Goal: Task Accomplishment & Management: Manage account settings

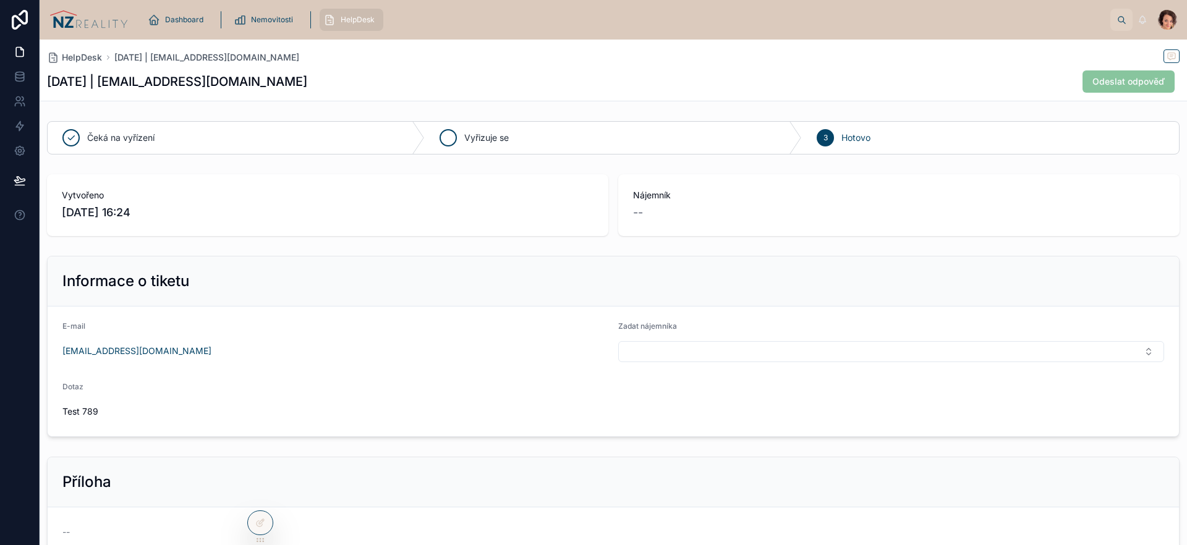
click at [464, 135] on span "Vyřizuje se" at bounding box center [486, 138] width 45 height 12
click at [249, 134] on div "Čeká na vyřízení" at bounding box center [236, 138] width 377 height 32
click at [496, 132] on span "Vyřizuje se" at bounding box center [486, 138] width 45 height 12
click at [827, 138] on div "3 Hotovo" at bounding box center [990, 138] width 377 height 32
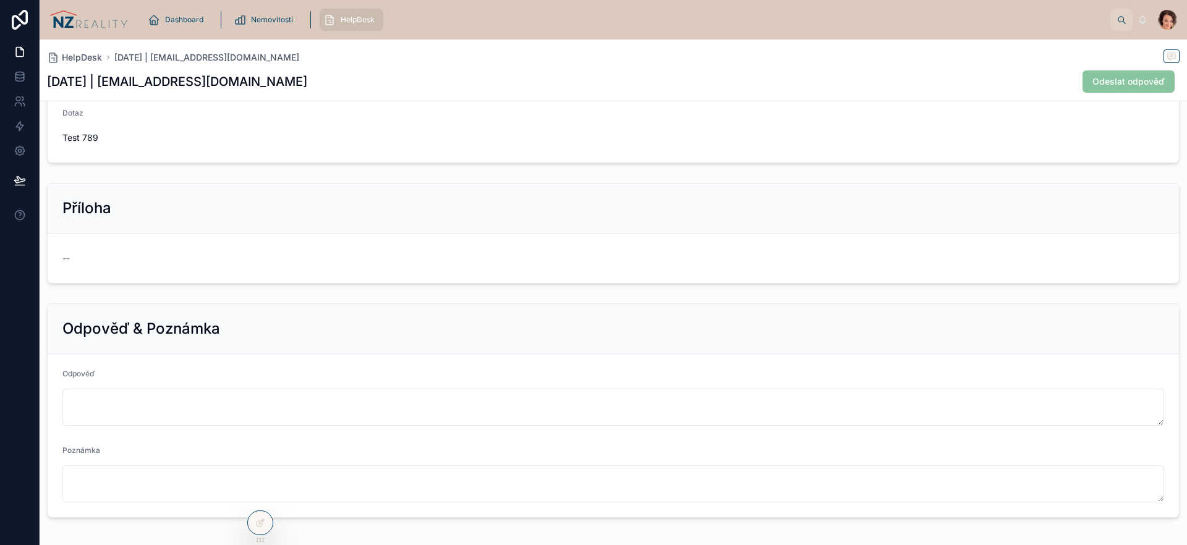
scroll to position [307, 0]
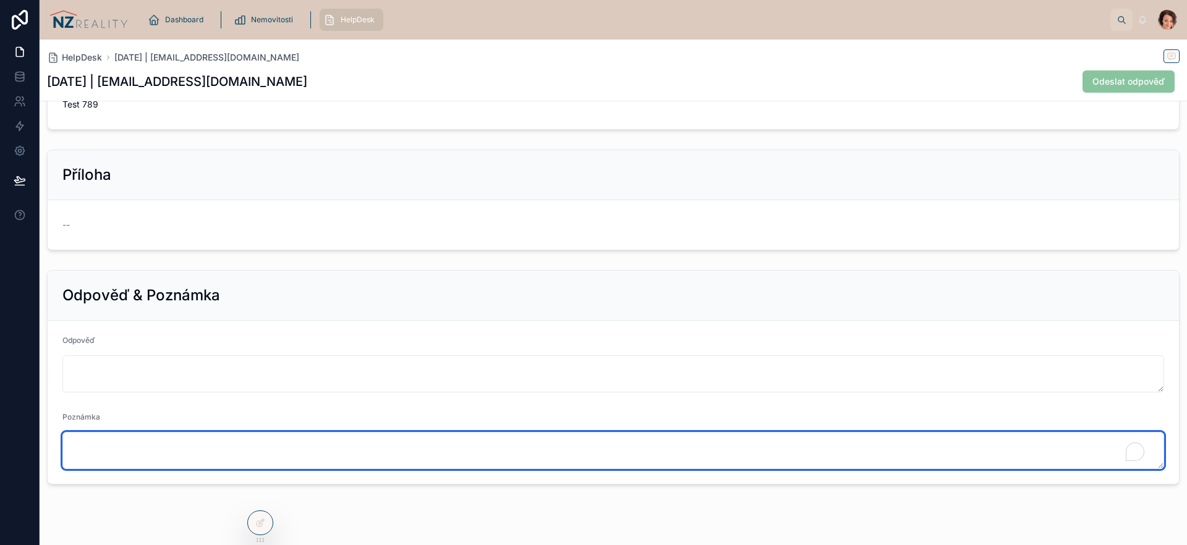
click at [226, 444] on textarea "To enrich screen reader interactions, please activate Accessibility in Grammarl…" at bounding box center [613, 450] width 1102 height 37
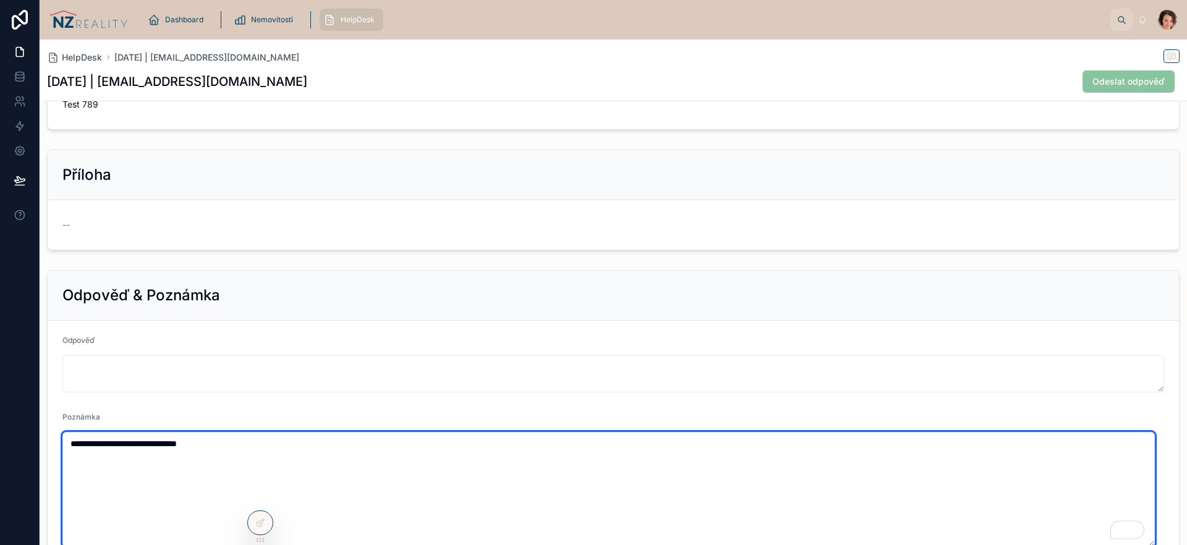
drag, startPoint x: 1150, startPoint y: 467, endPoint x: 1147, endPoint y: 545, distance: 77.9
click at [1147, 545] on textarea "**********" at bounding box center [608, 489] width 1092 height 115
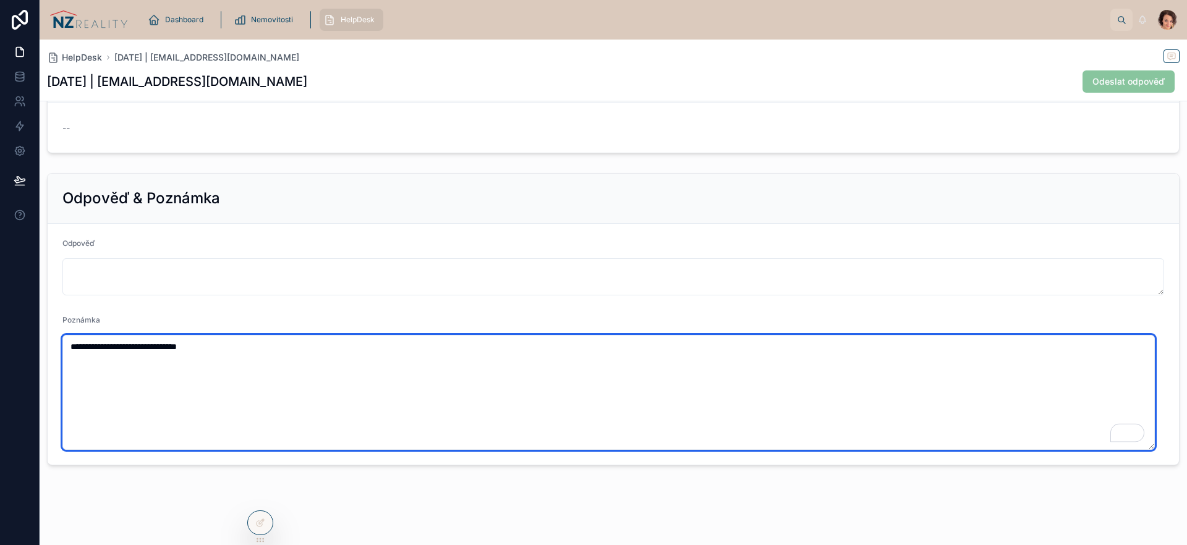
scroll to position [409, 0]
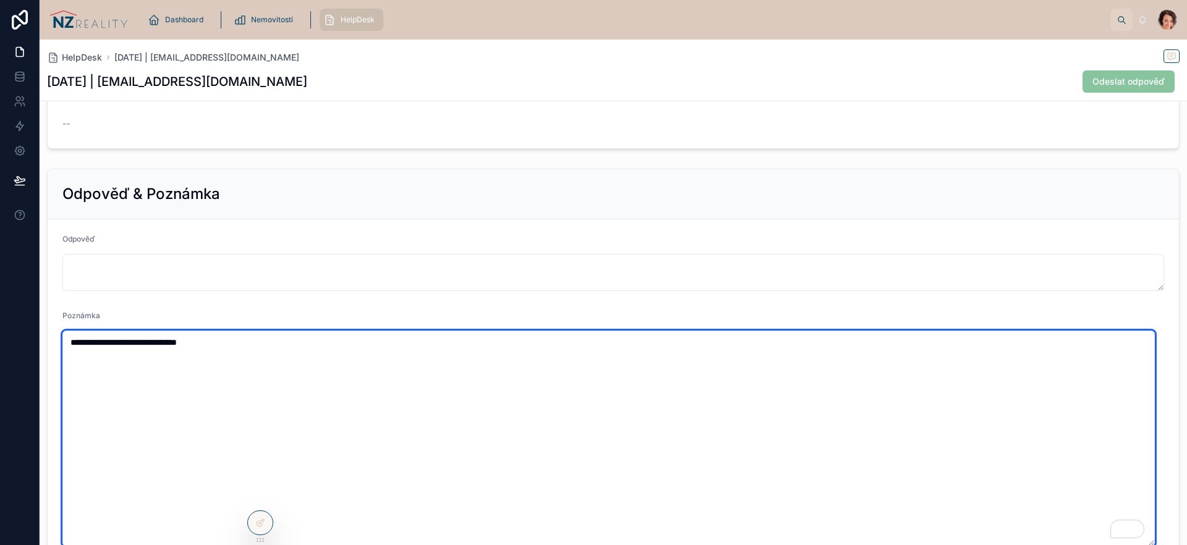
drag, startPoint x: 1152, startPoint y: 444, endPoint x: 1154, endPoint y: 545, distance: 100.8
click at [1154, 545] on div "**********" at bounding box center [613, 439] width 1102 height 216
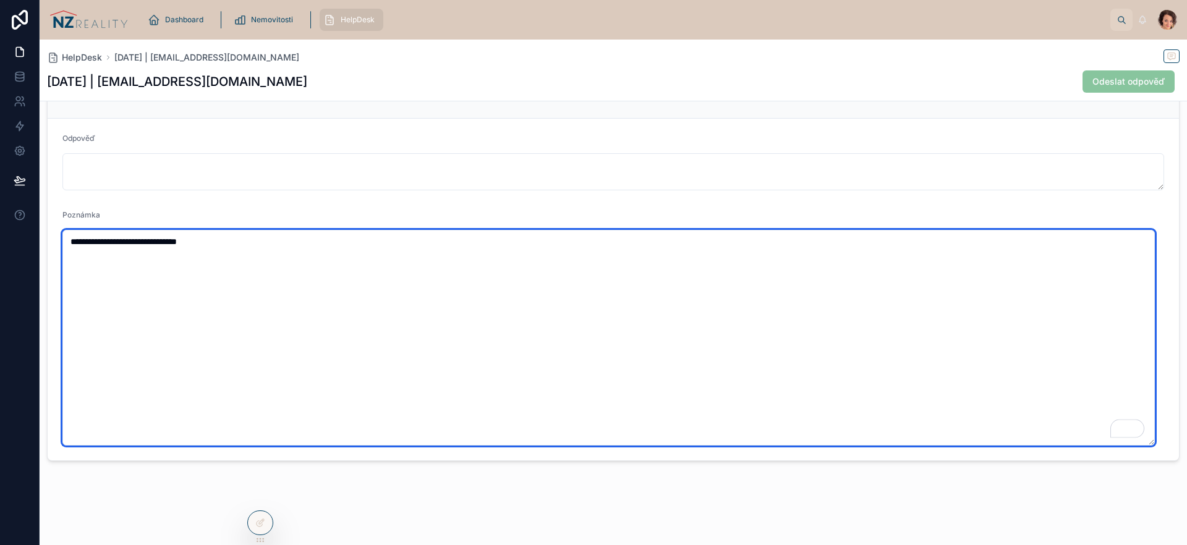
click at [189, 244] on textarea "**********" at bounding box center [608, 338] width 1092 height 216
type textarea "**********"
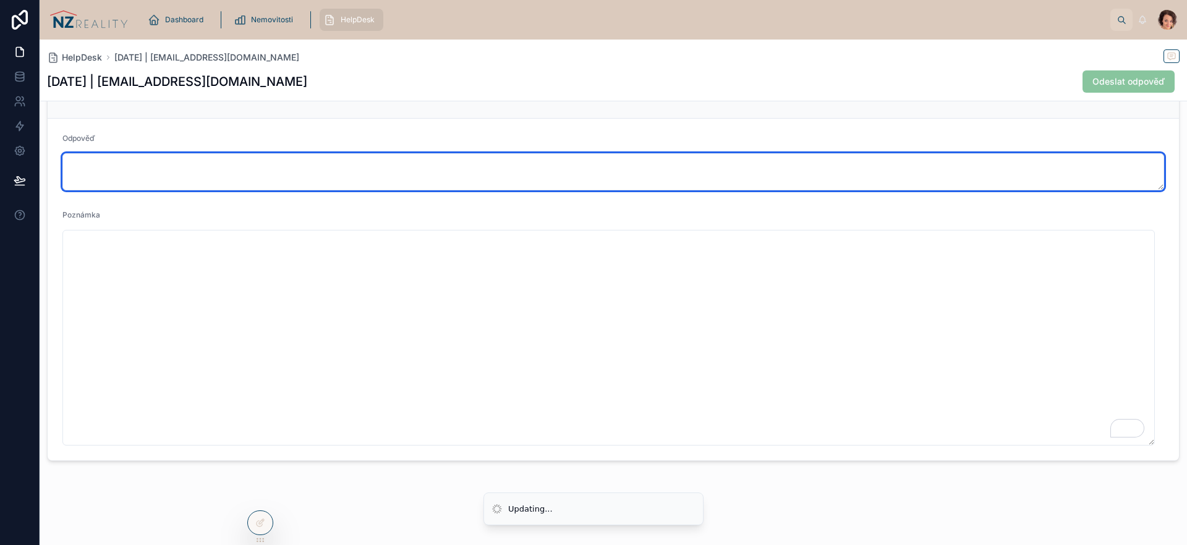
click at [184, 171] on textarea at bounding box center [613, 171] width 1102 height 37
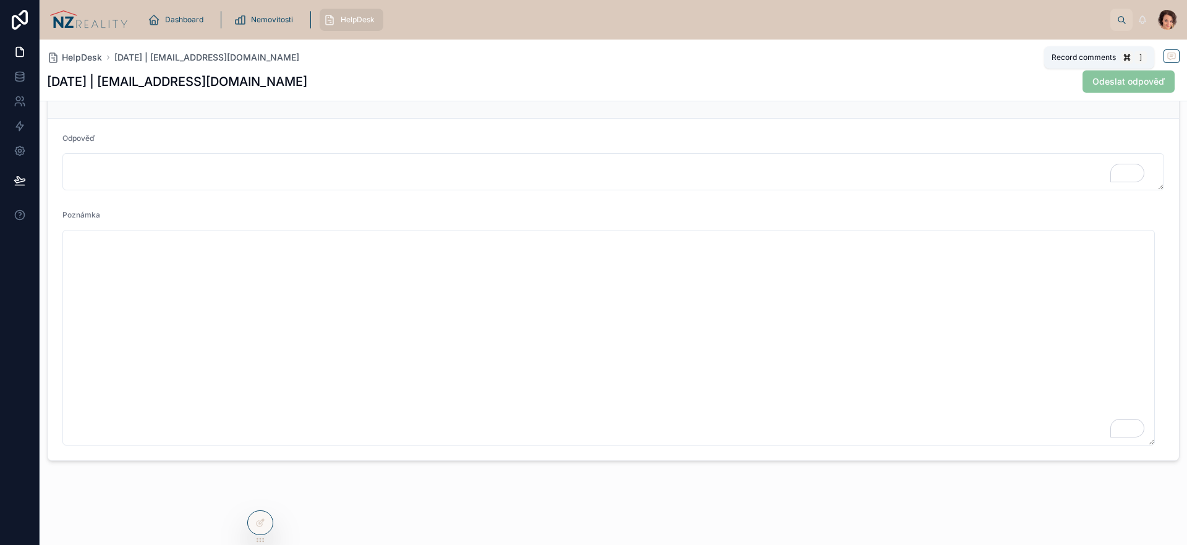
click at [1170, 55] on icon at bounding box center [1171, 55] width 3 height 0
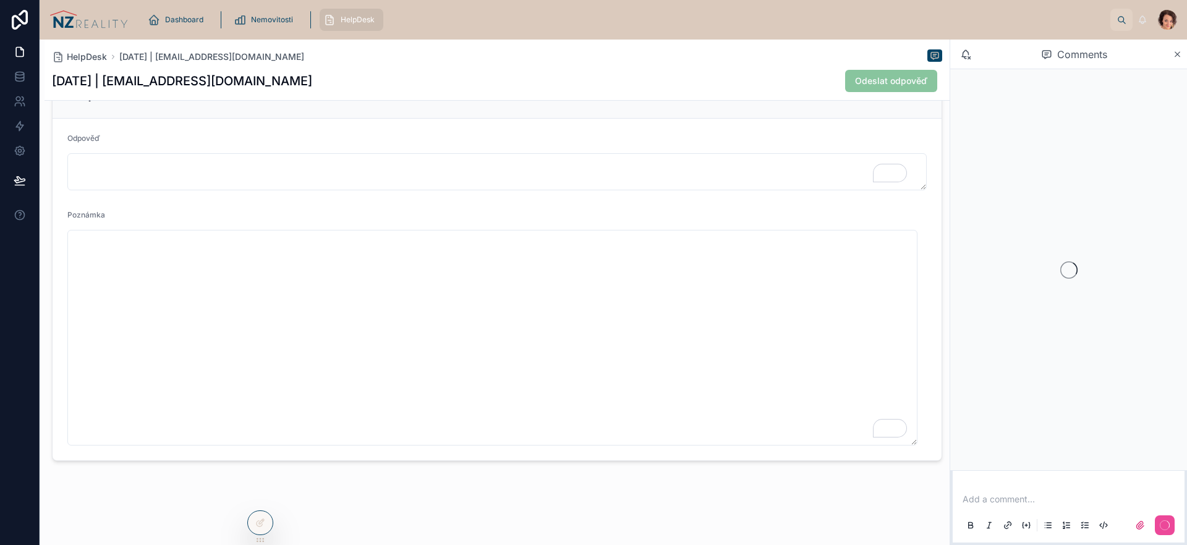
scroll to position [509, 0]
click at [1175, 55] on icon at bounding box center [1177, 54] width 9 height 10
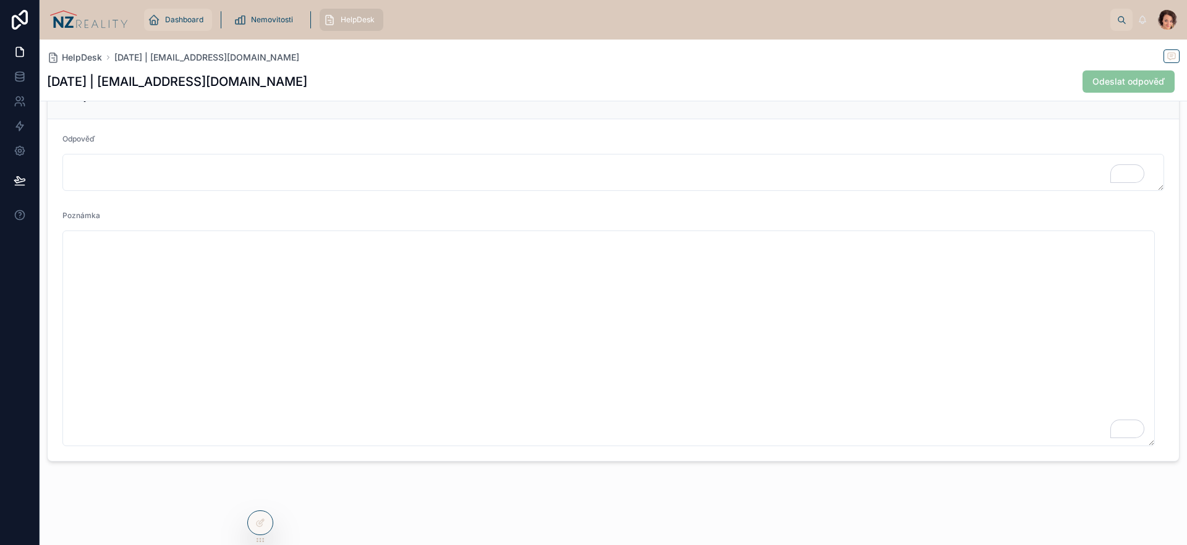
click at [182, 20] on span "Dashboard" at bounding box center [184, 20] width 38 height 10
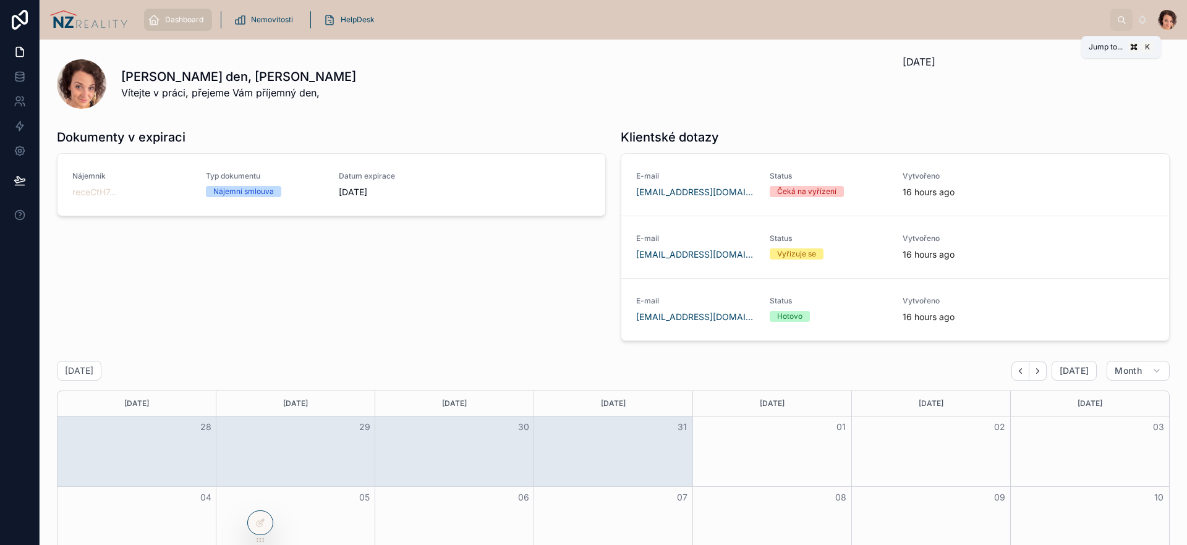
click at [1121, 20] on icon at bounding box center [1121, 19] width 9 height 9
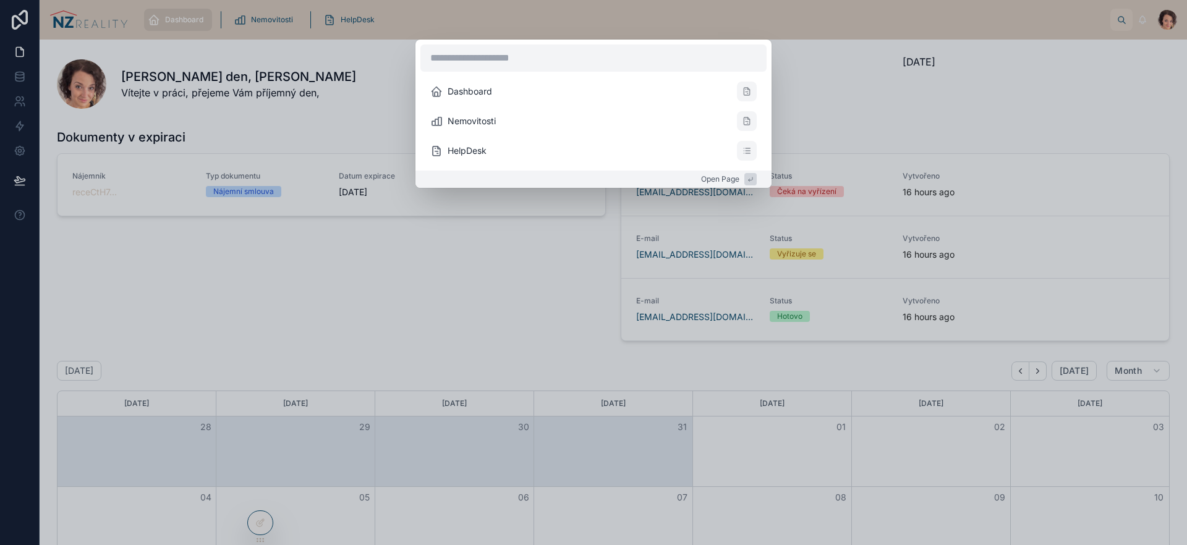
click at [561, 60] on input "text" at bounding box center [593, 58] width 346 height 27
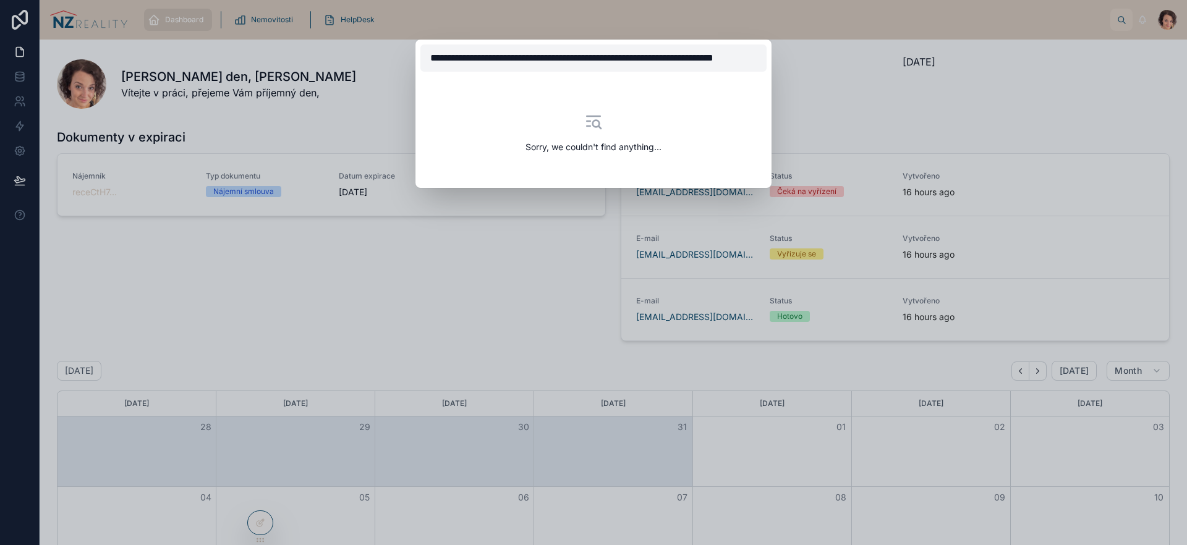
drag, startPoint x: 517, startPoint y: 60, endPoint x: 416, endPoint y: 61, distance: 100.8
click at [416, 61] on div "**********" at bounding box center [593, 58] width 356 height 37
click at [601, 58] on input "**********" at bounding box center [593, 58] width 346 height 27
drag, startPoint x: 582, startPoint y: 58, endPoint x: 799, endPoint y: 57, distance: 217.0
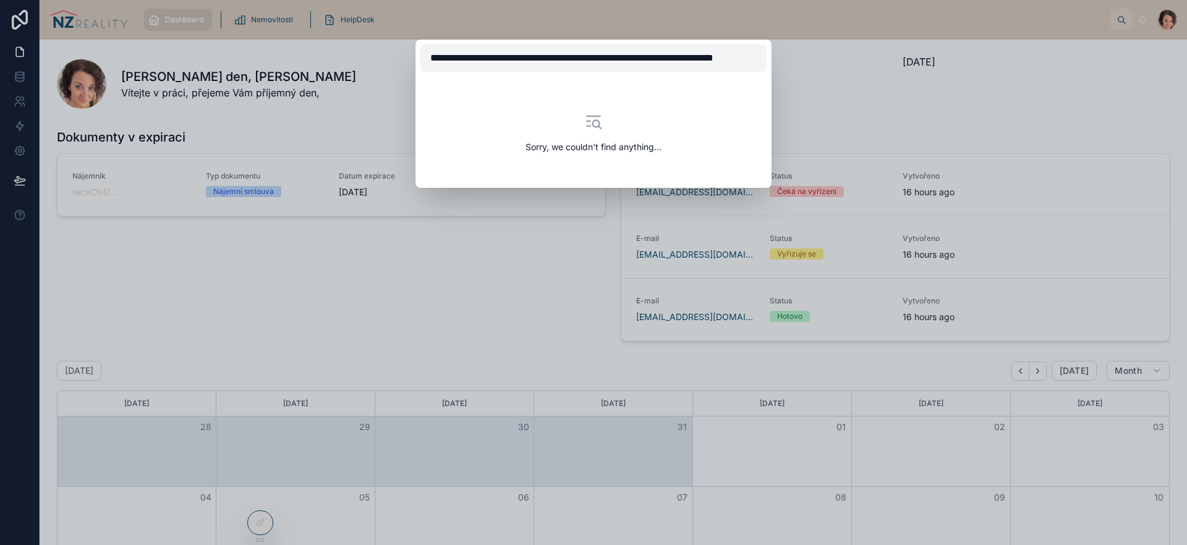
click at [799, 57] on div "**********" at bounding box center [593, 272] width 1187 height 545
type input "**********"
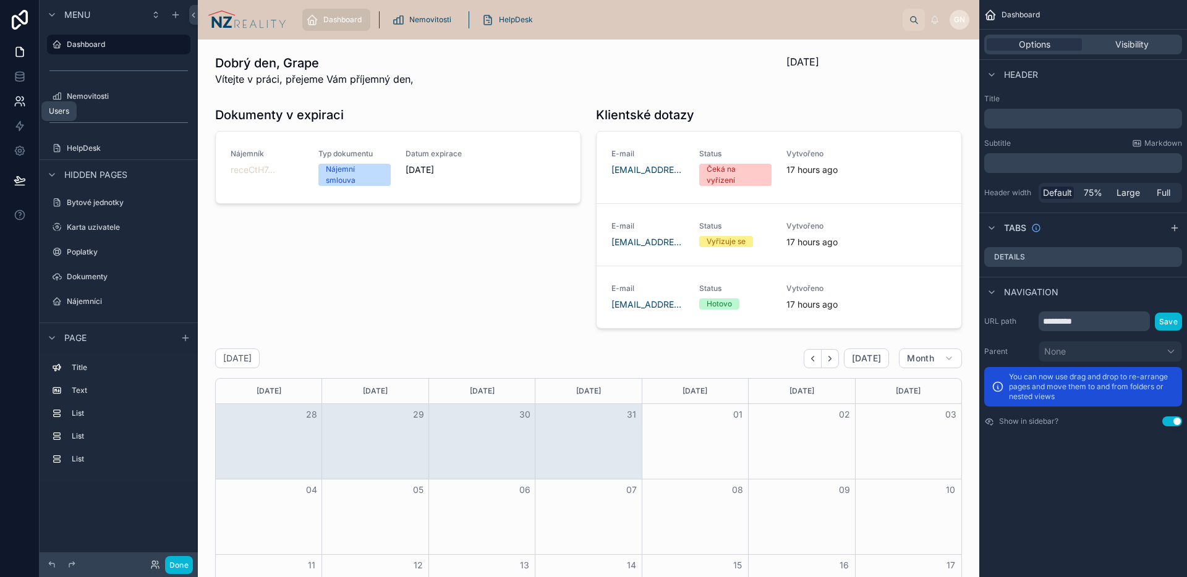
click at [26, 104] on link at bounding box center [19, 101] width 39 height 25
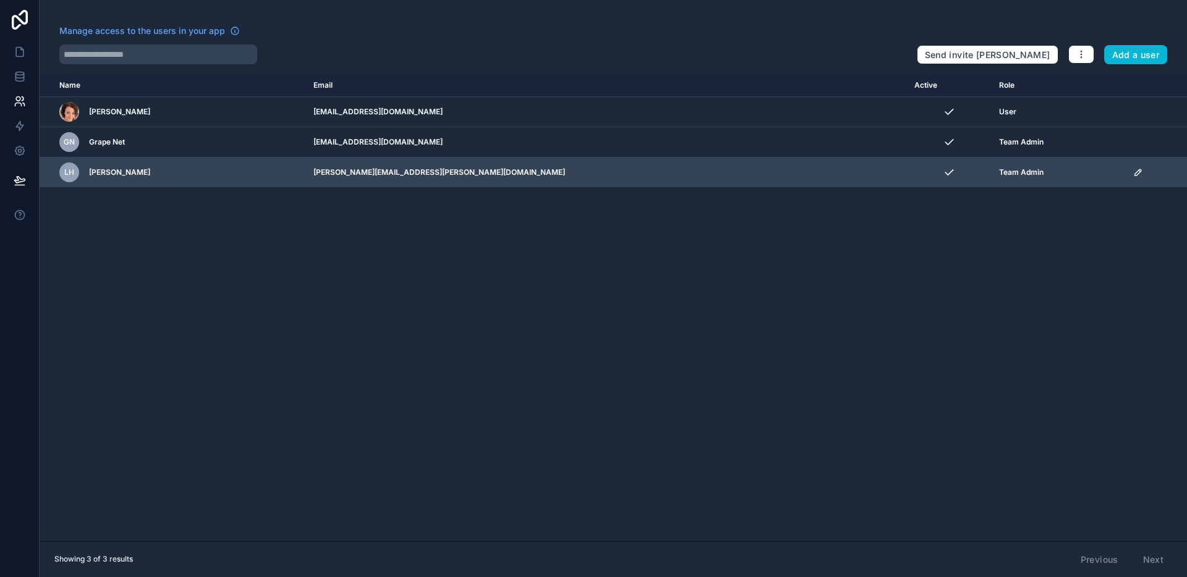
click at [1133, 177] on icon "scrollable content" at bounding box center [1138, 173] width 10 height 10
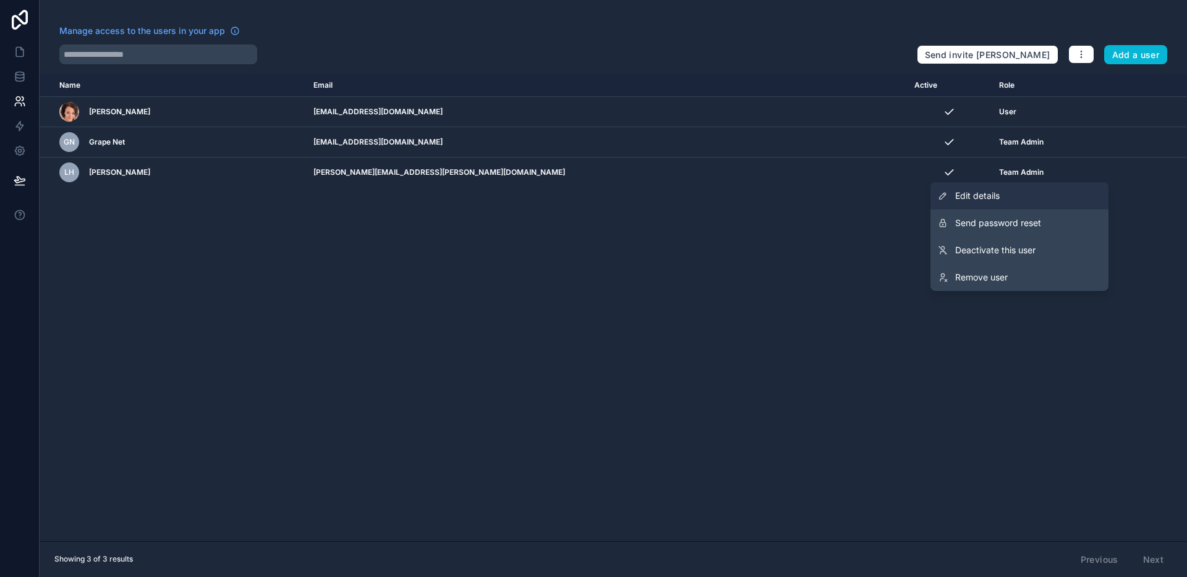
click at [1001, 193] on link "Edit details" at bounding box center [1019, 195] width 178 height 27
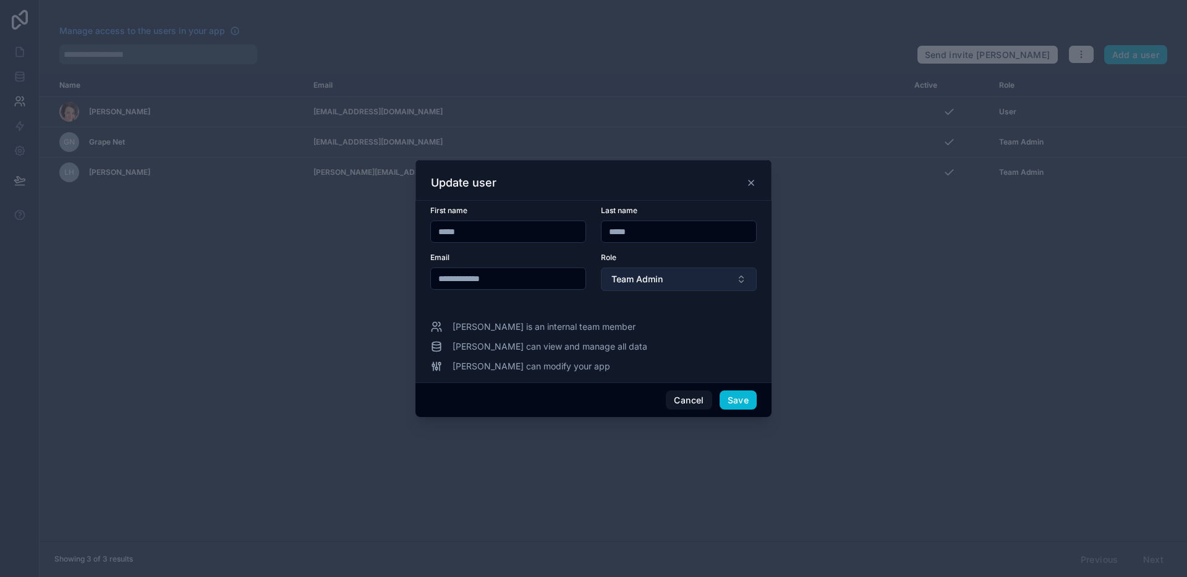
click at [660, 283] on span "Team Admin" at bounding box center [636, 279] width 51 height 12
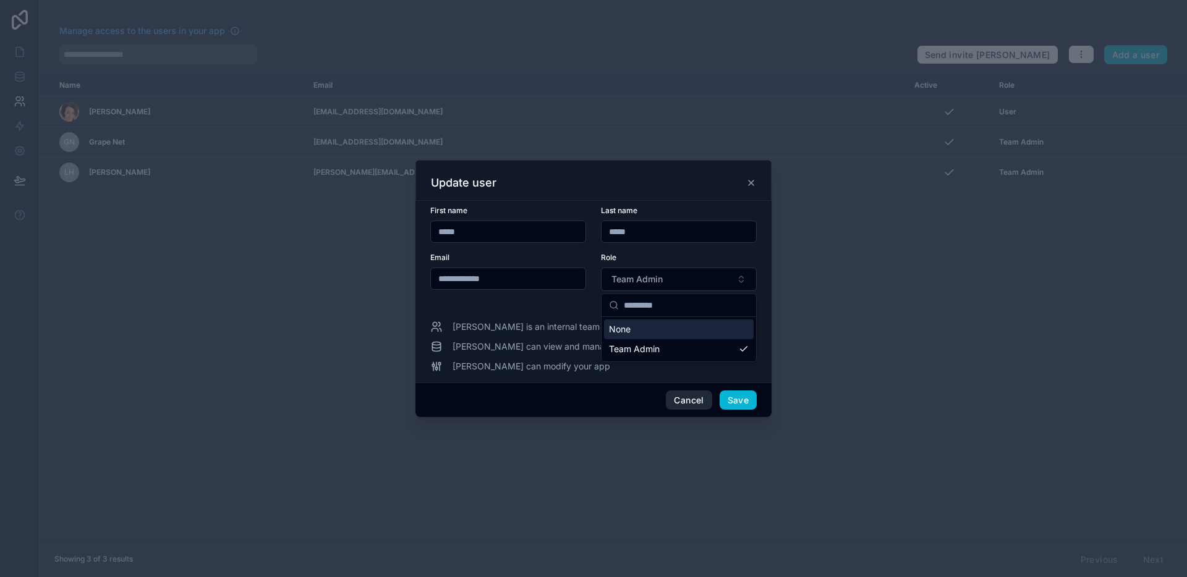
click at [681, 406] on button "Cancel" at bounding box center [689, 401] width 46 height 20
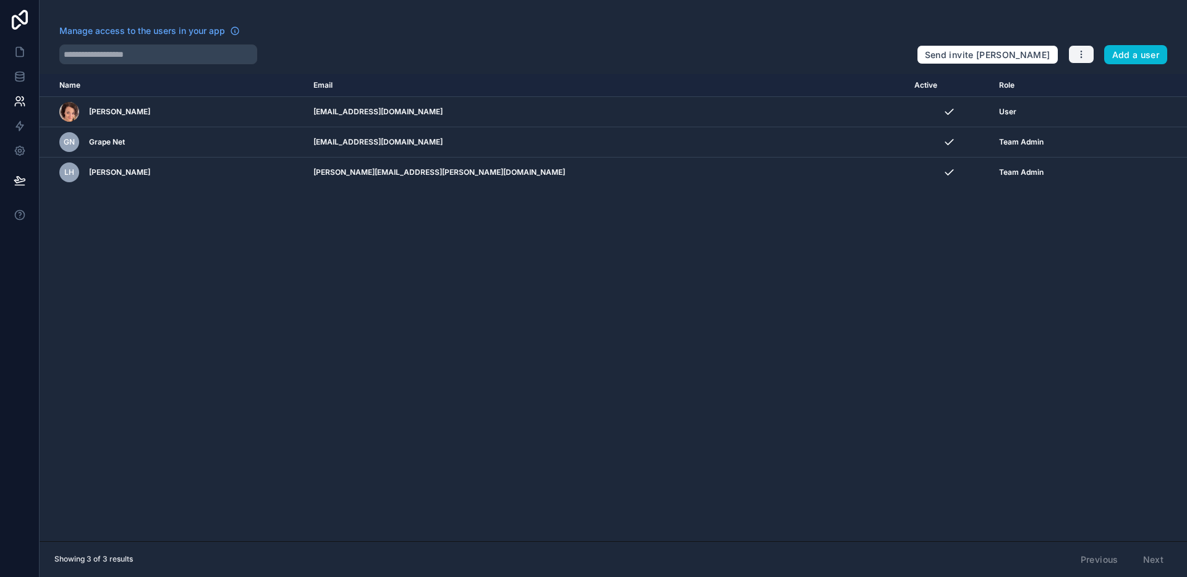
click at [1085, 53] on icon "button" at bounding box center [1081, 54] width 10 height 10
click at [1103, 82] on link "Manage roles" at bounding box center [1110, 84] width 87 height 20
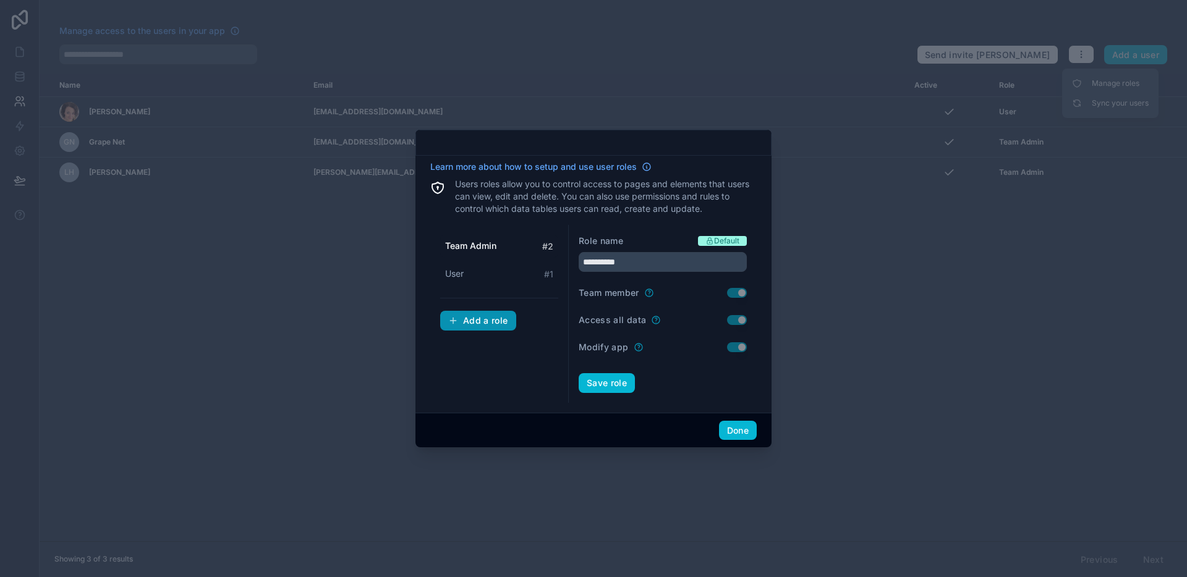
click at [493, 318] on div "Add a role" at bounding box center [478, 320] width 60 height 11
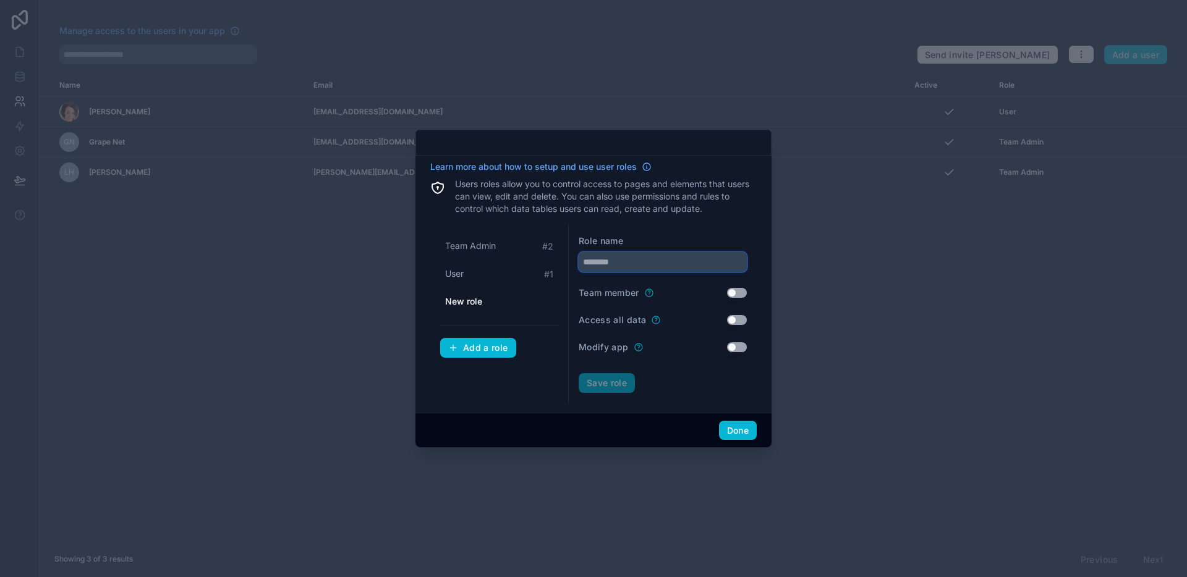
click at [601, 261] on input "text" at bounding box center [663, 262] width 168 height 20
click at [606, 383] on button "Save role" at bounding box center [607, 383] width 56 height 20
click at [465, 304] on div "User # 1" at bounding box center [499, 302] width 118 height 23
click at [483, 274] on span "Team Admin" at bounding box center [470, 274] width 51 height 12
click at [483, 245] on div "Nájemník # 3" at bounding box center [499, 246] width 118 height 23
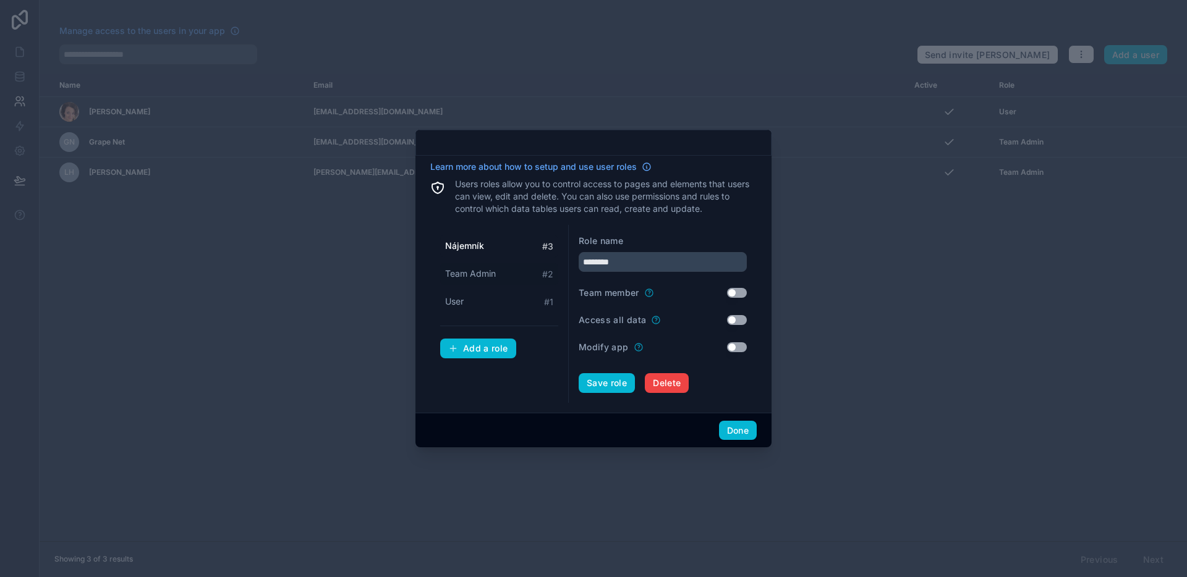
click at [477, 273] on span "Team Admin" at bounding box center [470, 274] width 51 height 12
click at [476, 307] on div "User # 1" at bounding box center [499, 302] width 118 height 23
click at [488, 271] on span "Team Admin" at bounding box center [470, 274] width 51 height 12
click at [608, 262] on input "**********" at bounding box center [663, 262] width 168 height 20
click at [616, 387] on button "Save role" at bounding box center [607, 383] width 56 height 20
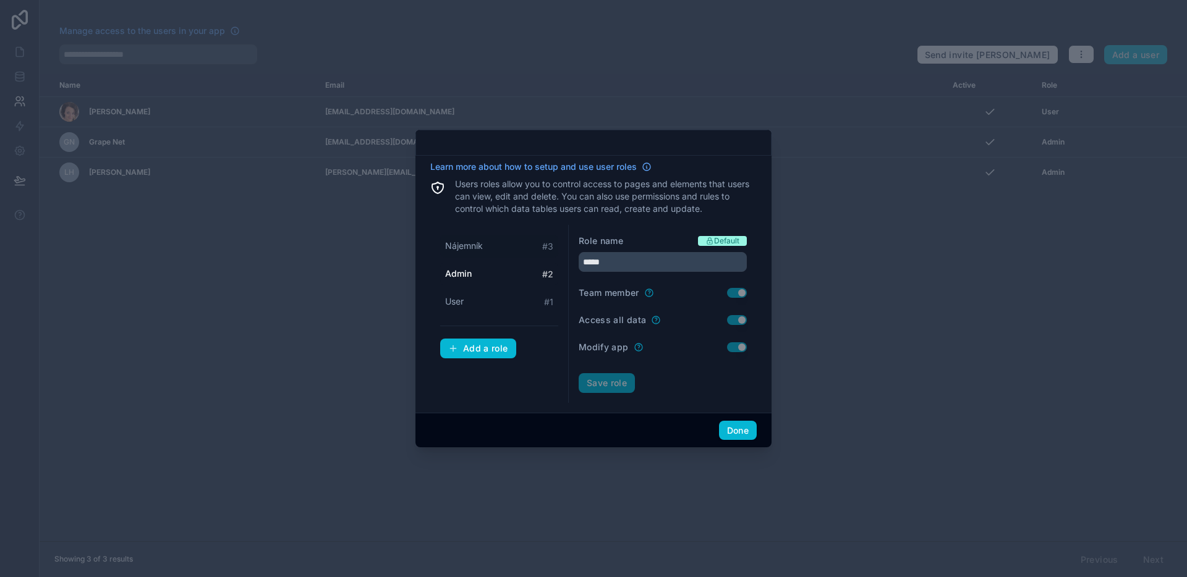
click at [492, 244] on div "Nájemník # 3" at bounding box center [499, 246] width 118 height 23
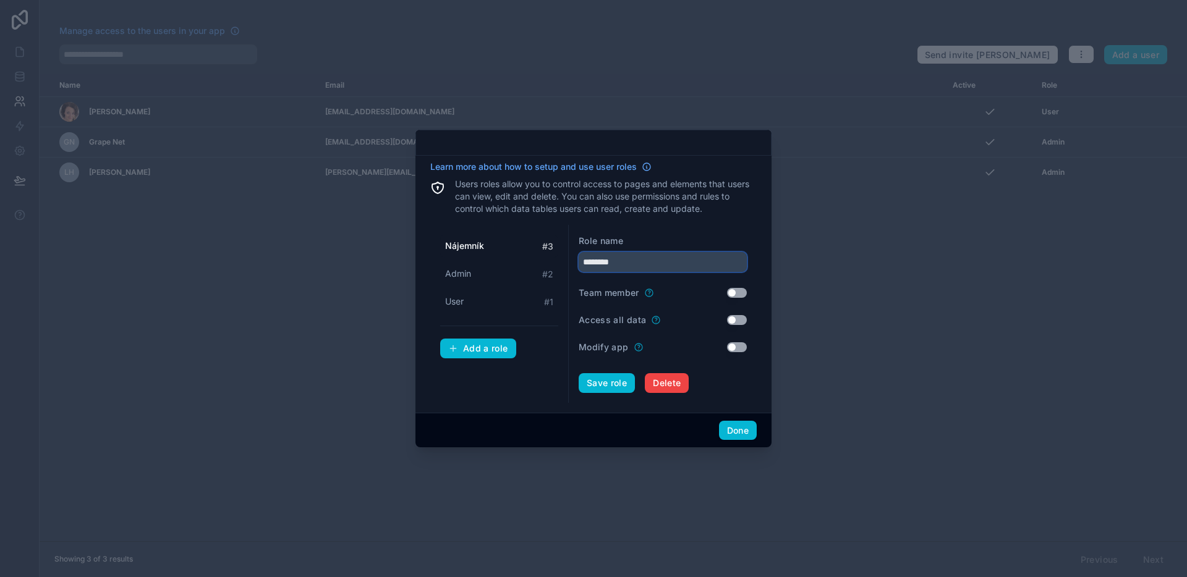
click at [602, 261] on input "********" at bounding box center [663, 262] width 168 height 20
click at [735, 293] on button "Use setting" at bounding box center [737, 293] width 20 height 10
click at [735, 320] on button "Use setting" at bounding box center [737, 320] width 20 height 10
click at [732, 320] on button "Use setting" at bounding box center [737, 320] width 20 height 10
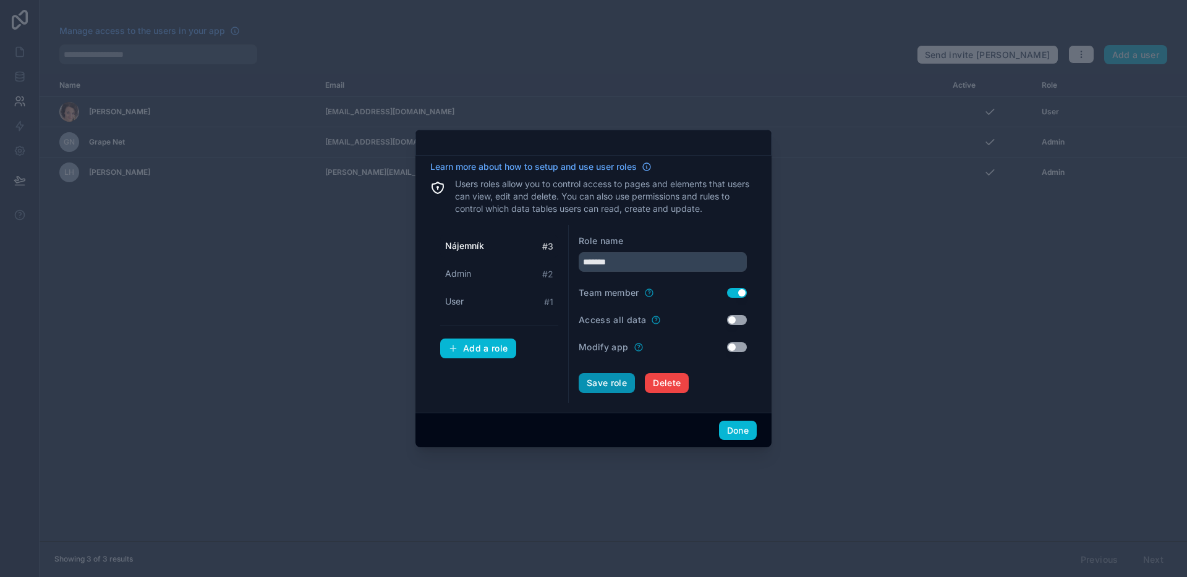
click at [599, 385] on button "Save role" at bounding box center [607, 383] width 56 height 20
click at [484, 298] on div "User # 1" at bounding box center [499, 302] width 118 height 23
click at [591, 261] on input "****" at bounding box center [663, 262] width 168 height 20
paste input "****"
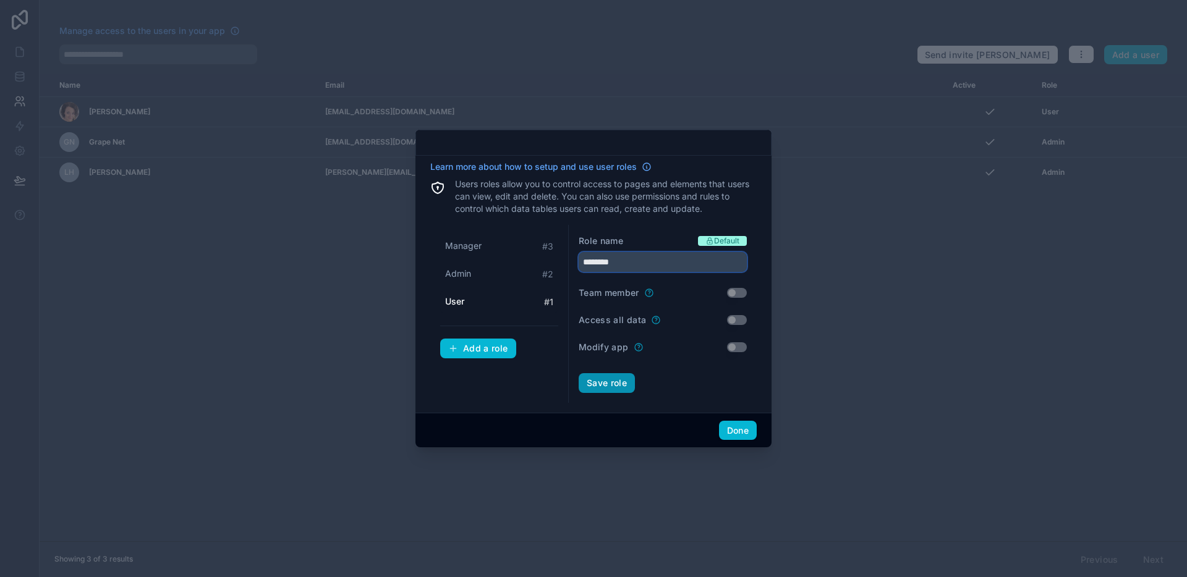
type input "********"
click at [609, 381] on button "Save role" at bounding box center [607, 383] width 56 height 20
click at [728, 434] on button "Done" at bounding box center [738, 431] width 38 height 20
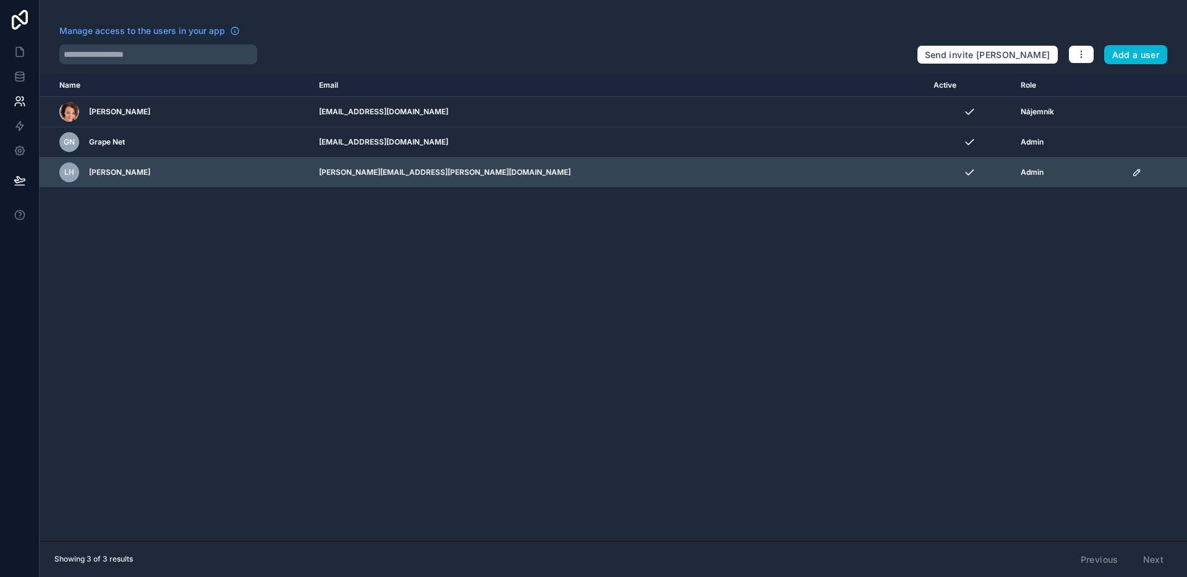
click at [1132, 173] on icon "scrollable content" at bounding box center [1137, 173] width 10 height 10
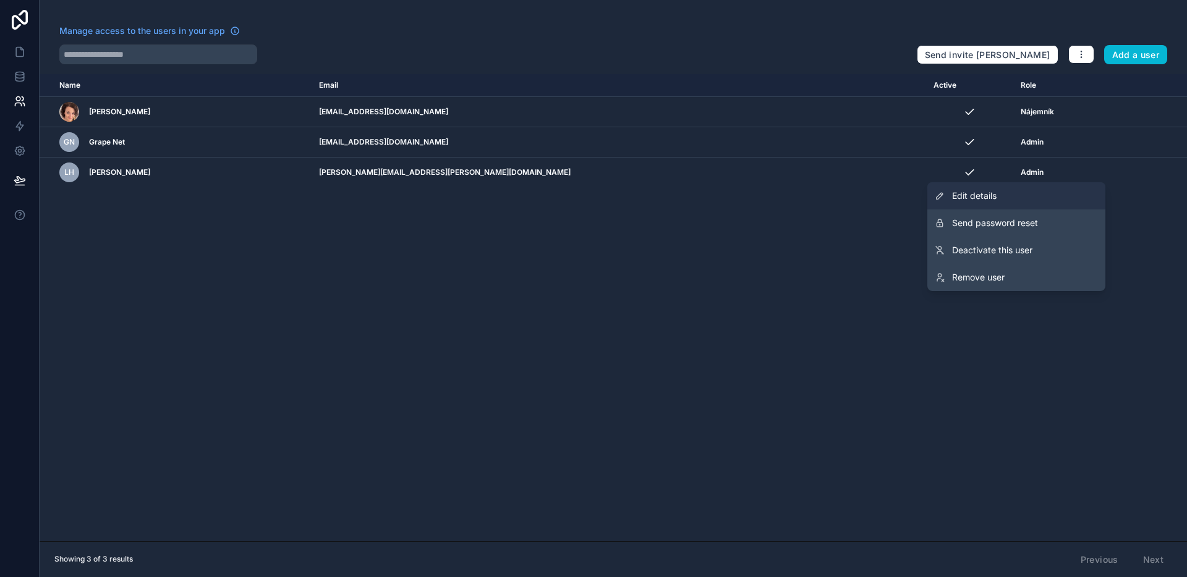
click at [1003, 191] on link "Edit details" at bounding box center [1016, 195] width 178 height 27
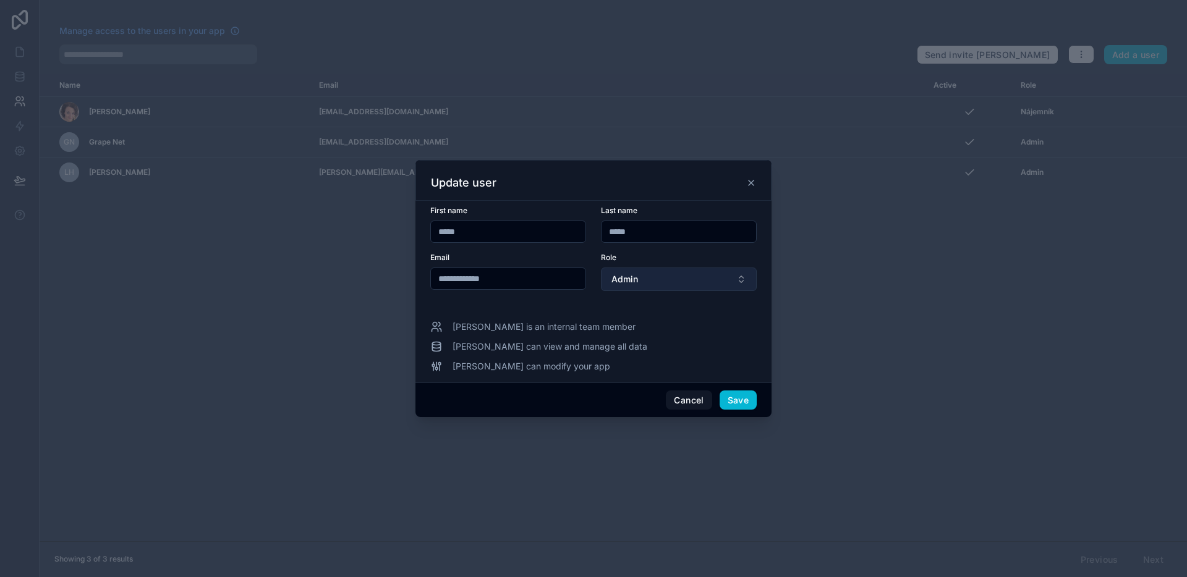
click at [669, 280] on button "Admin" at bounding box center [679, 279] width 156 height 23
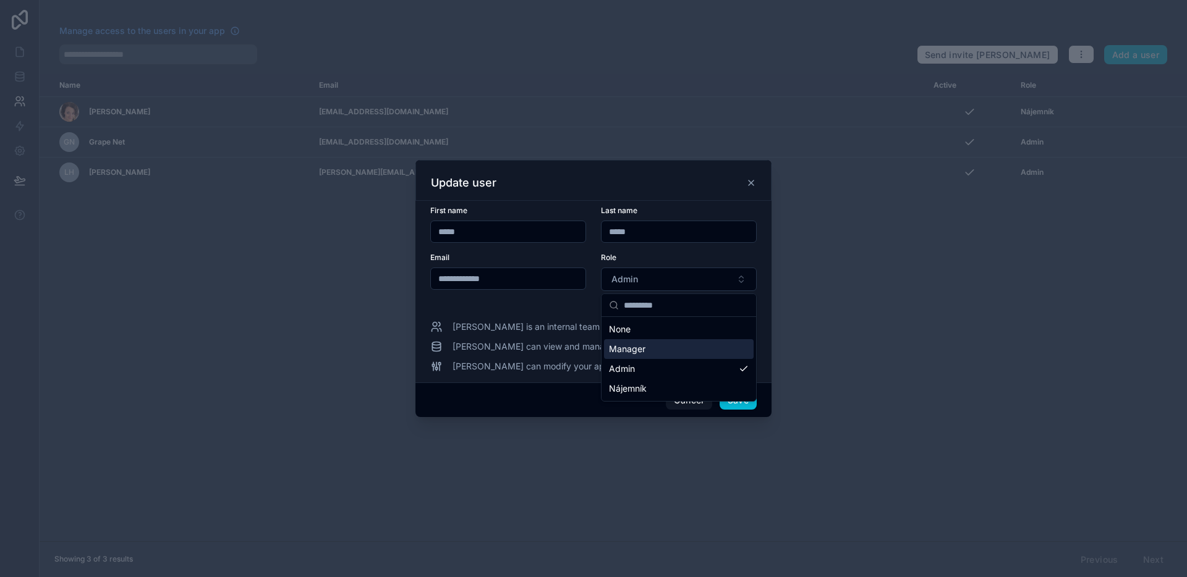
click at [661, 350] on div "Manager" at bounding box center [679, 349] width 150 height 20
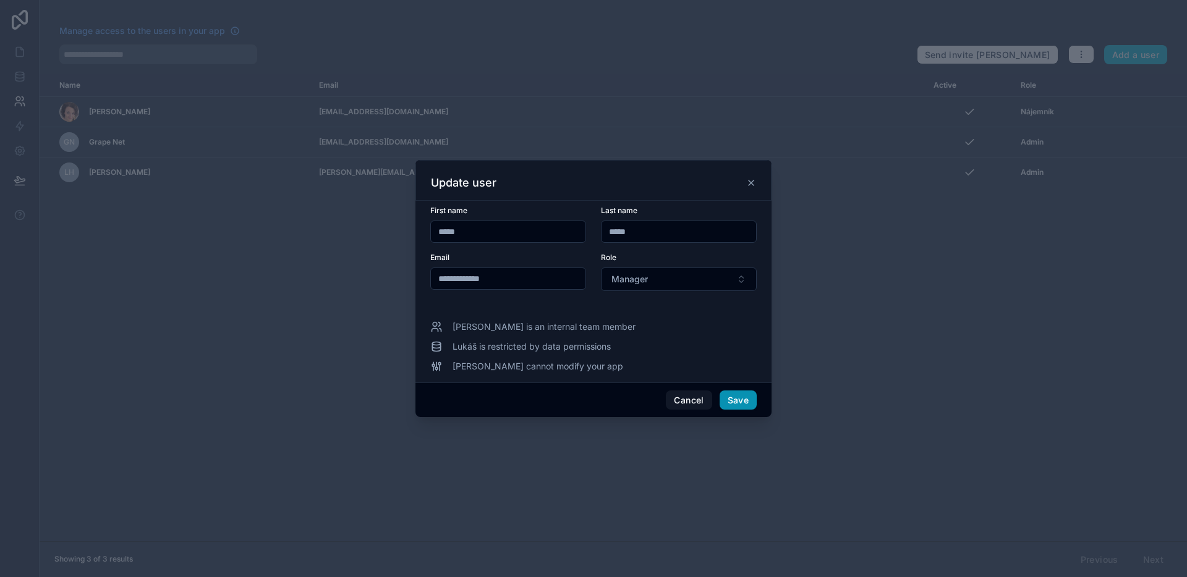
click at [736, 406] on button "Save" at bounding box center [738, 401] width 37 height 20
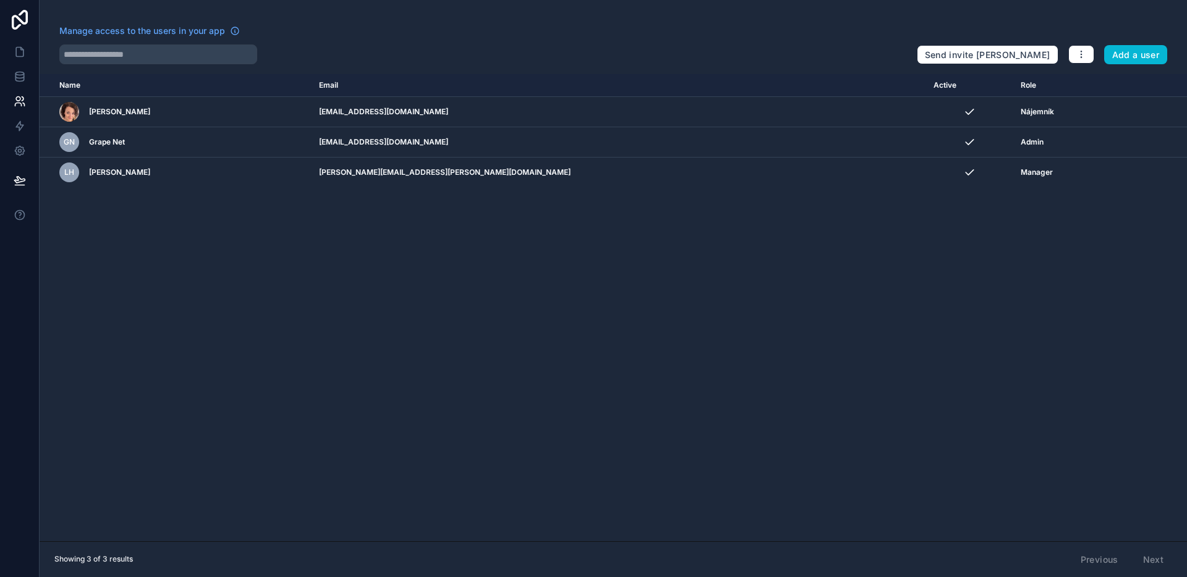
click at [897, 314] on div "Name Email Active Role userTable.email Lucie Tomečková tomeckova@nzreality.cz N…" at bounding box center [613, 307] width 1147 height 467
click at [20, 54] on icon at bounding box center [20, 52] width 12 height 12
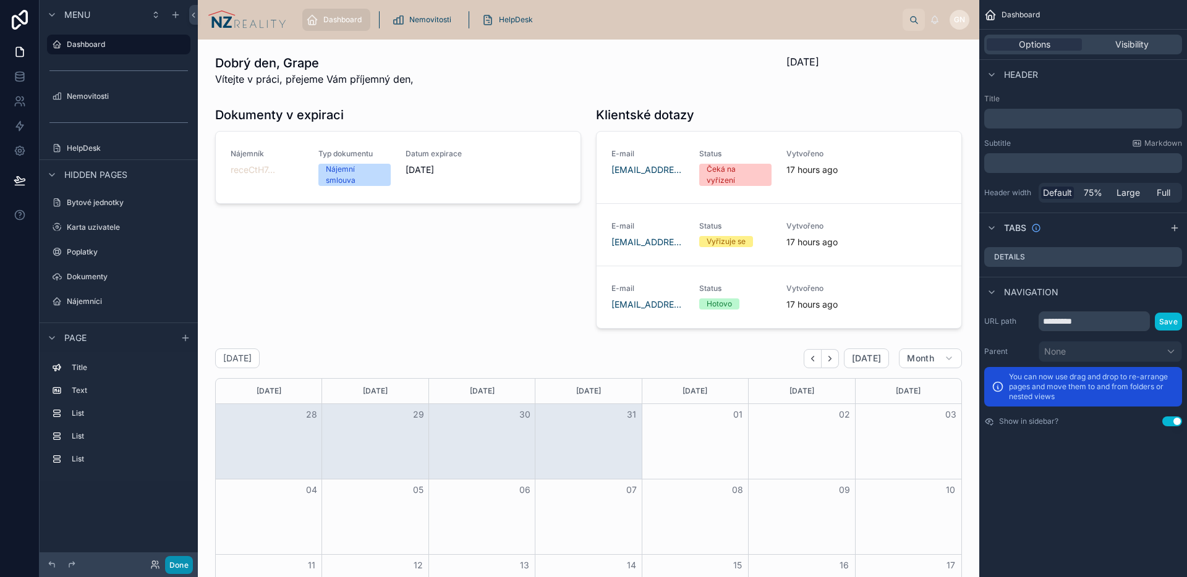
click at [177, 571] on button "Done" at bounding box center [179, 565] width 28 height 18
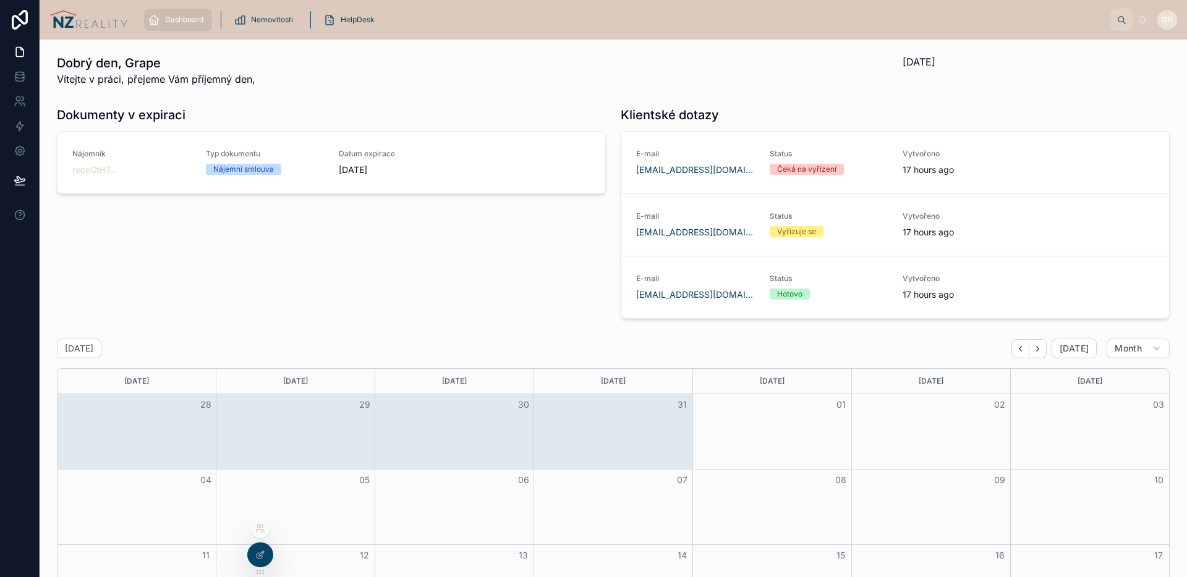
click at [257, 530] on icon at bounding box center [259, 531] width 5 height 2
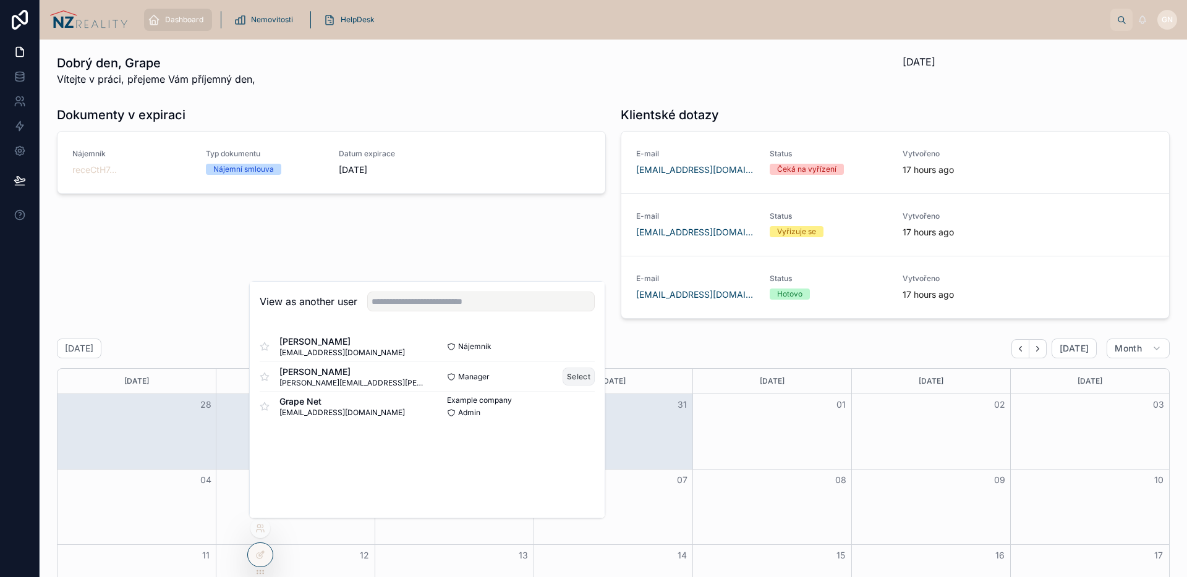
click at [576, 379] on button "Select" at bounding box center [579, 377] width 32 height 18
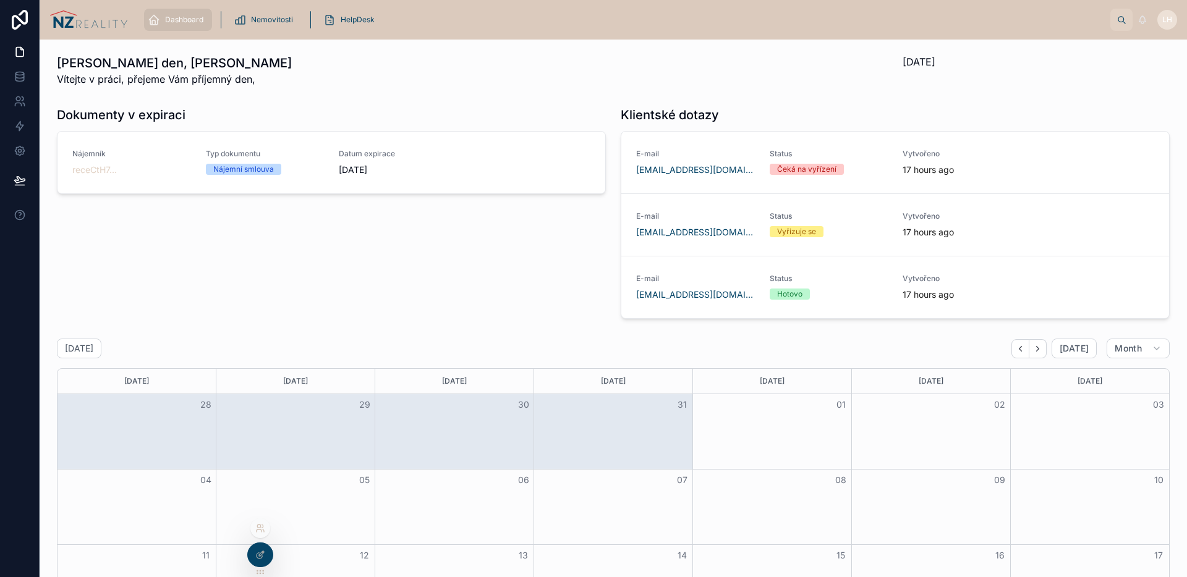
click at [261, 527] on icon at bounding box center [260, 529] width 10 height 10
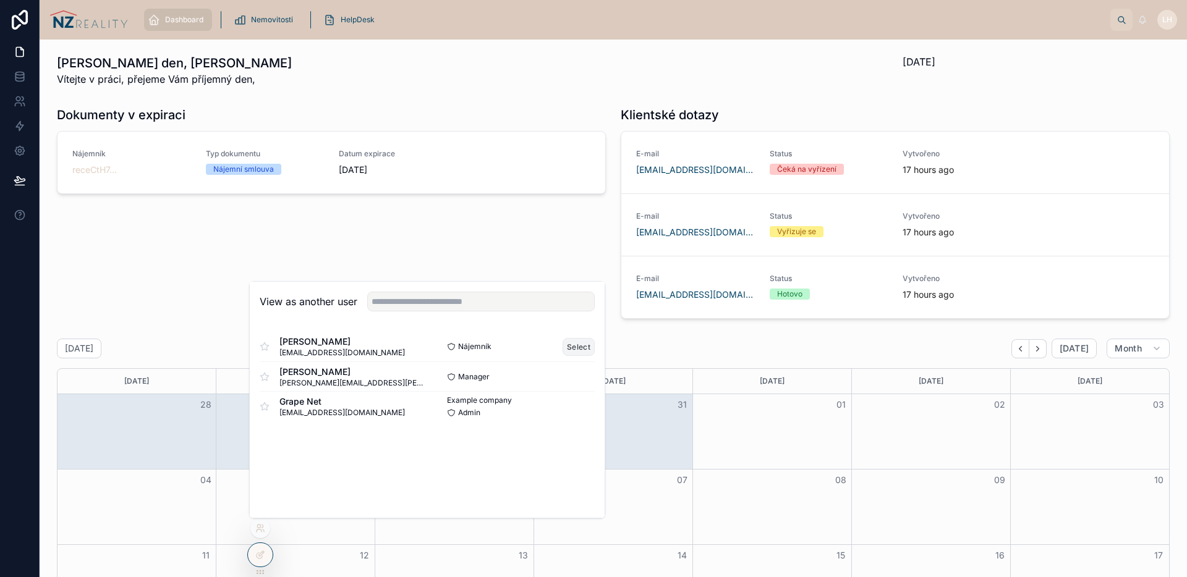
click at [577, 347] on button "Select" at bounding box center [579, 347] width 32 height 18
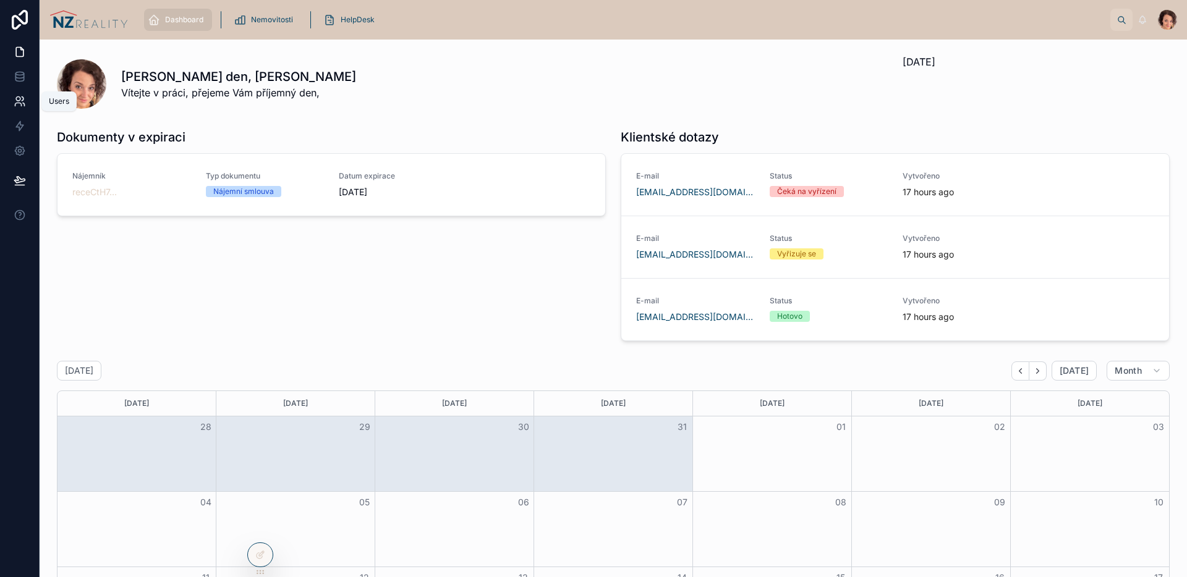
click at [21, 104] on icon at bounding box center [20, 101] width 12 height 12
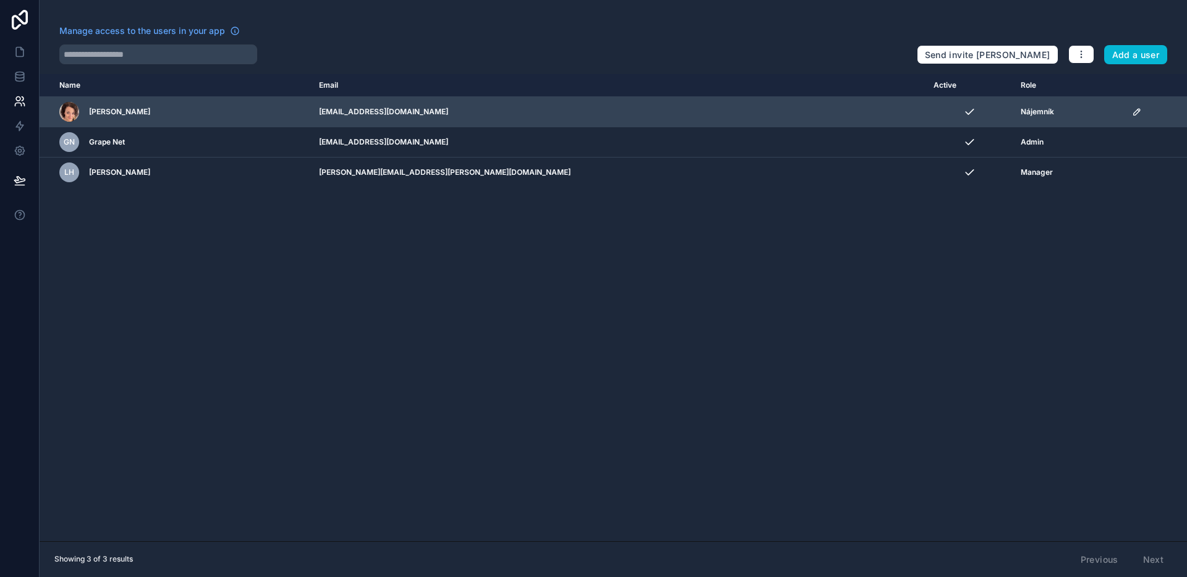
click at [1133, 112] on icon "scrollable content" at bounding box center [1136, 112] width 6 height 6
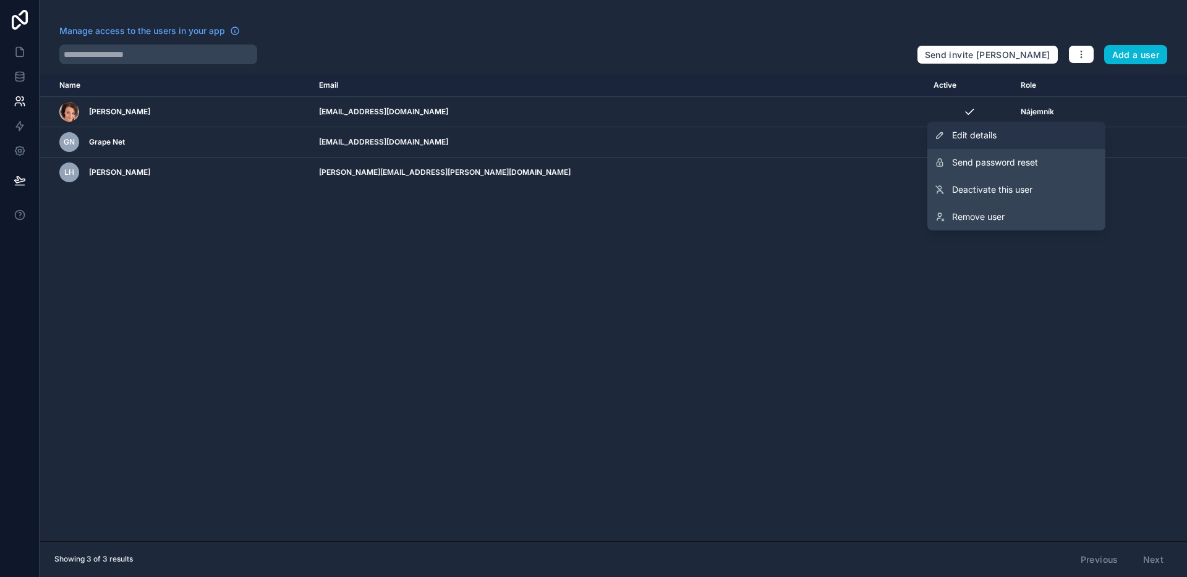
click at [1006, 133] on link "Edit details" at bounding box center [1016, 135] width 178 height 27
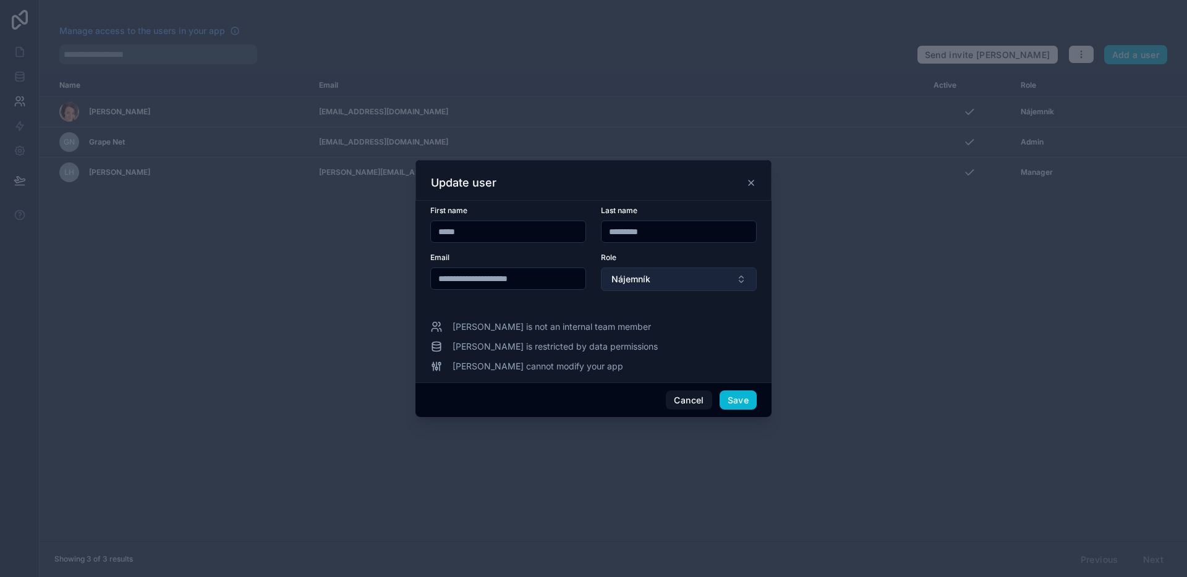
click at [694, 279] on button "Nájemník" at bounding box center [679, 279] width 156 height 23
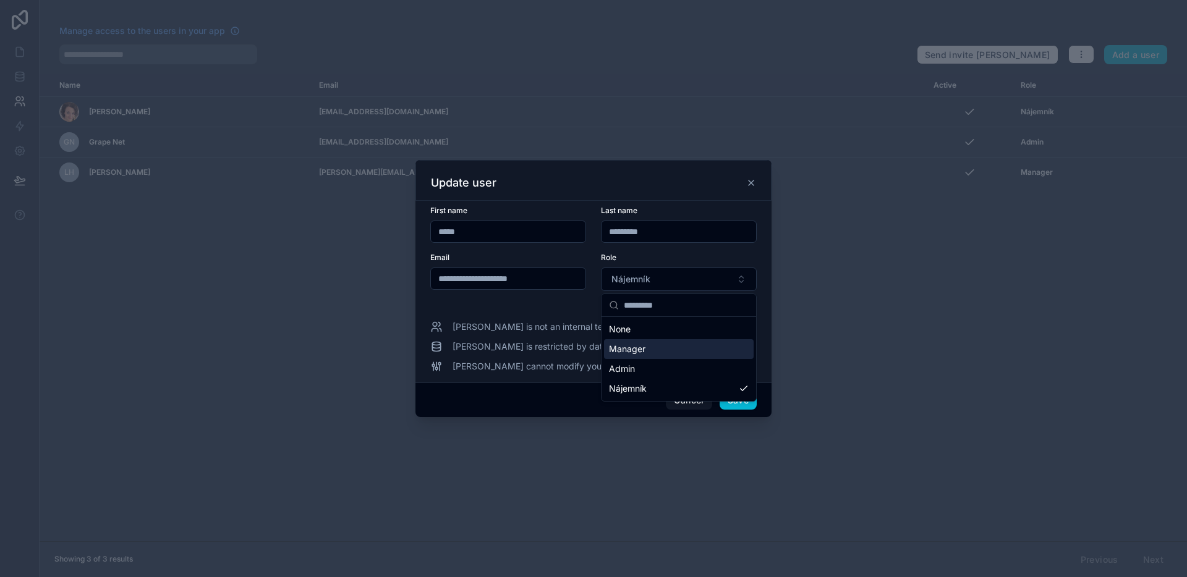
click at [648, 344] on div "Manager" at bounding box center [679, 349] width 150 height 20
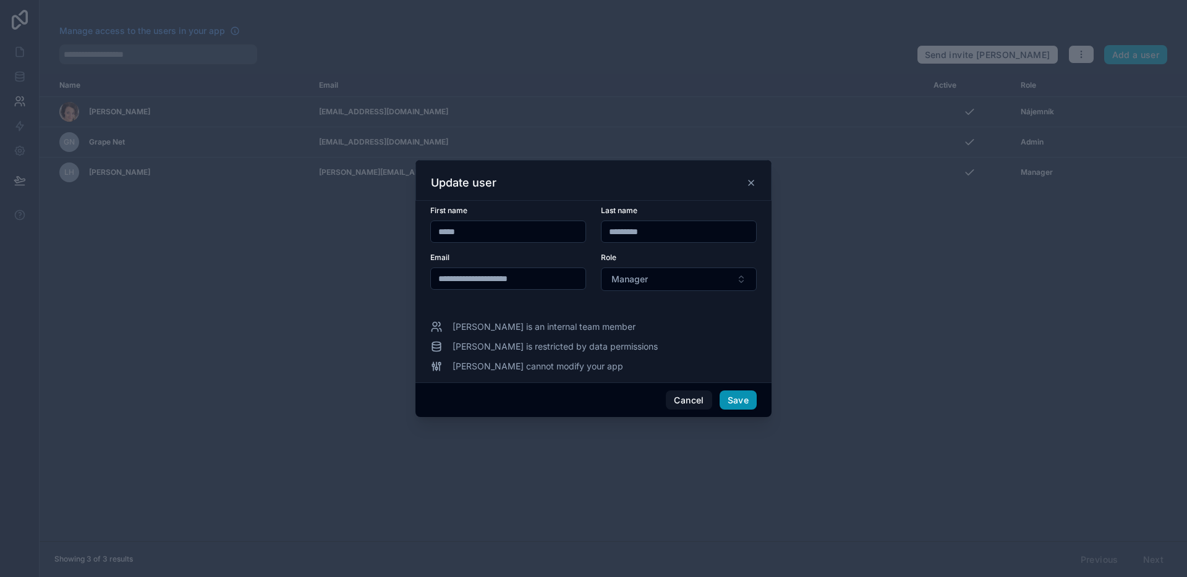
click at [738, 403] on button "Save" at bounding box center [738, 401] width 37 height 20
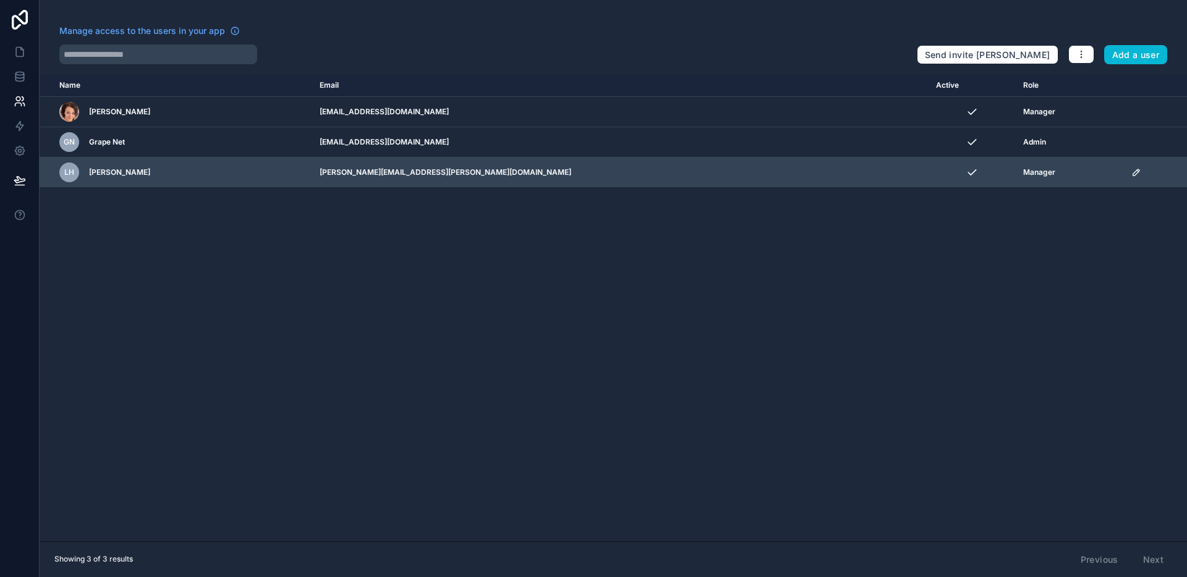
click at [1131, 177] on icon "scrollable content" at bounding box center [1136, 173] width 10 height 10
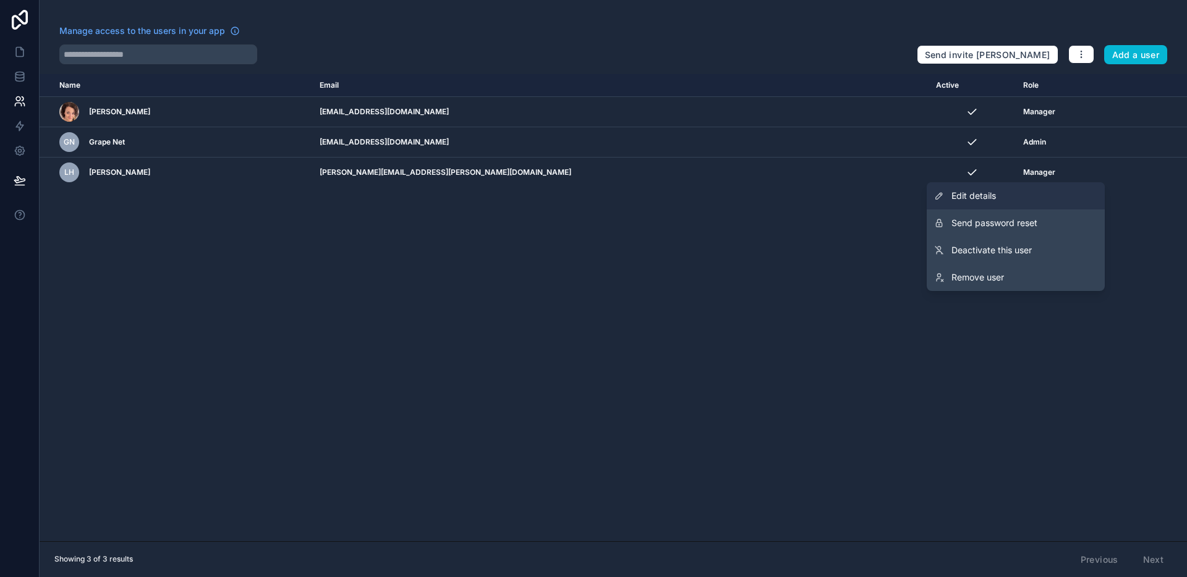
click at [1063, 192] on link "Edit details" at bounding box center [1016, 195] width 178 height 27
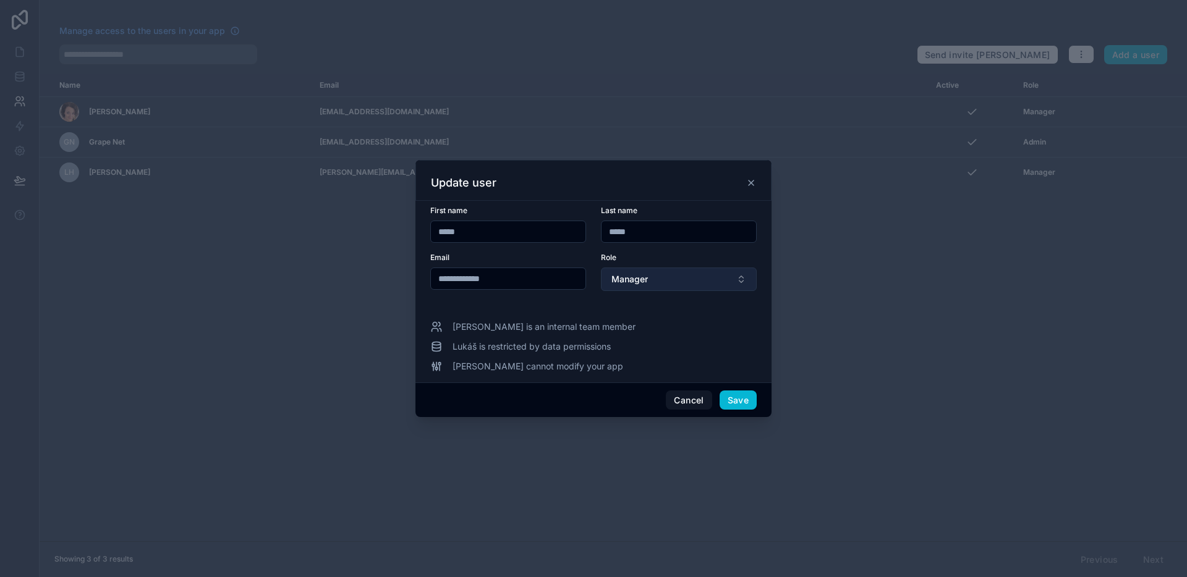
click at [643, 278] on span "Manager" at bounding box center [629, 279] width 36 height 12
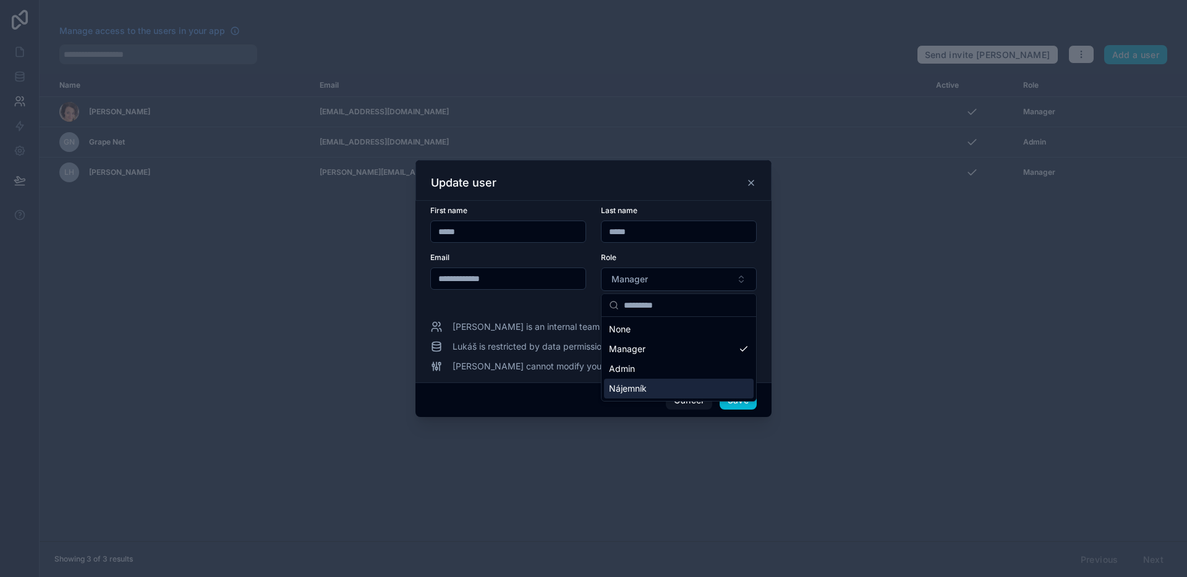
click at [639, 386] on span "Nájemník" at bounding box center [628, 389] width 38 height 12
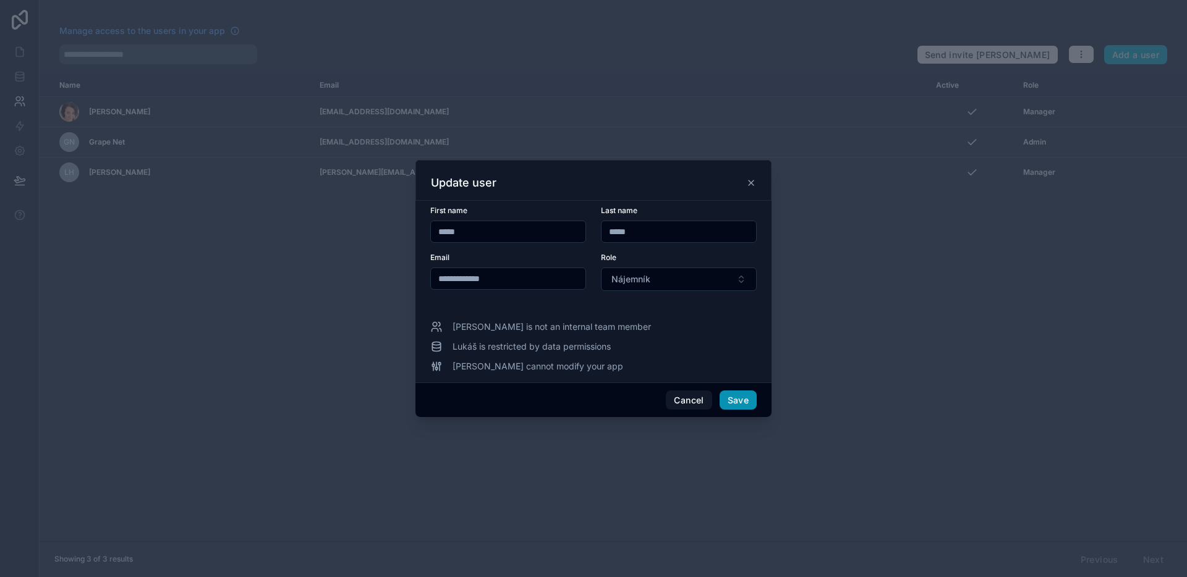
click at [731, 403] on button "Save" at bounding box center [738, 401] width 37 height 20
click at [737, 400] on button "Save" at bounding box center [738, 401] width 37 height 20
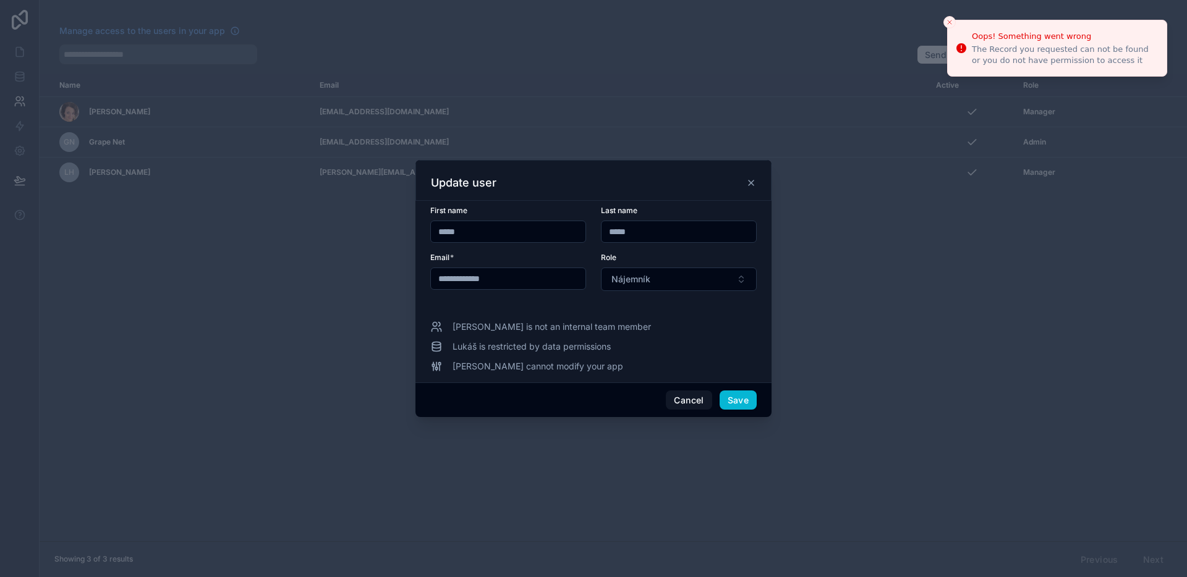
click at [881, 311] on div at bounding box center [593, 288] width 1187 height 577
click at [949, 19] on icon "Close toast" at bounding box center [949, 22] width 7 height 7
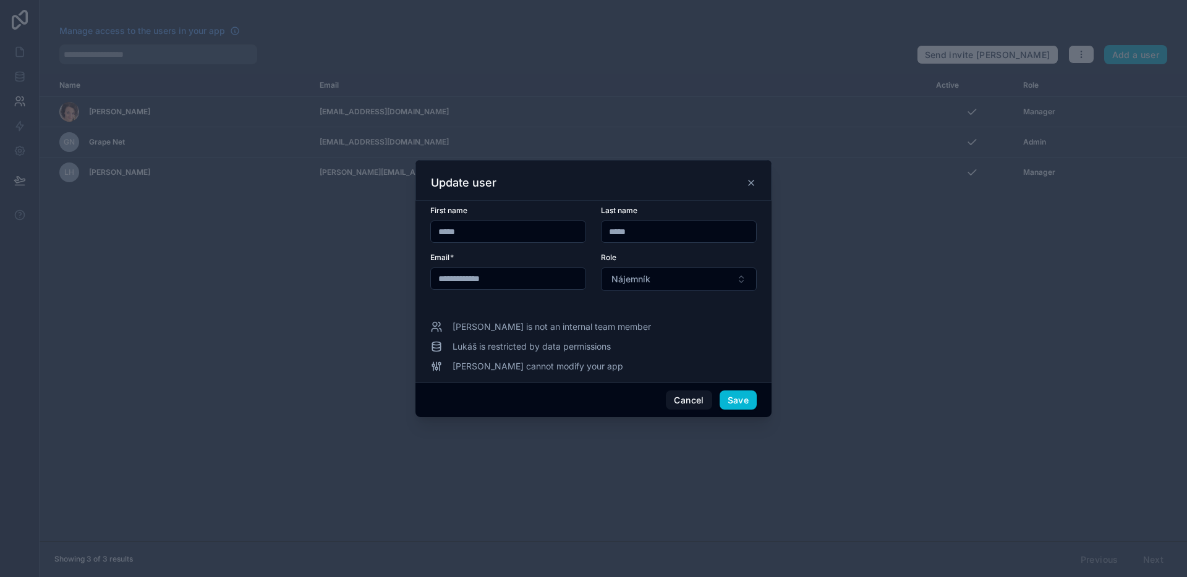
click at [751, 180] on icon at bounding box center [751, 183] width 10 height 10
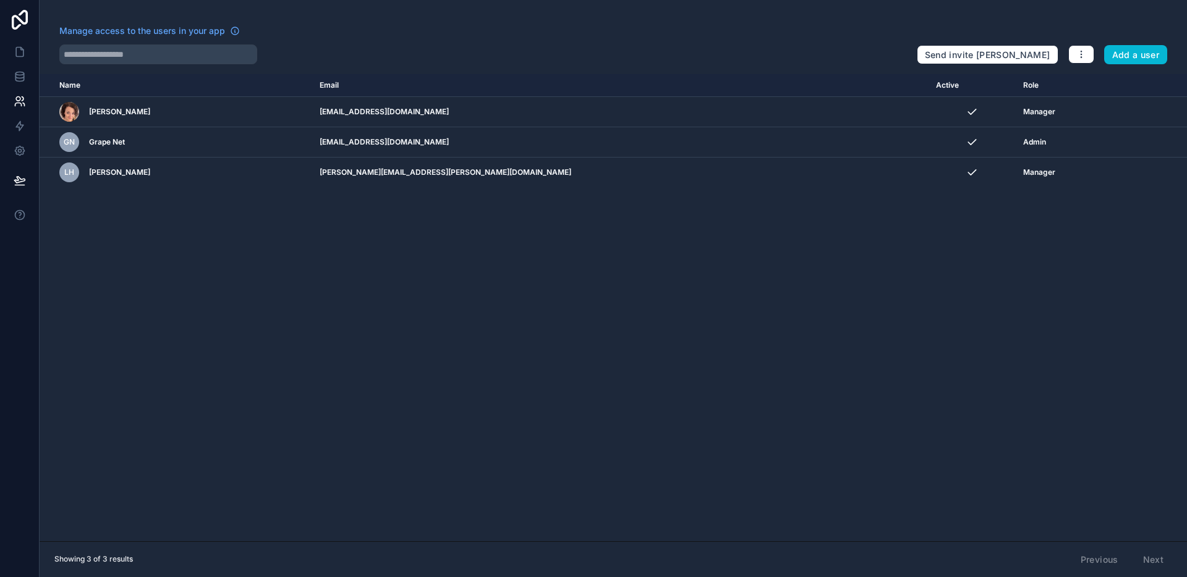
click at [813, 250] on div "Name Email Active Role userTable.email Lucie Tomečková tomeckova@nzreality.cz M…" at bounding box center [613, 307] width 1147 height 467
click at [20, 54] on icon at bounding box center [20, 52] width 12 height 12
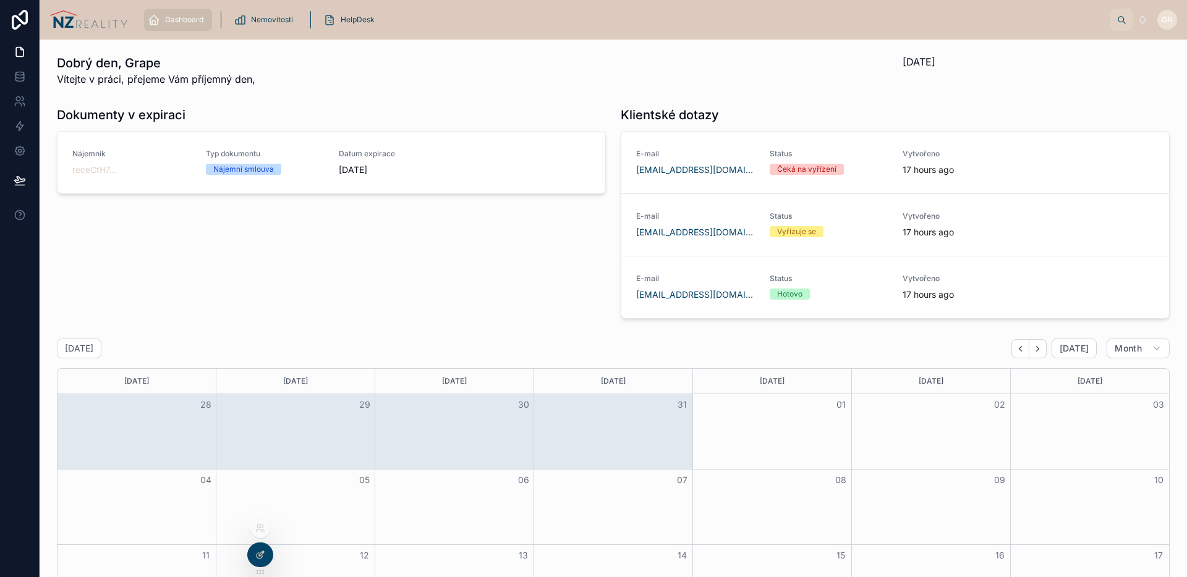
click at [258, 551] on icon at bounding box center [260, 555] width 10 height 10
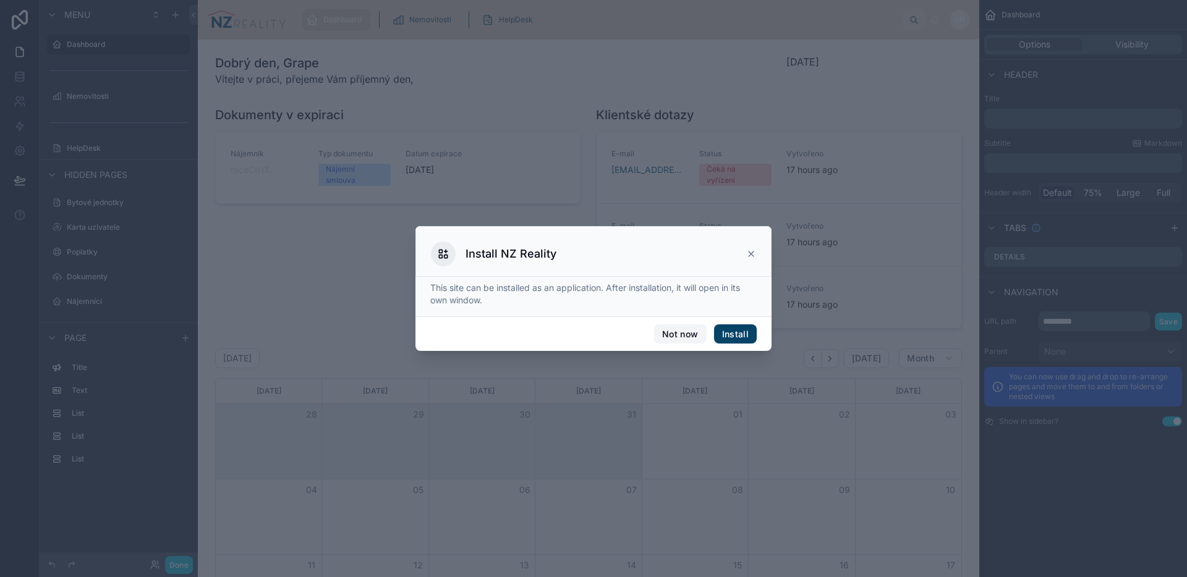
click at [675, 329] on button "Not now" at bounding box center [680, 335] width 52 height 20
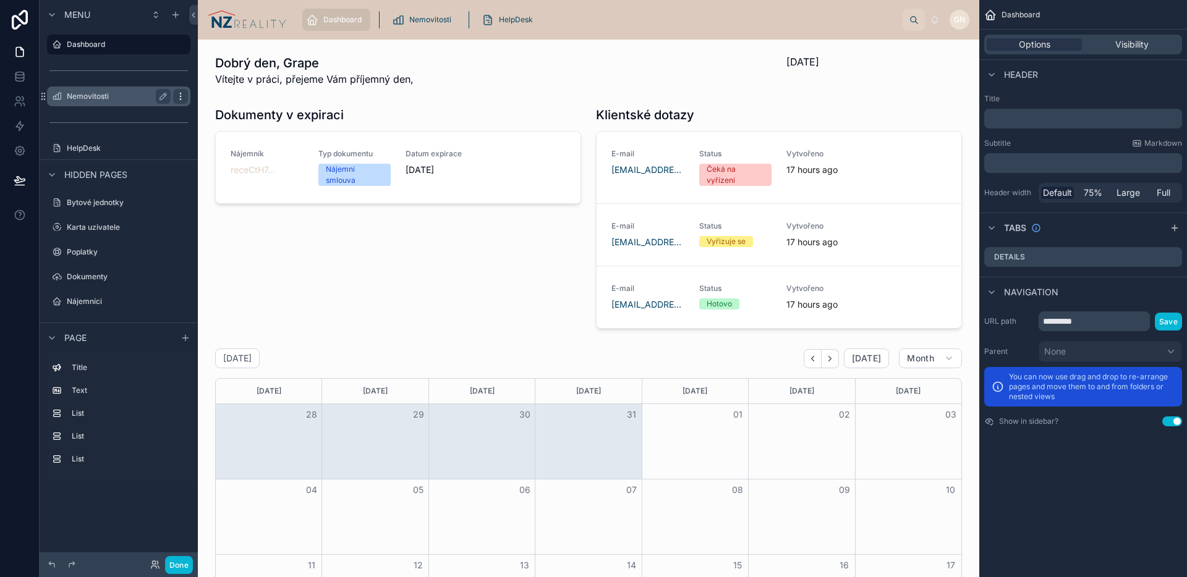
click at [180, 98] on icon "scrollable content" at bounding box center [181, 96] width 10 height 10
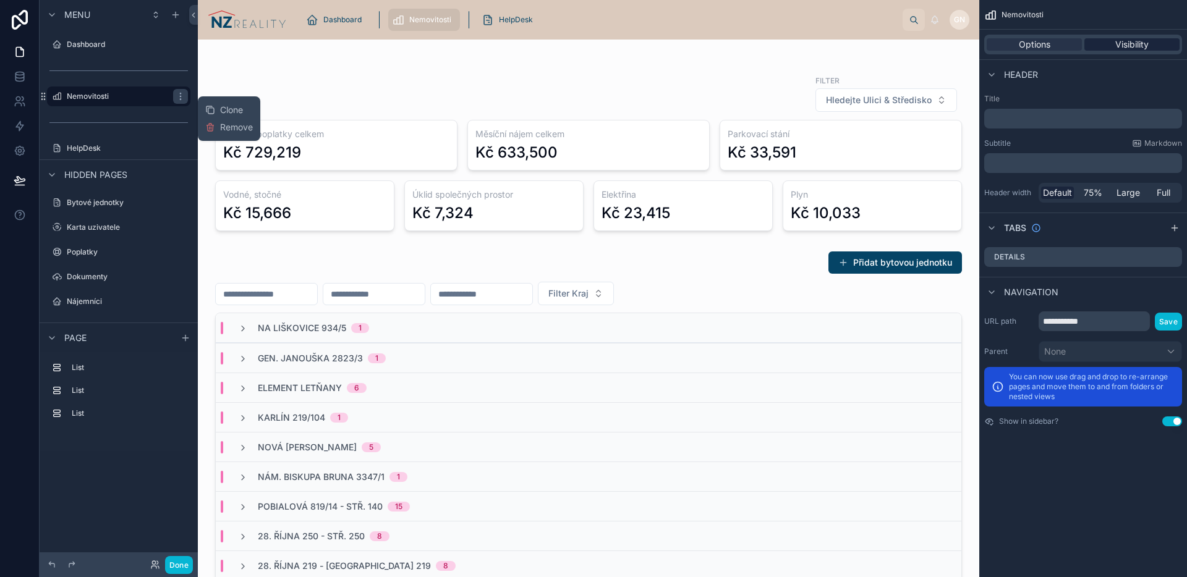
click at [1153, 46] on div "Visibility" at bounding box center [1131, 44] width 95 height 12
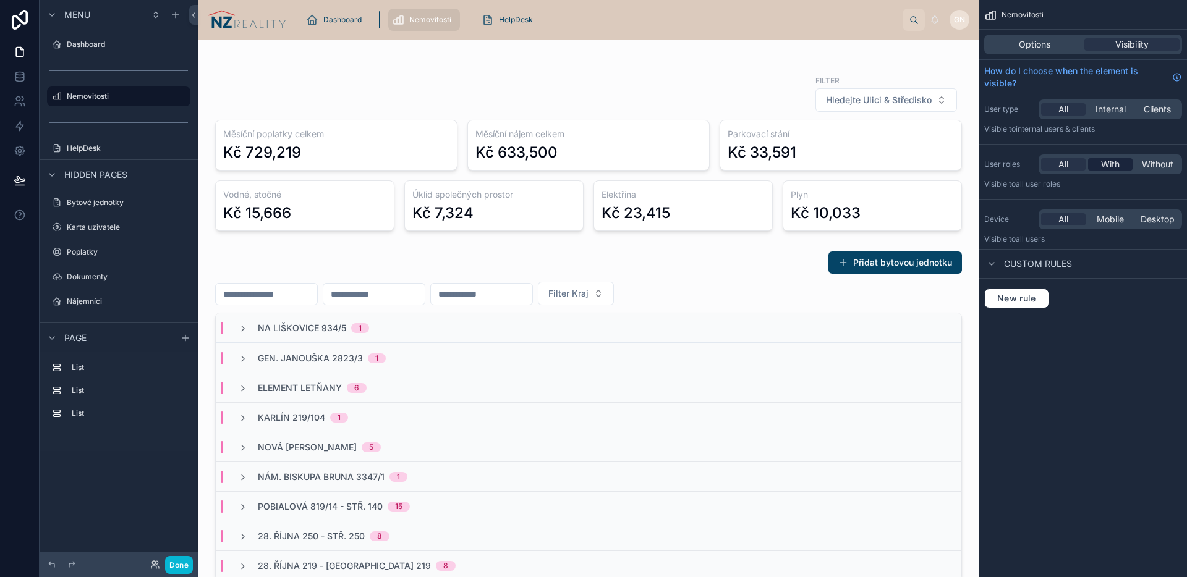
click at [1115, 167] on span "With" at bounding box center [1110, 164] width 19 height 12
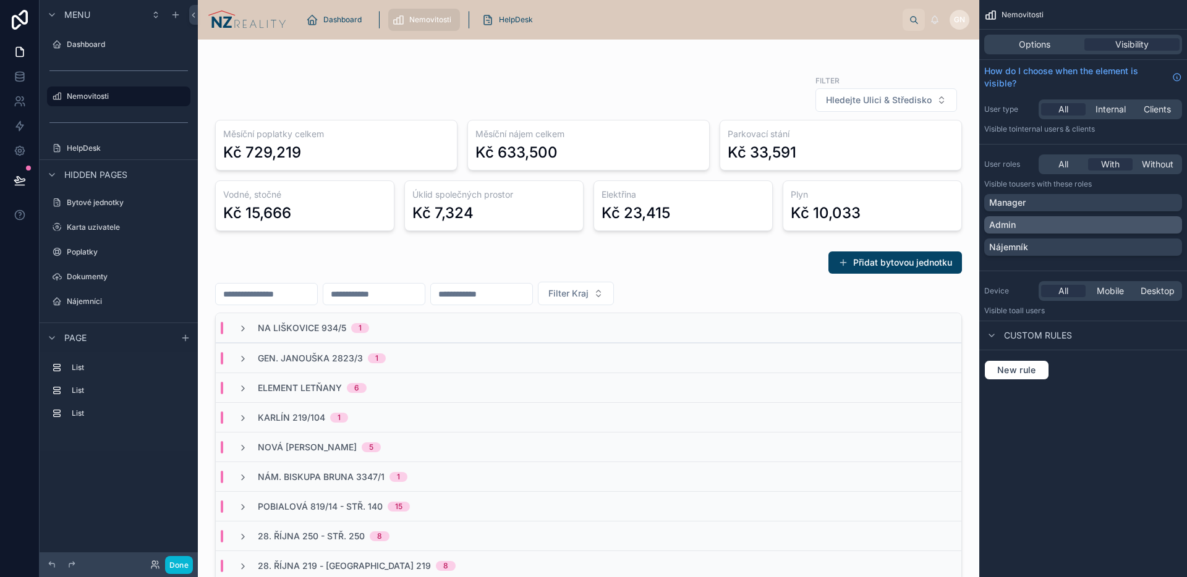
click at [1059, 217] on div "Admin" at bounding box center [1083, 224] width 198 height 17
click at [1074, 199] on div "Manager" at bounding box center [1083, 203] width 188 height 12
click at [1159, 443] on div "Nemovitosti Options Visibility How do I choose when the element is visible? Use…" at bounding box center [1083, 288] width 208 height 577
click at [176, 566] on button "Done" at bounding box center [179, 565] width 28 height 18
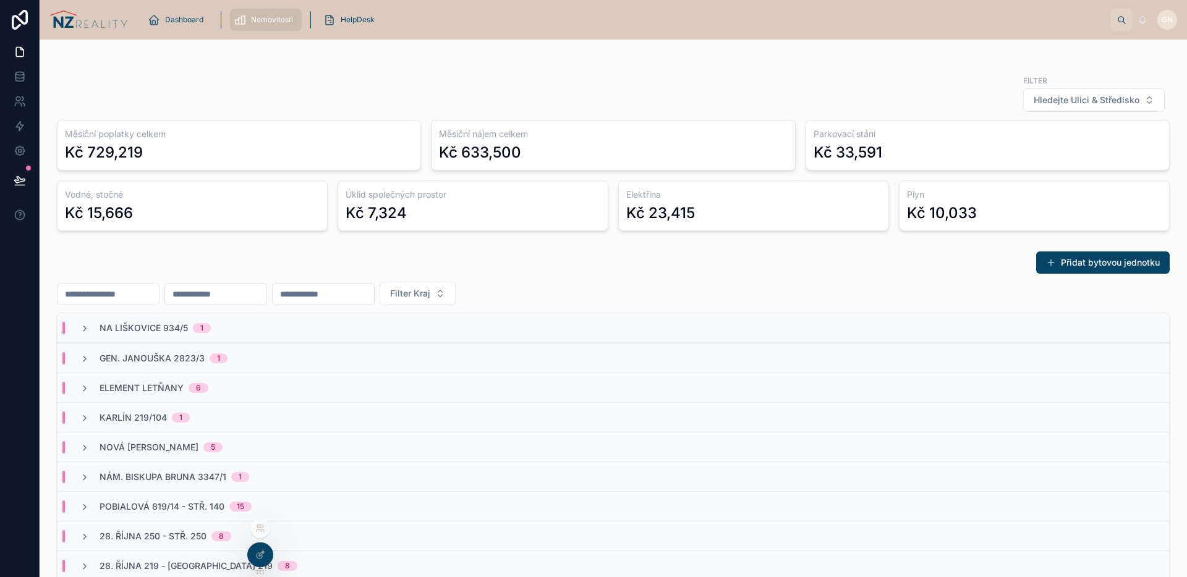
click at [264, 529] on icon at bounding box center [260, 529] width 10 height 10
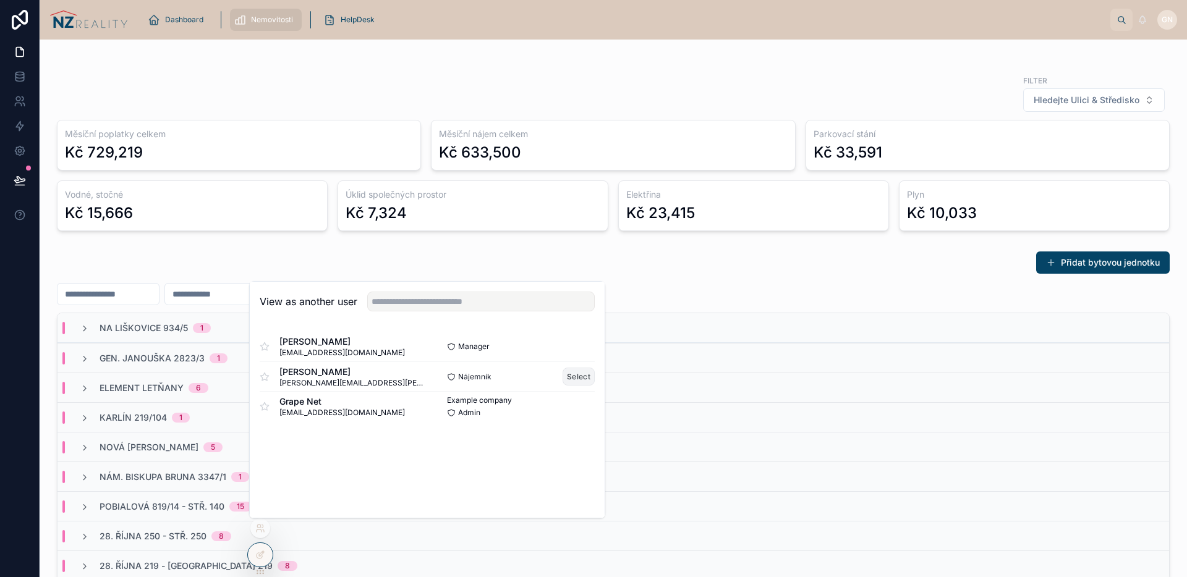
click at [572, 373] on button "Select" at bounding box center [579, 377] width 32 height 18
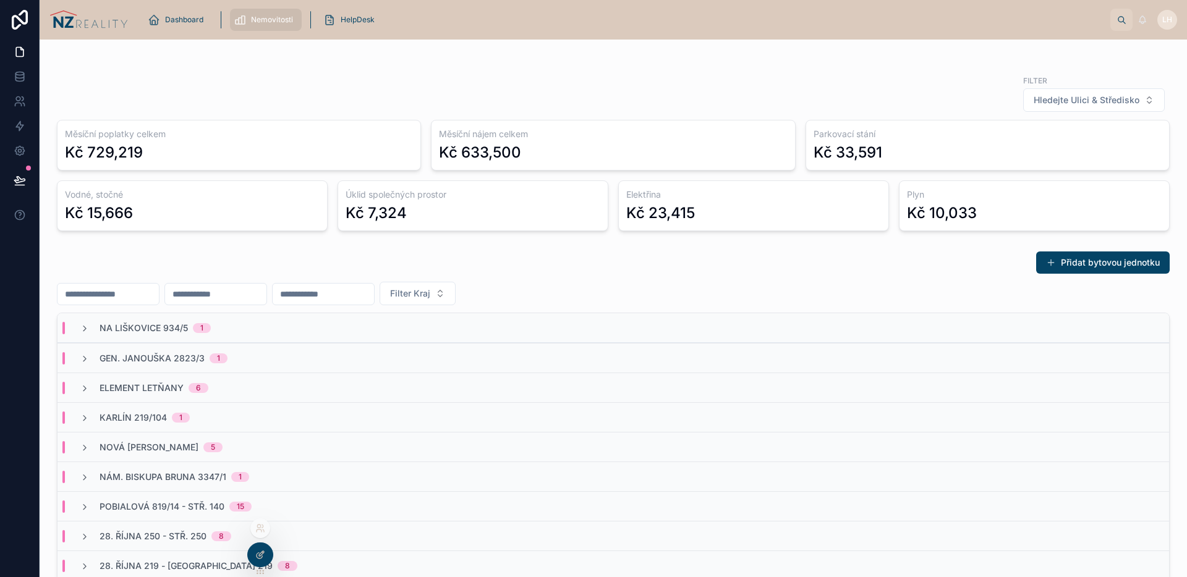
click at [257, 559] on icon at bounding box center [260, 555] width 10 height 10
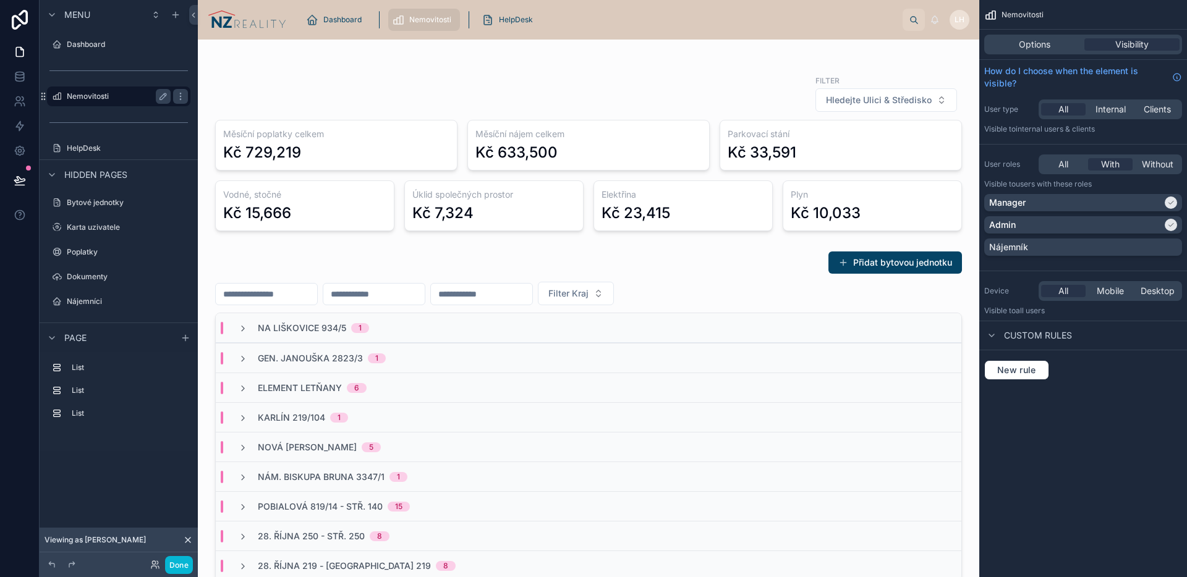
click at [117, 100] on label "Nemovitosti" at bounding box center [116, 96] width 99 height 10
click at [1063, 165] on span "All" at bounding box center [1063, 164] width 10 height 12
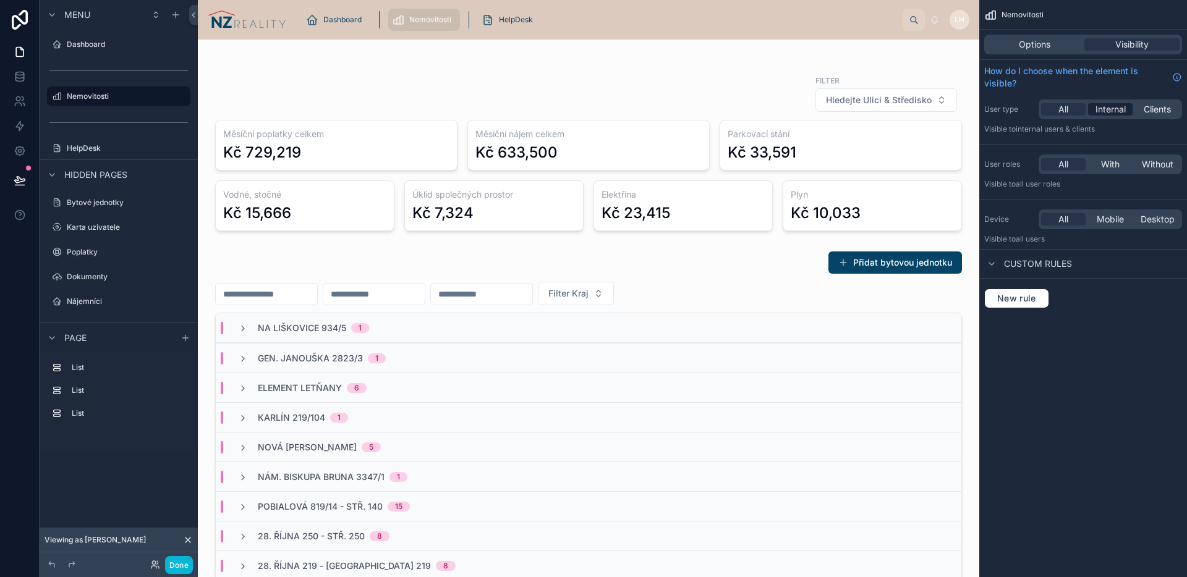
click at [1115, 111] on span "Internal" at bounding box center [1110, 109] width 30 height 12
click at [1149, 107] on span "Clients" at bounding box center [1157, 109] width 27 height 12
click at [1115, 108] on span "Internal" at bounding box center [1110, 109] width 30 height 12
click at [23, 101] on icon at bounding box center [20, 101] width 12 height 12
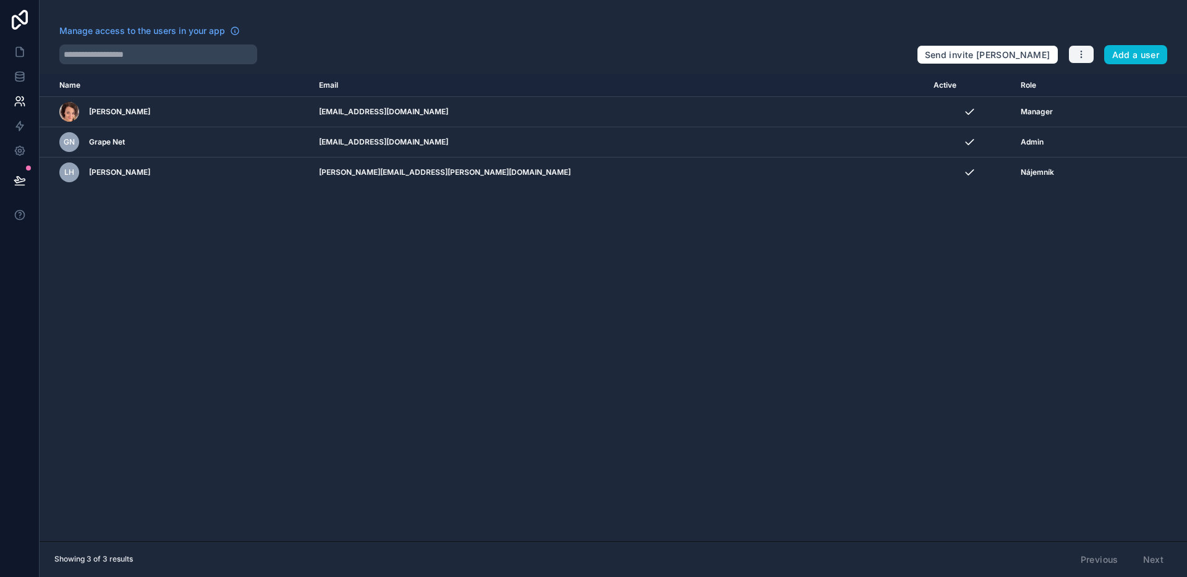
click at [1084, 58] on icon "button" at bounding box center [1081, 54] width 10 height 10
click at [1113, 83] on link "Manage roles" at bounding box center [1110, 84] width 87 height 20
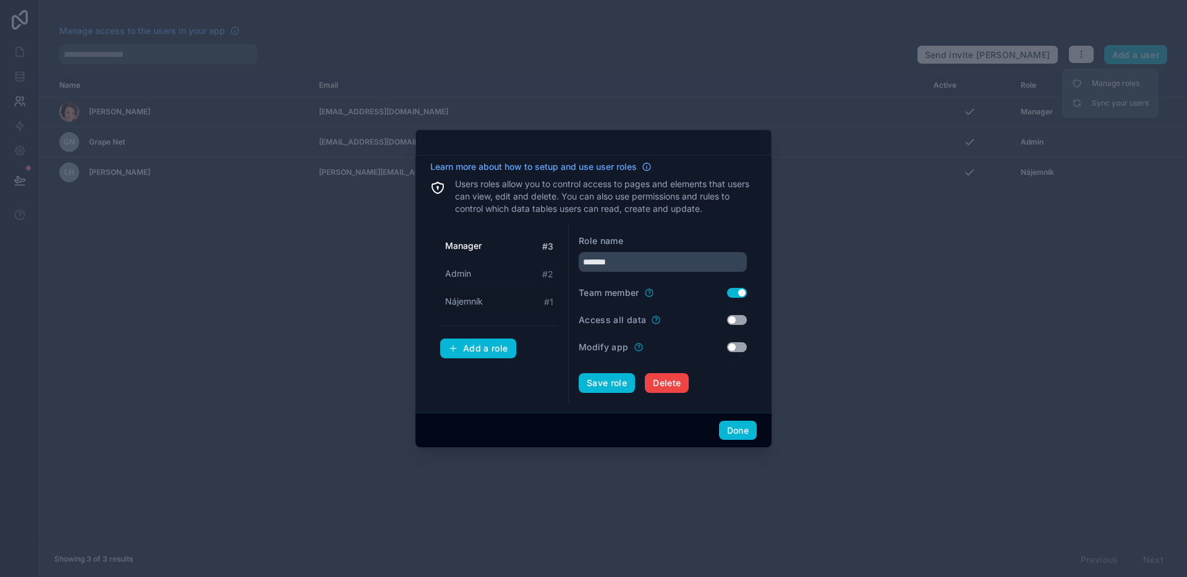
click at [480, 302] on span "Nájemník" at bounding box center [464, 301] width 38 height 12
type input "********"
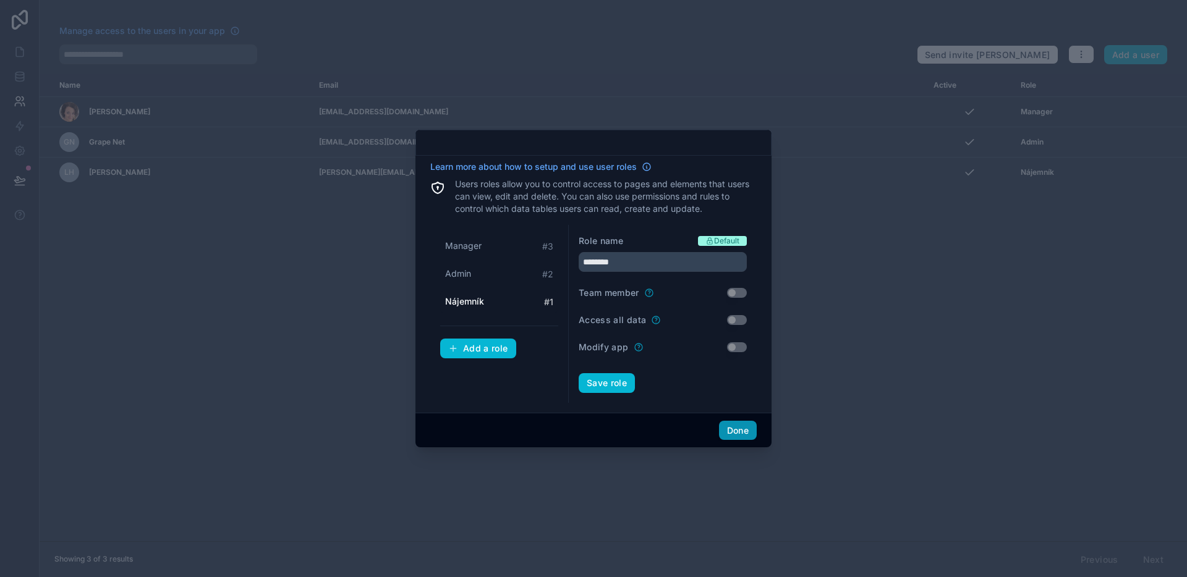
click at [736, 430] on button "Done" at bounding box center [738, 431] width 38 height 20
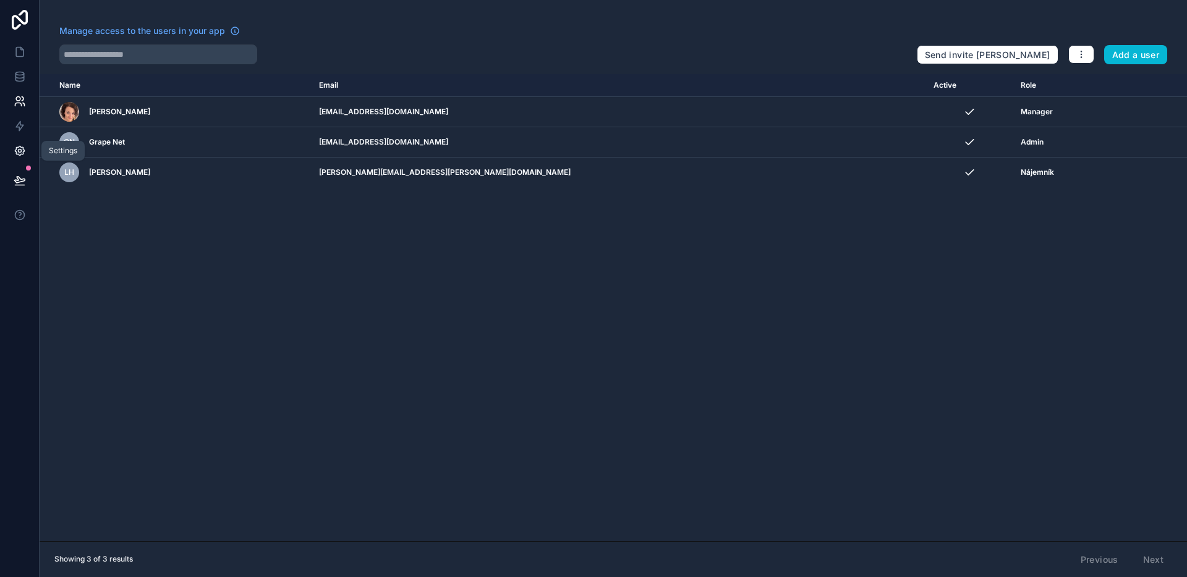
click at [19, 154] on icon at bounding box center [19, 150] width 9 height 9
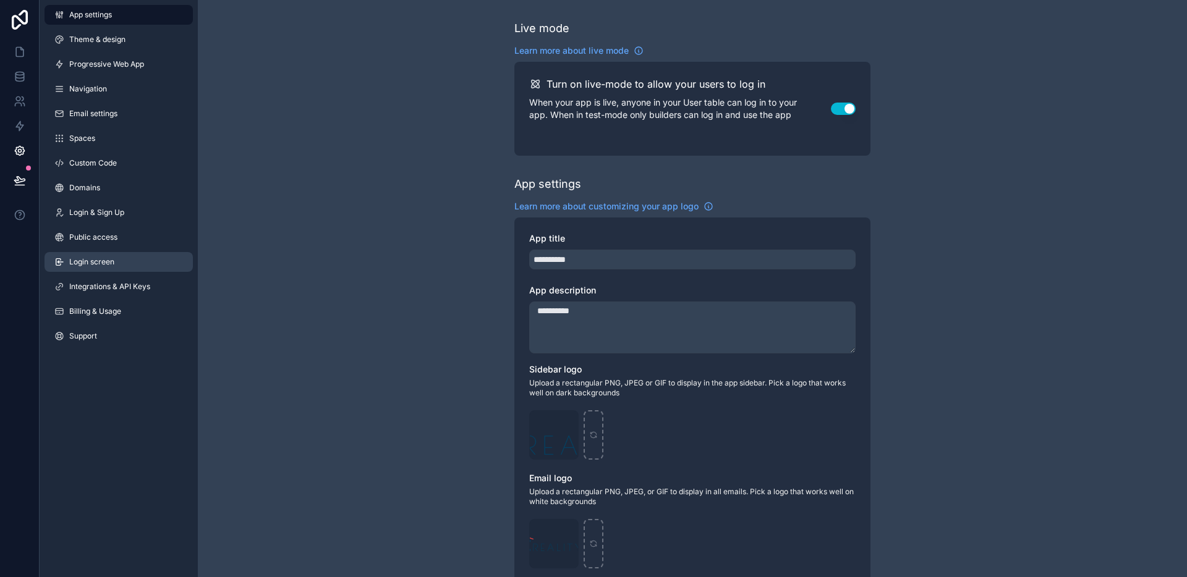
click at [101, 265] on span "Login screen" at bounding box center [91, 262] width 45 height 10
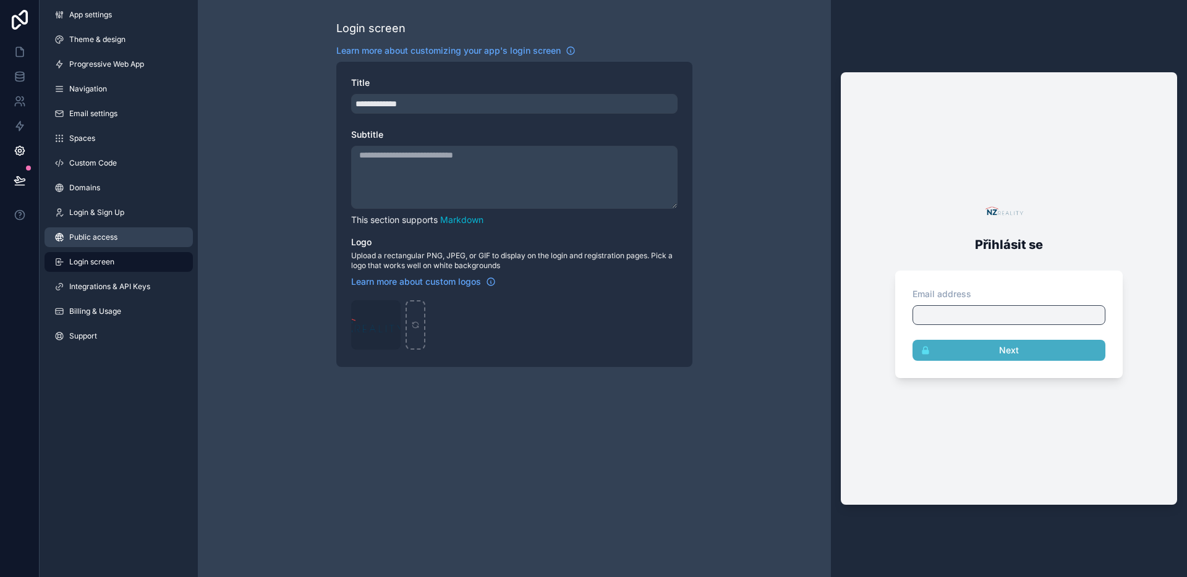
click at [106, 238] on span "Public access" at bounding box center [93, 237] width 48 height 10
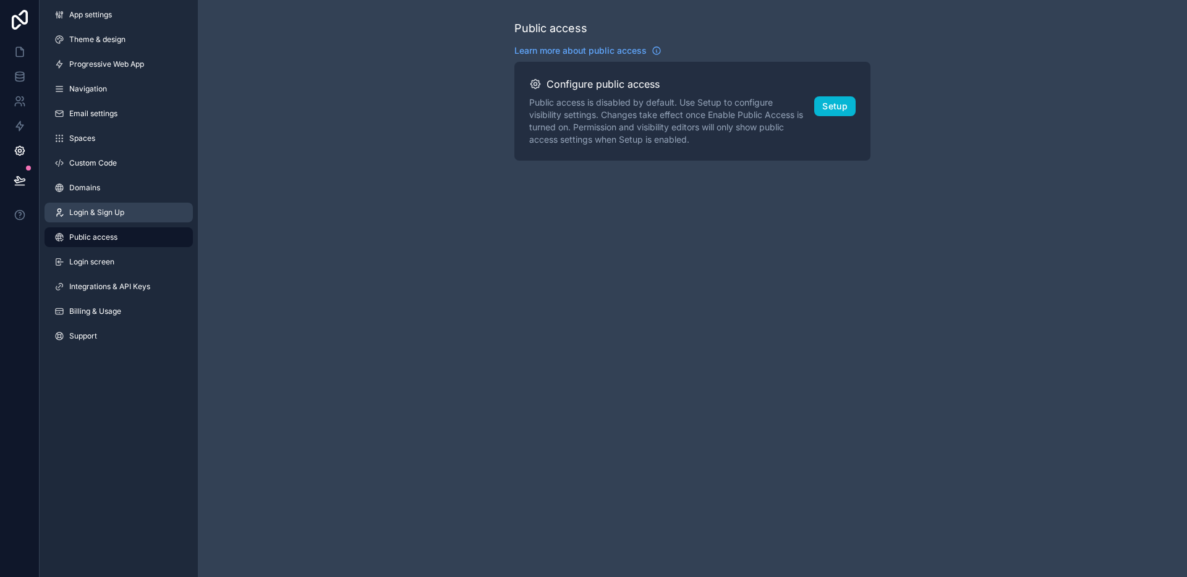
click at [106, 217] on span "Login & Sign Up" at bounding box center [96, 213] width 55 height 10
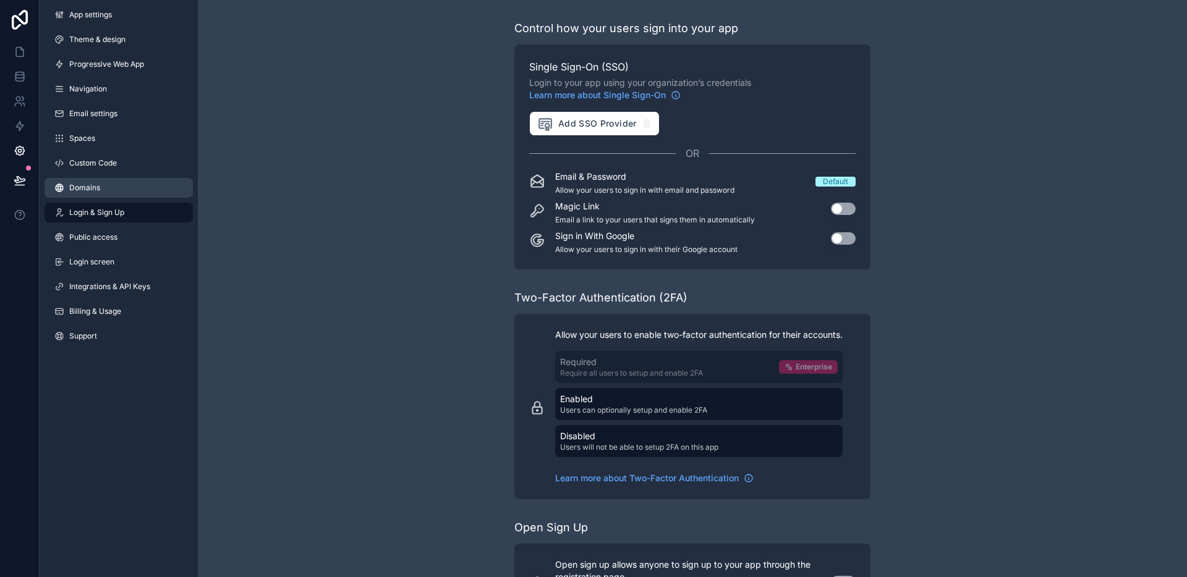
click at [88, 186] on span "Domains" at bounding box center [84, 188] width 31 height 10
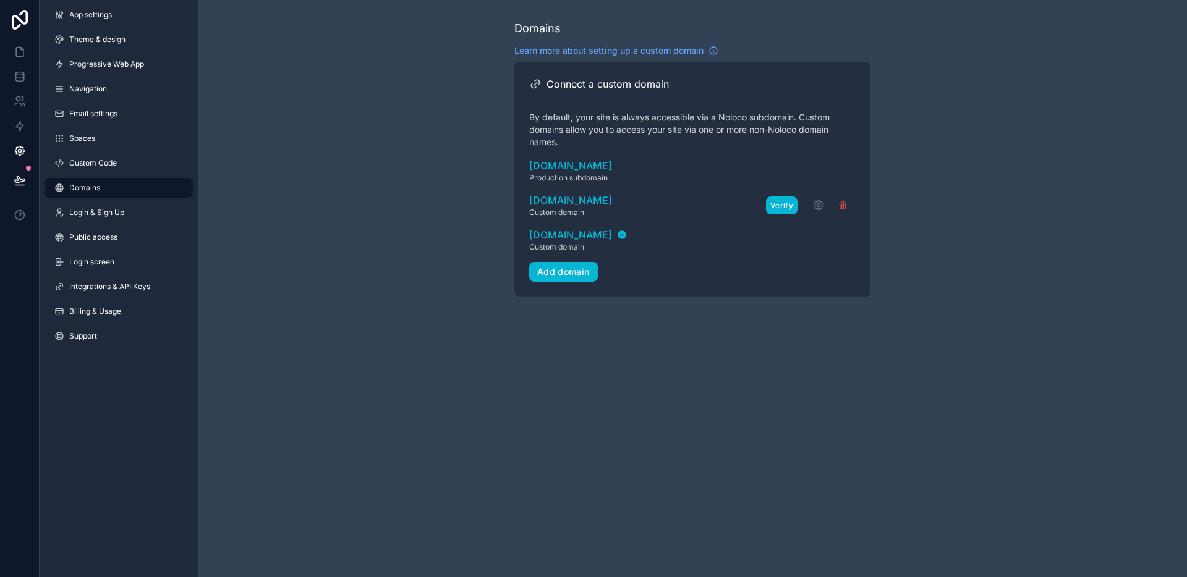
click at [776, 206] on button "Verify" at bounding box center [782, 206] width 32 height 18
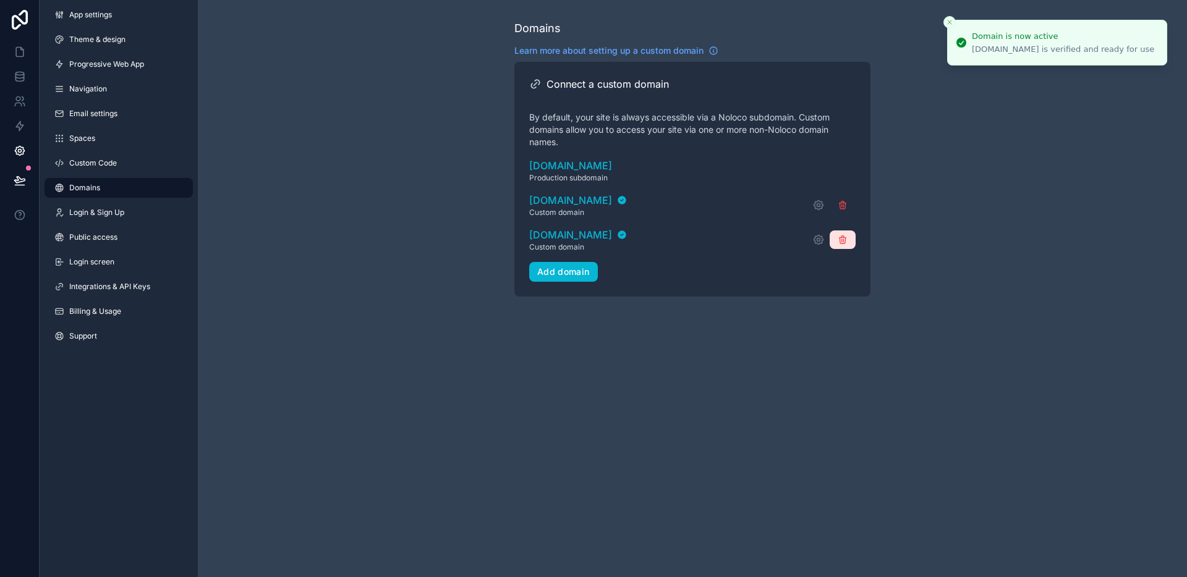
click at [841, 244] on icon "scrollable content" at bounding box center [842, 241] width 6 height 6
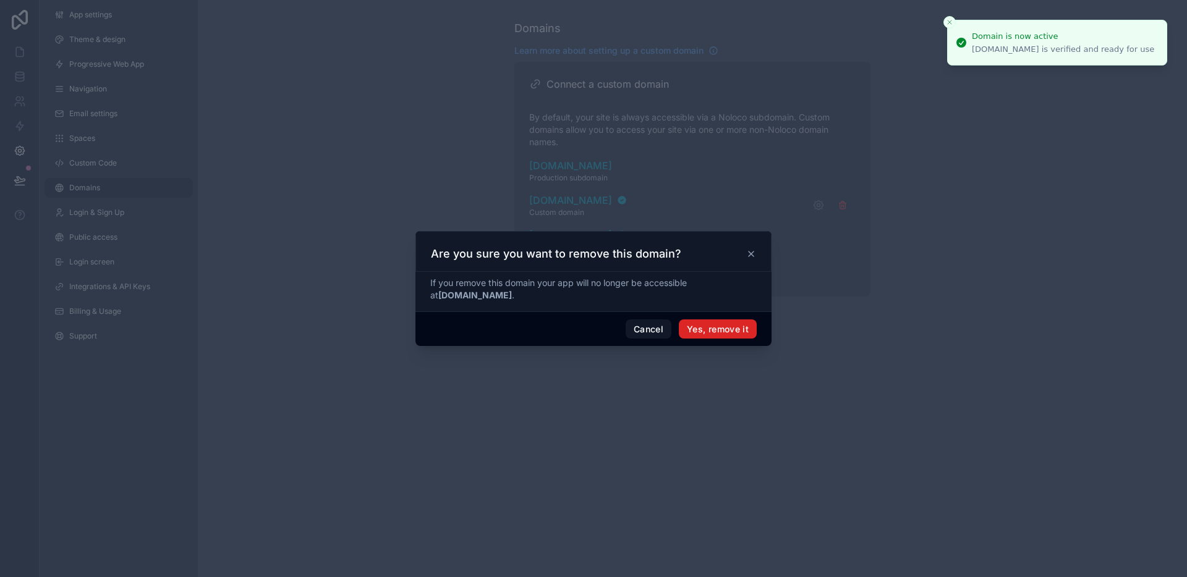
click at [705, 331] on button "Yes, remove it" at bounding box center [718, 330] width 78 height 20
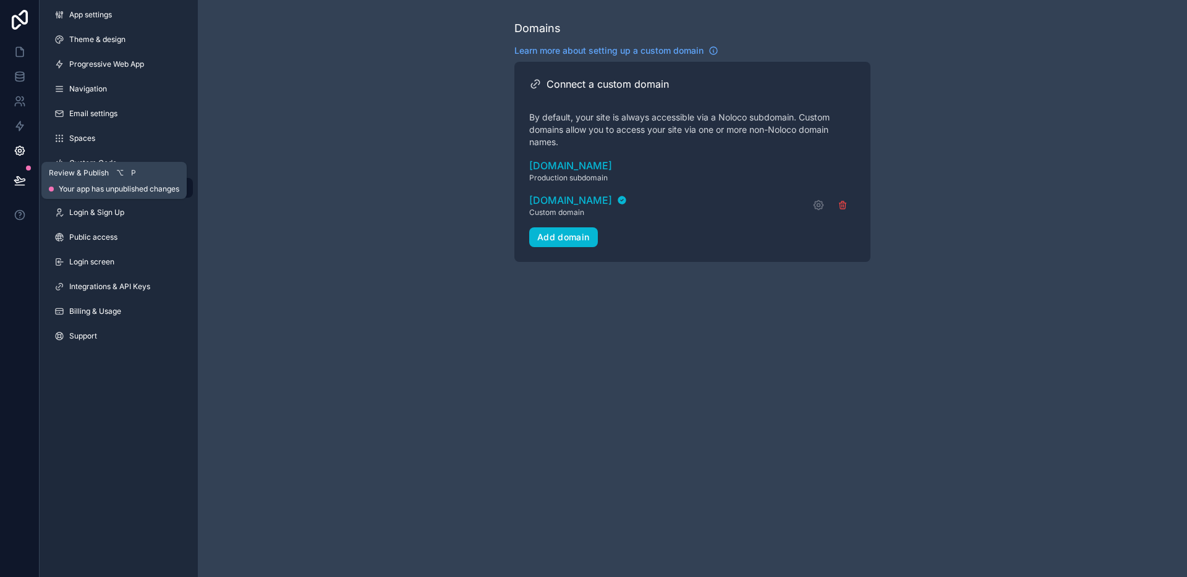
click at [24, 176] on icon at bounding box center [20, 180] width 12 height 12
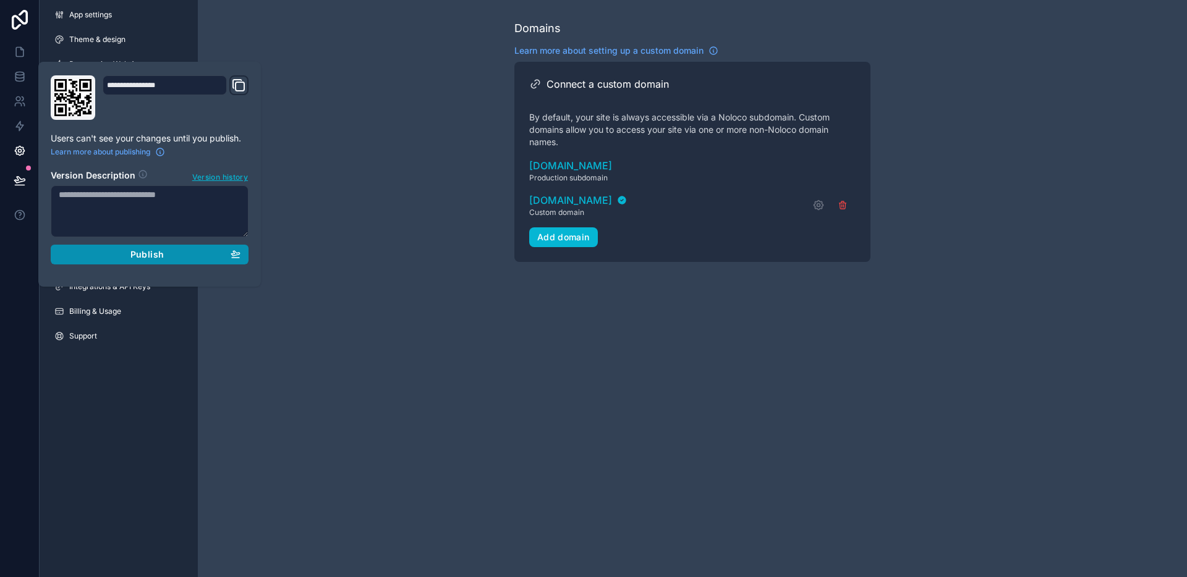
click at [105, 250] on div "Publish" at bounding box center [150, 254] width 182 height 11
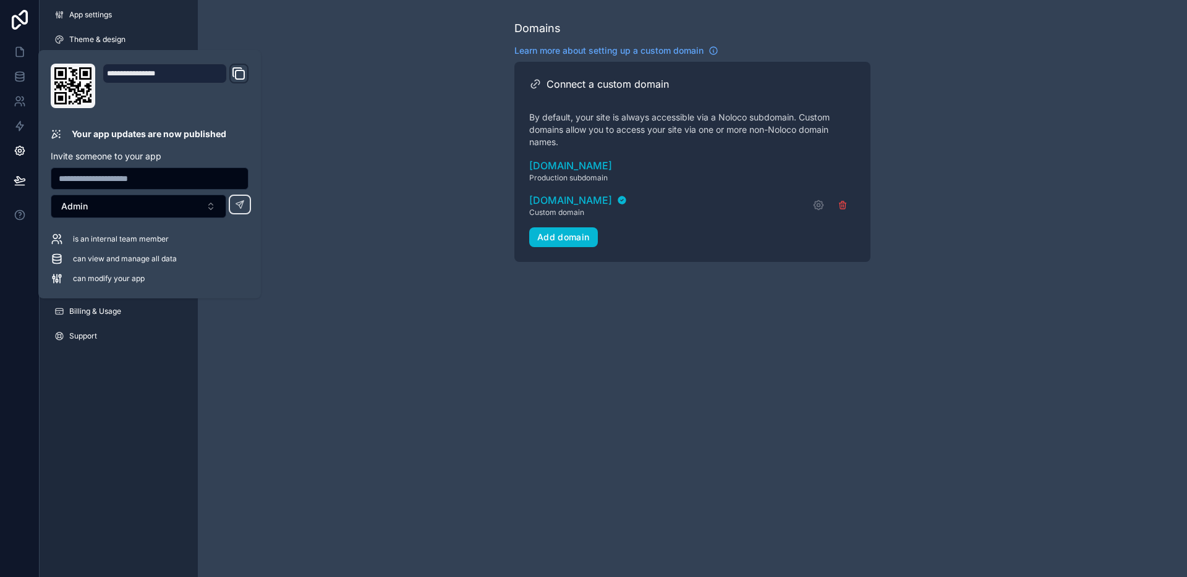
click at [373, 306] on div "Domains Learn more about setting up a custom domain Connect a custom domain By …" at bounding box center [692, 288] width 989 height 577
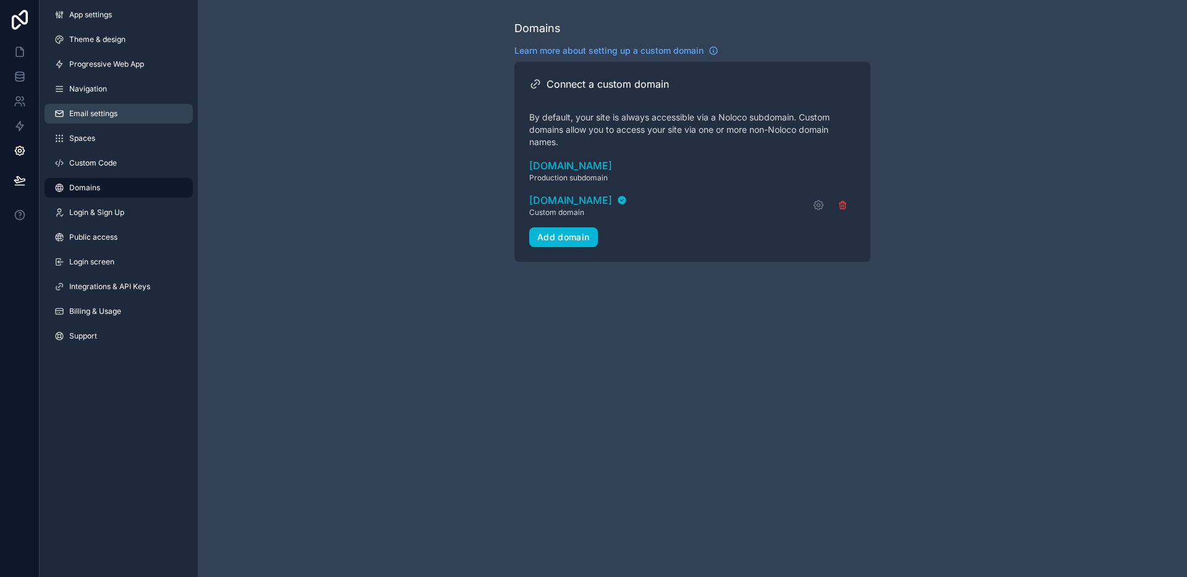
click at [117, 113] on span "Email settings" at bounding box center [93, 114] width 48 height 10
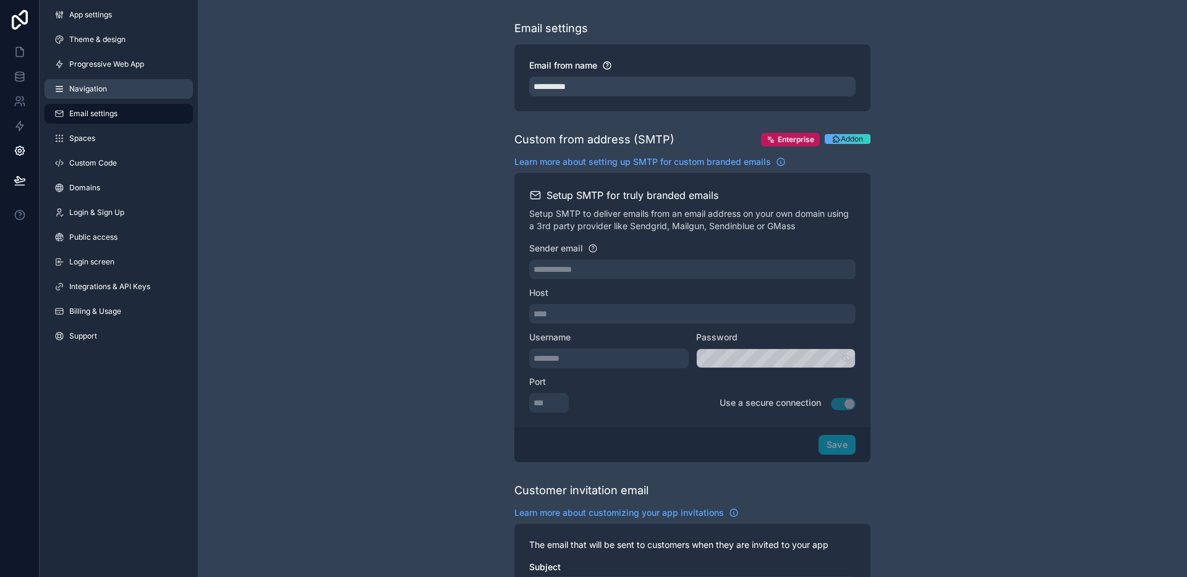
click at [119, 93] on link "Navigation" at bounding box center [119, 89] width 148 height 20
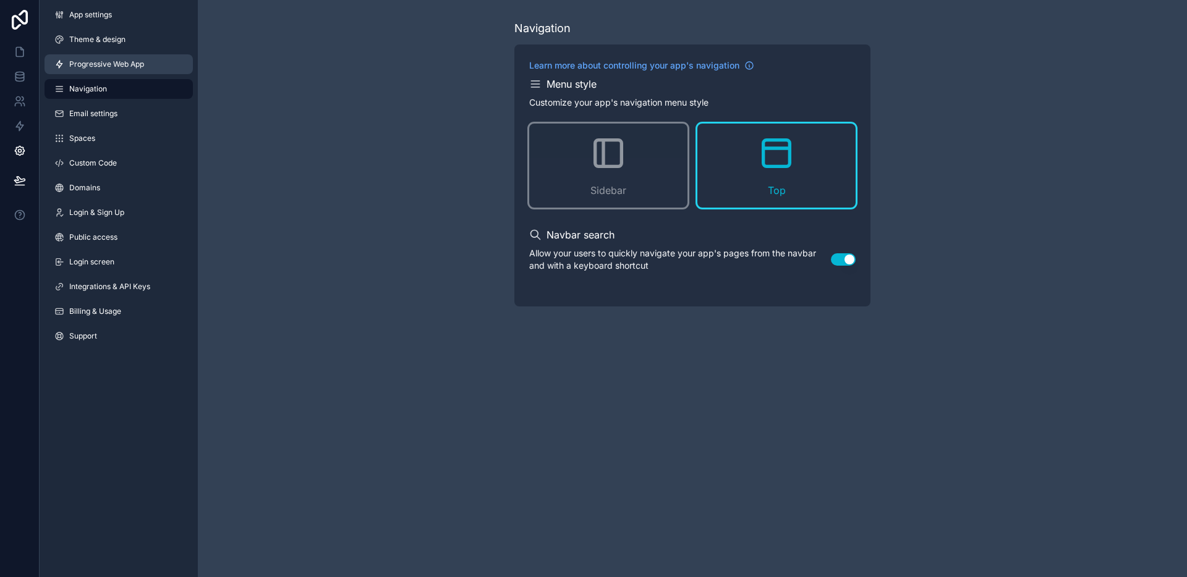
click at [140, 66] on span "Progressive Web App" at bounding box center [106, 64] width 75 height 10
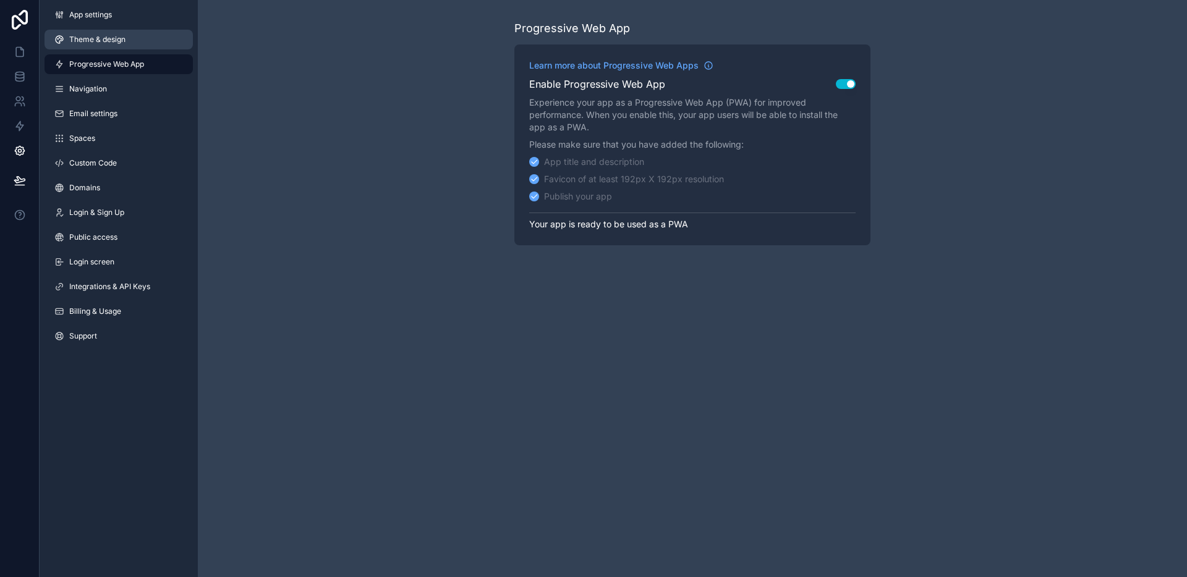
click at [128, 45] on link "Theme & design" at bounding box center [119, 40] width 148 height 20
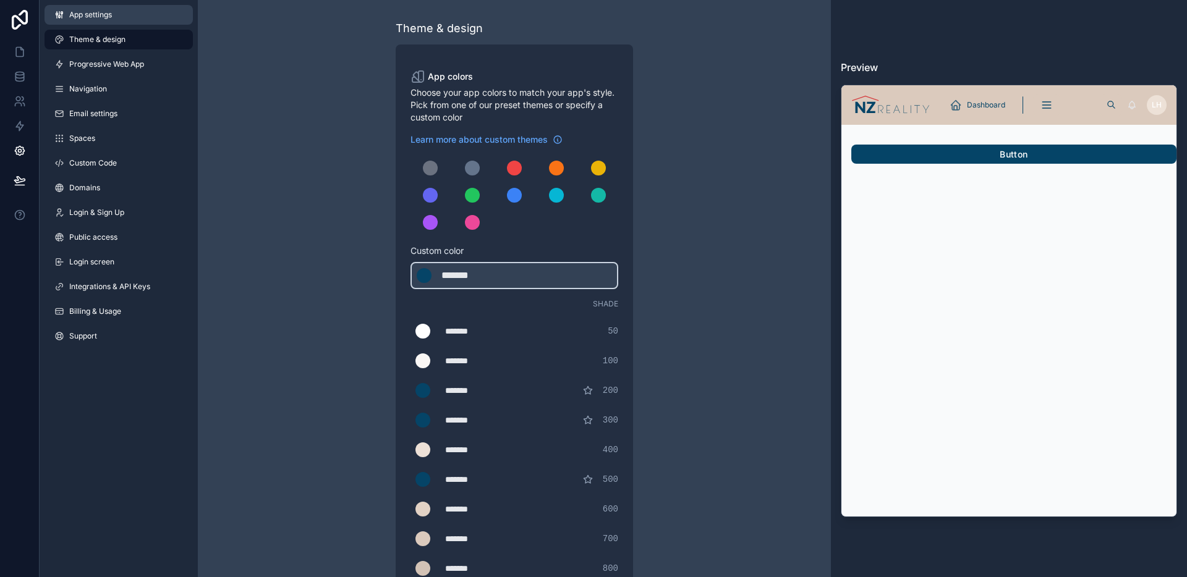
click at [125, 21] on link "App settings" at bounding box center [119, 15] width 148 height 20
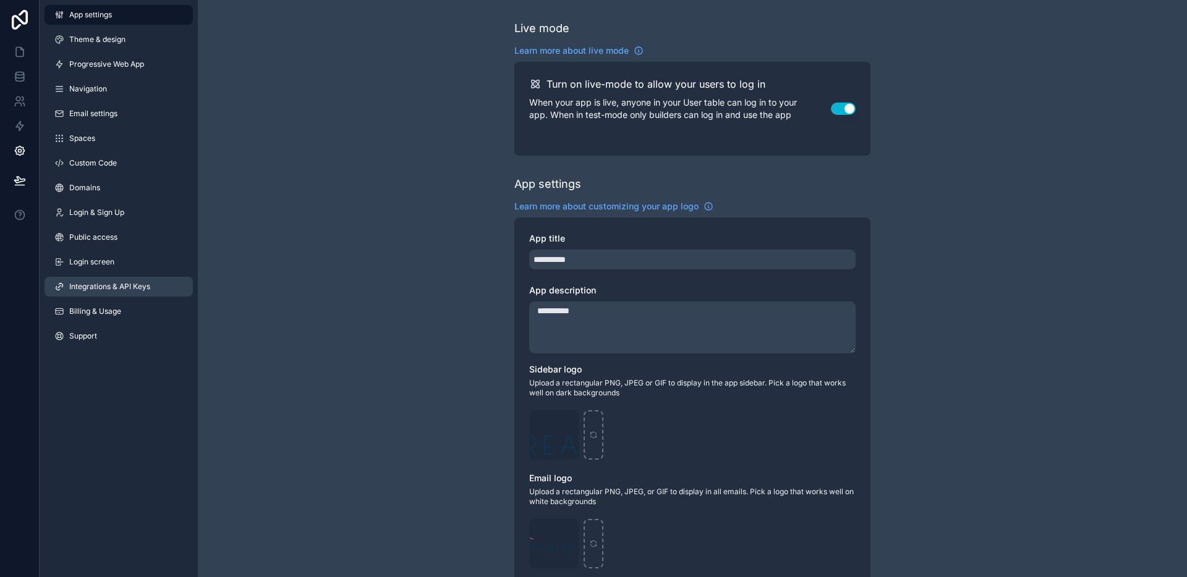
click at [92, 292] on link "Integrations & API Keys" at bounding box center [119, 287] width 148 height 20
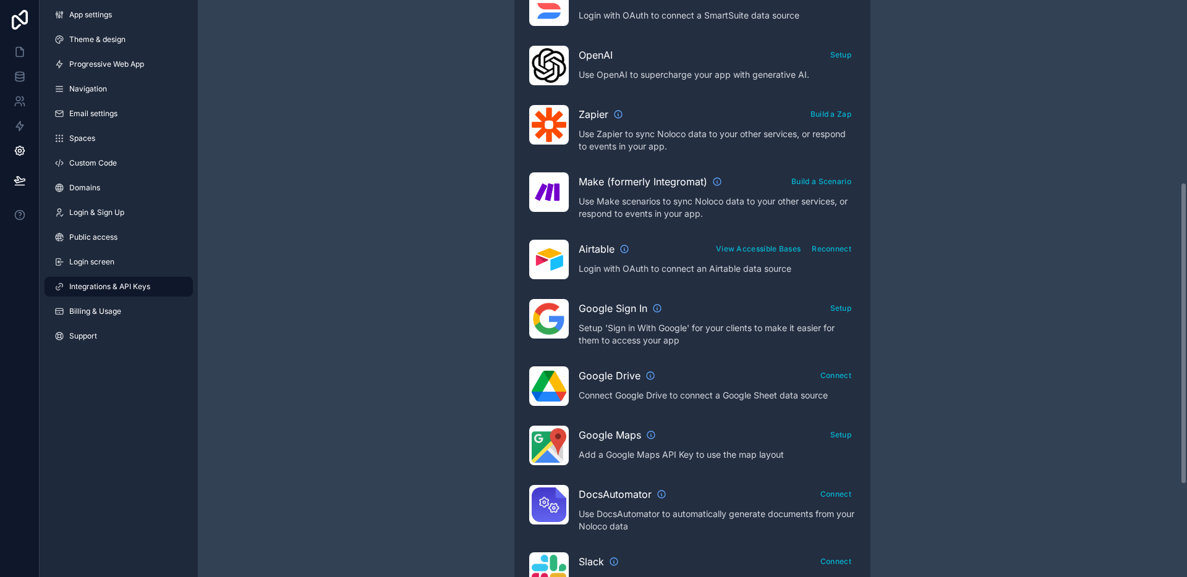
scroll to position [339, 0]
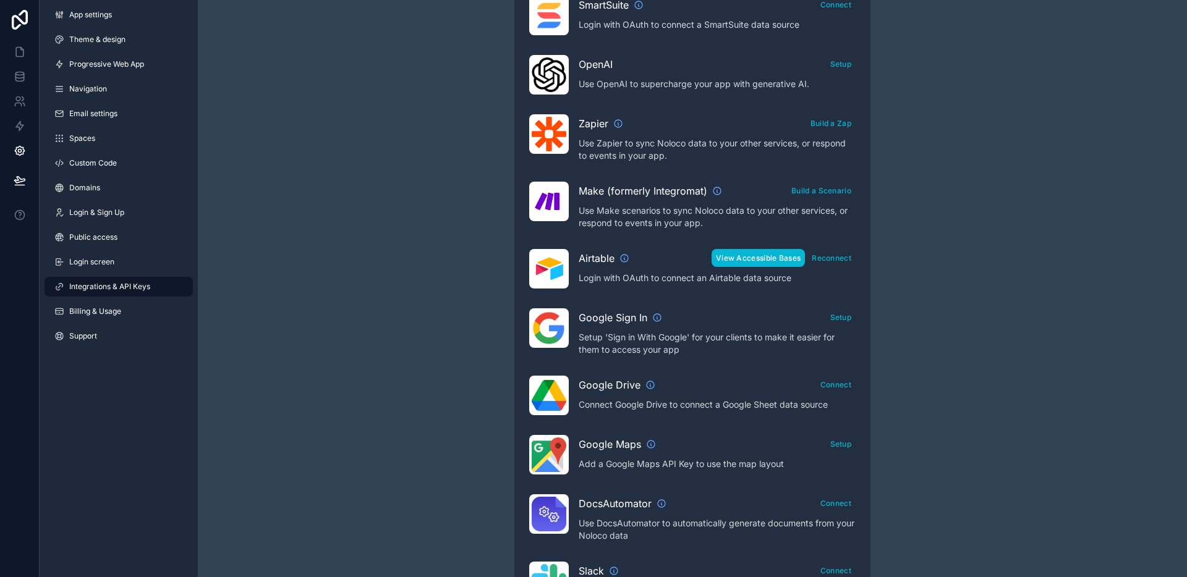
click at [771, 261] on button "View Accessible Bases" at bounding box center [757, 258] width 93 height 18
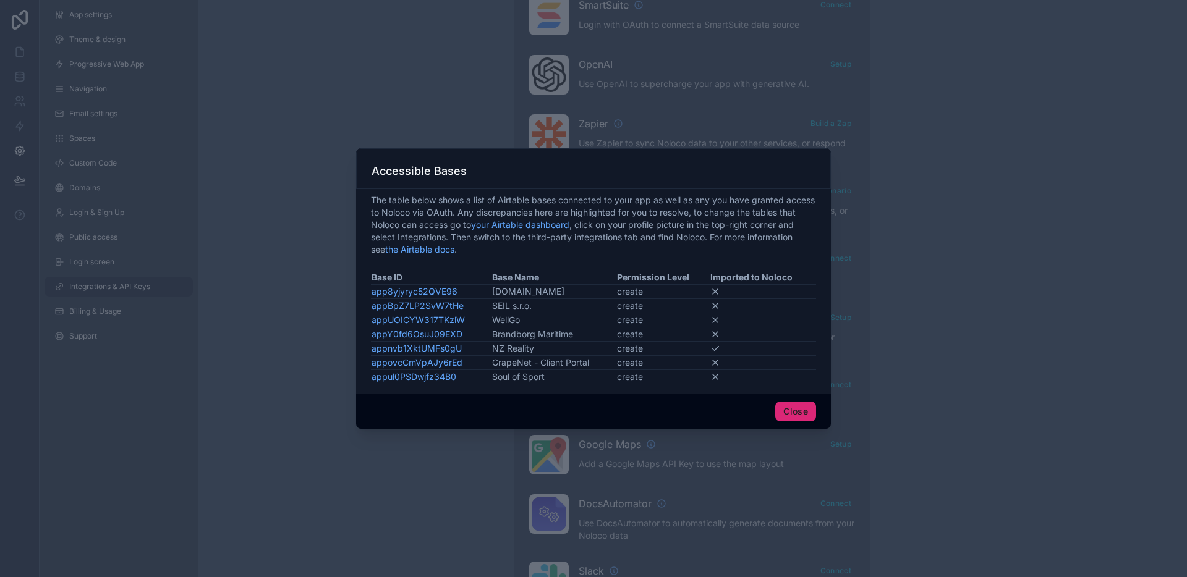
click at [785, 411] on button "Close" at bounding box center [795, 412] width 41 height 20
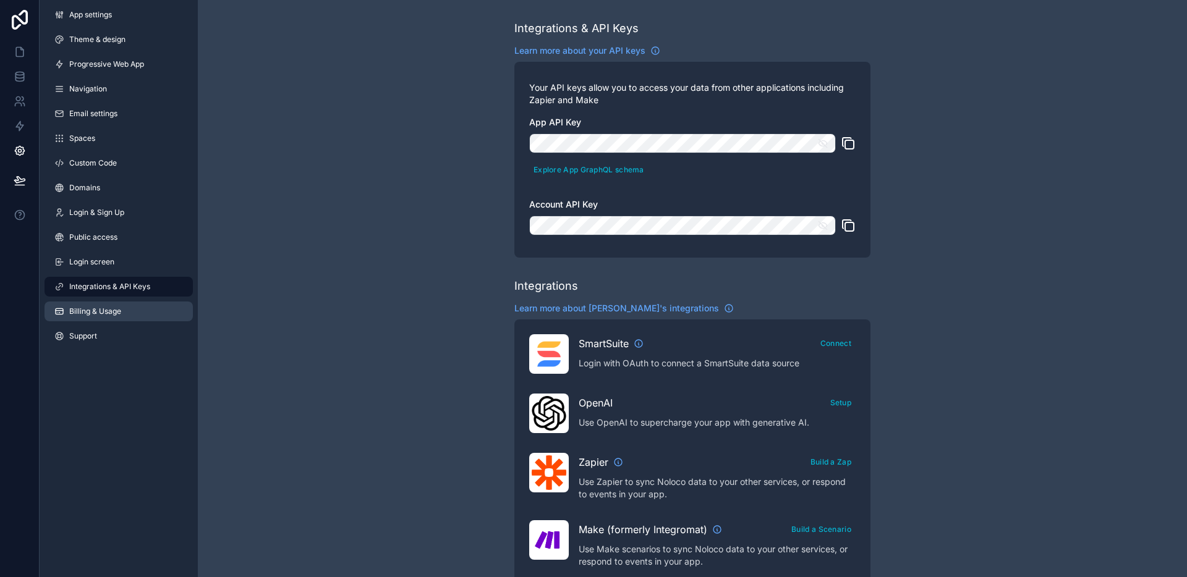
click at [99, 309] on span "Billing & Usage" at bounding box center [95, 312] width 52 height 10
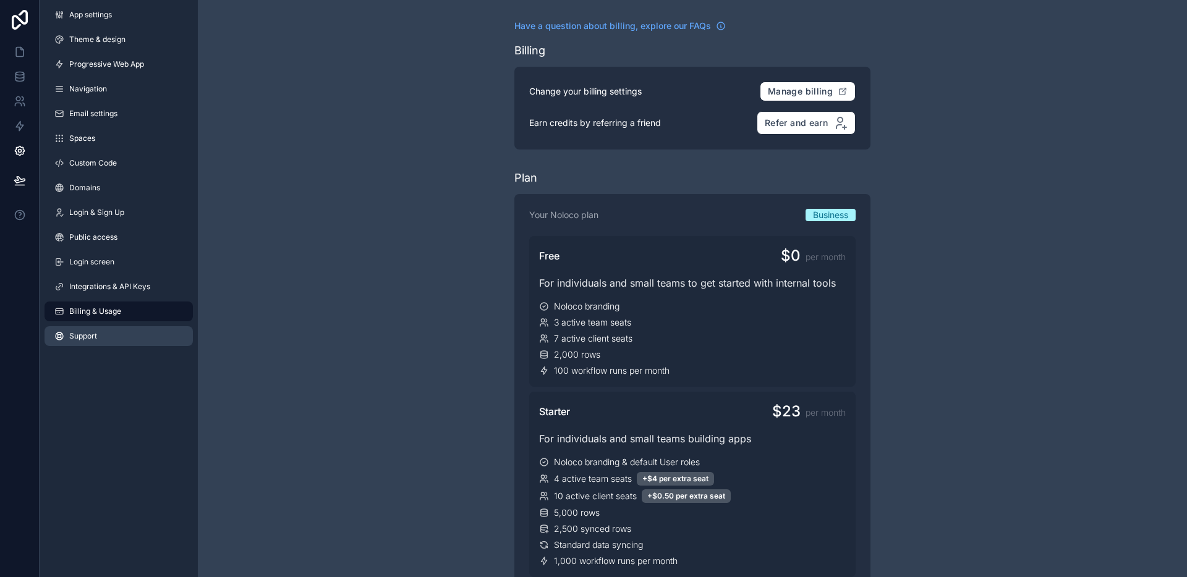
click at [76, 334] on span "Support" at bounding box center [83, 336] width 28 height 10
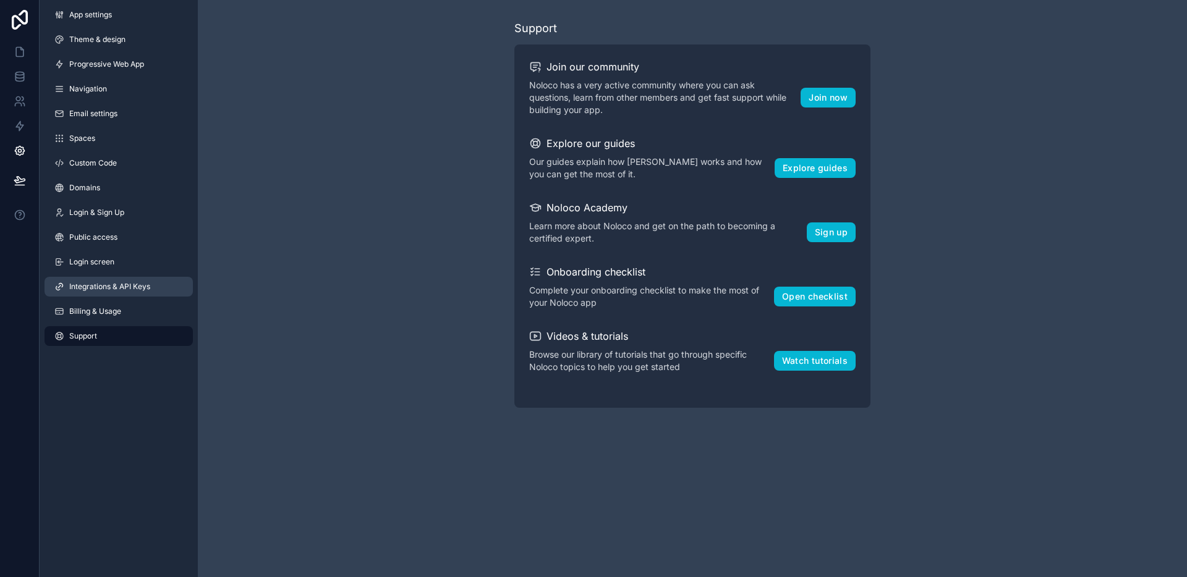
click at [88, 291] on span "Integrations & API Keys" at bounding box center [109, 287] width 81 height 10
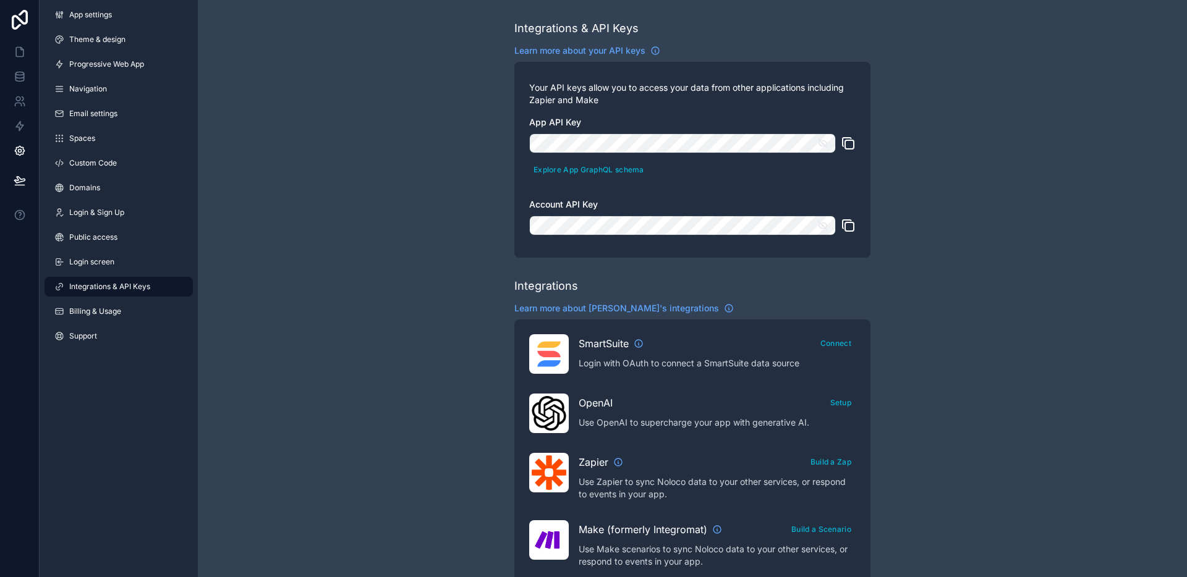
click at [87, 273] on div "App settings Theme & design Progressive Web App Navigation Email settings Space…" at bounding box center [119, 178] width 158 height 356
click at [88, 259] on span "Login screen" at bounding box center [91, 262] width 45 height 10
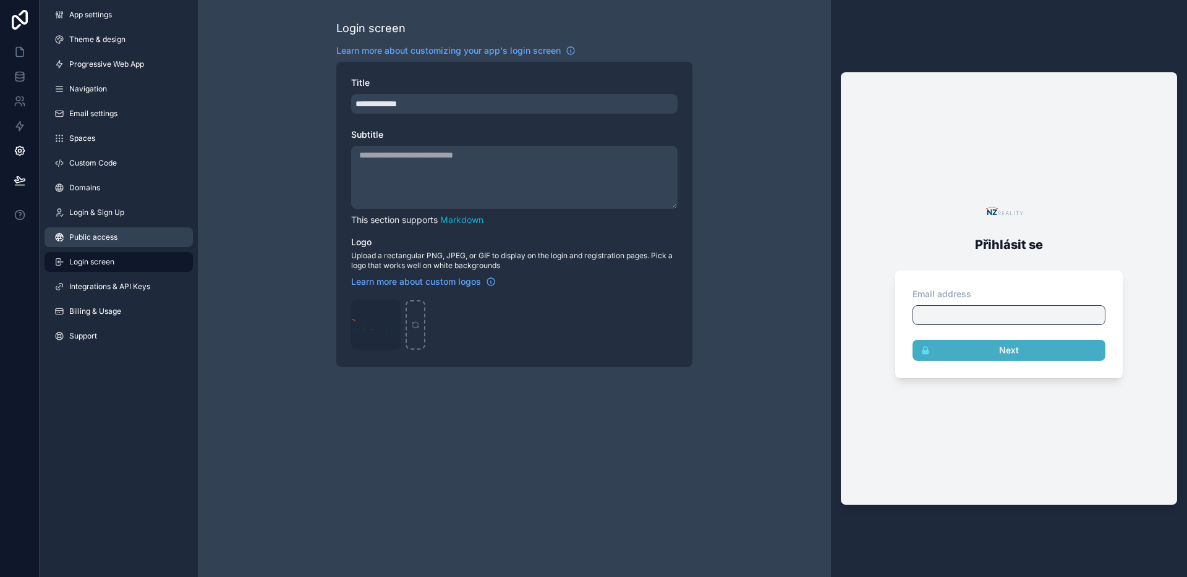
click at [89, 237] on span "Public access" at bounding box center [93, 237] width 48 height 10
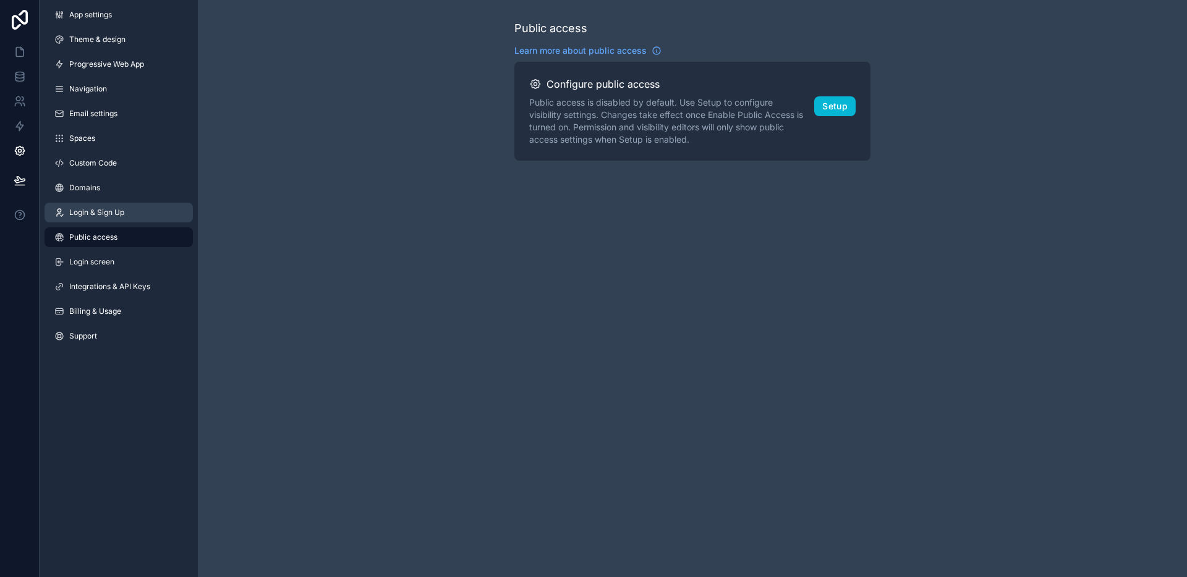
click at [89, 219] on link "Login & Sign Up" at bounding box center [119, 213] width 148 height 20
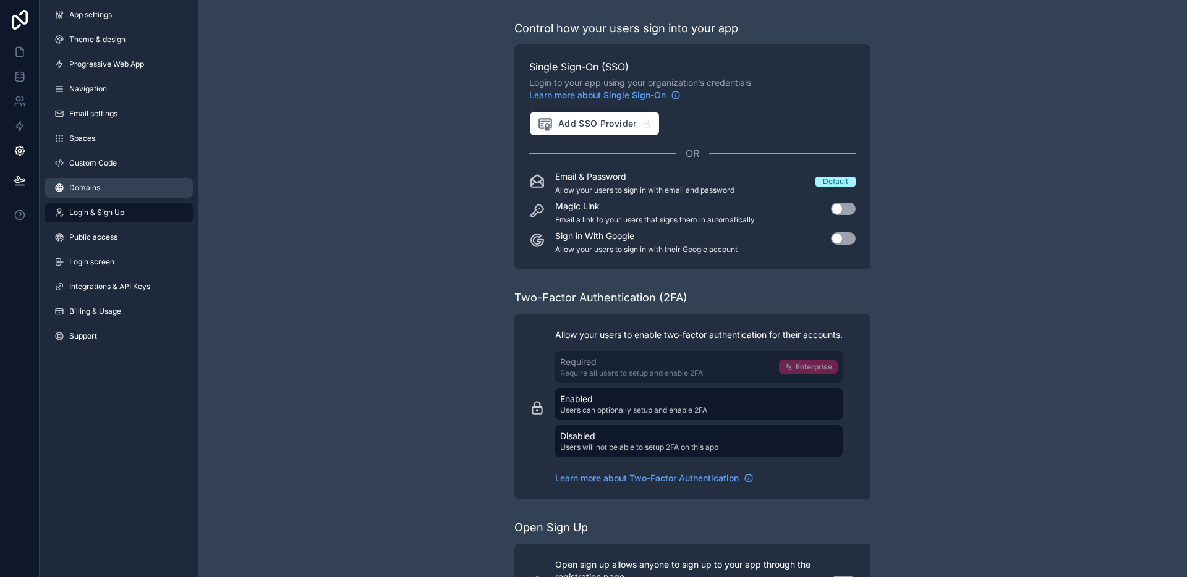
click at [90, 191] on span "Domains" at bounding box center [84, 188] width 31 height 10
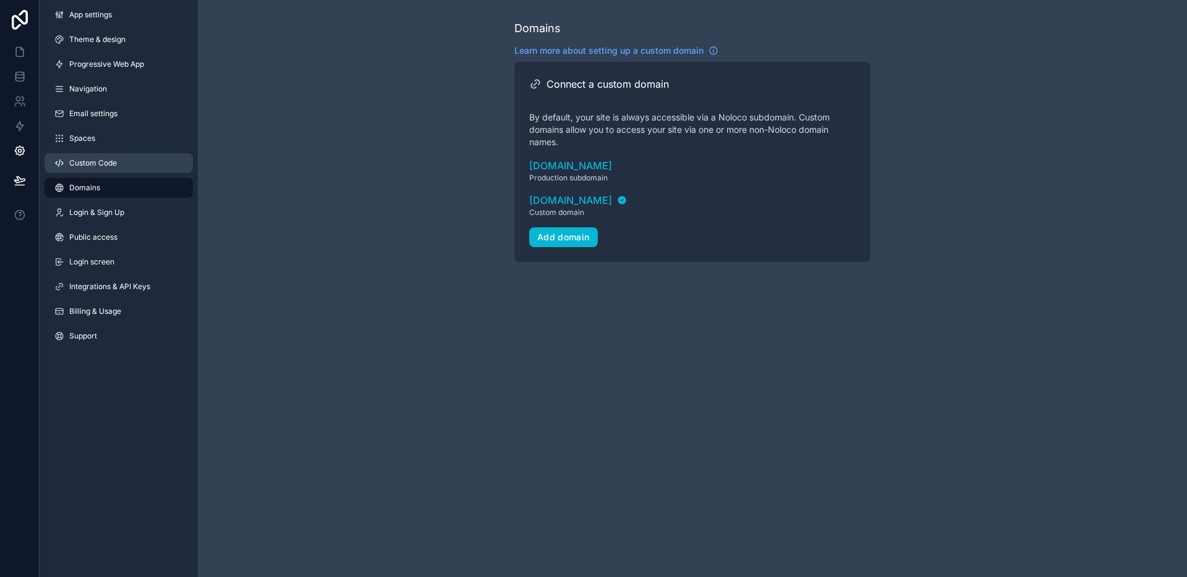
click at [94, 167] on span "Custom Code" at bounding box center [93, 163] width 48 height 10
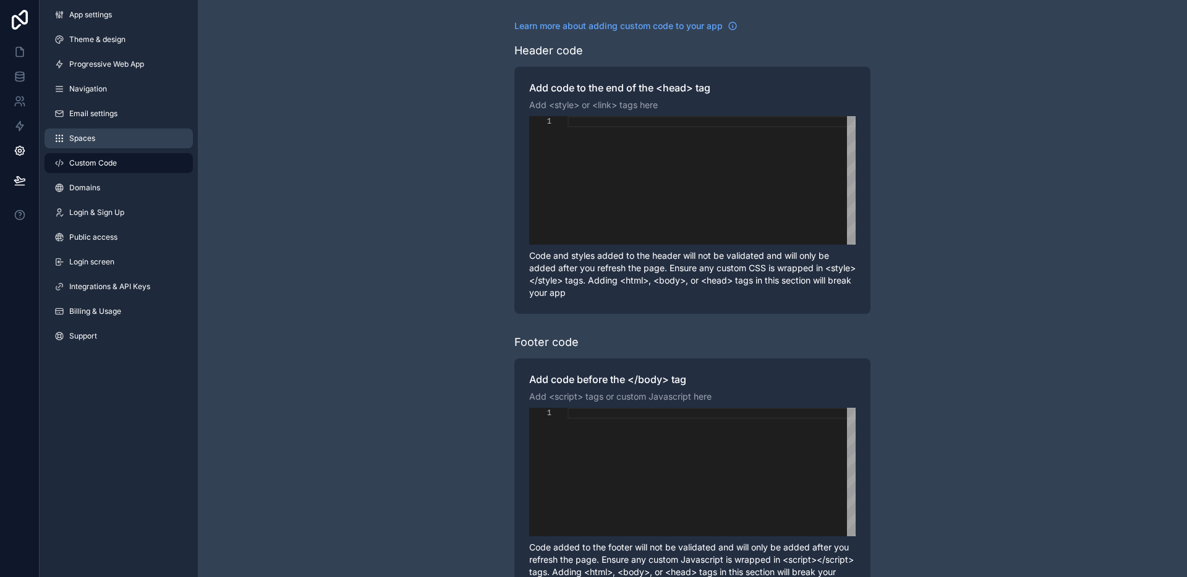
click at [95, 143] on link "Spaces" at bounding box center [119, 139] width 148 height 20
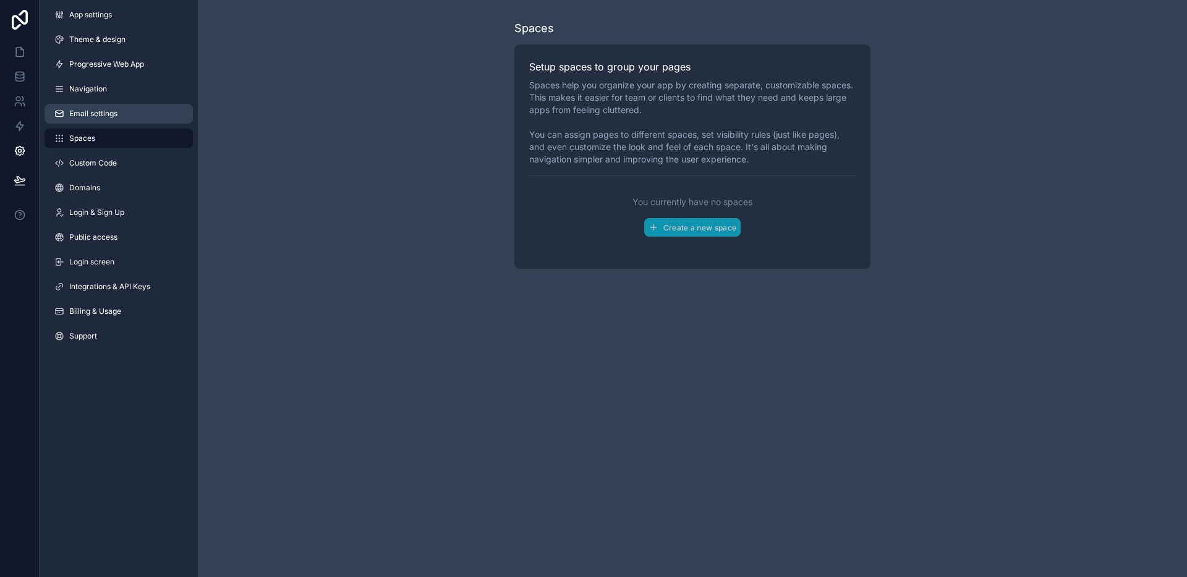
click at [104, 118] on span "Email settings" at bounding box center [93, 114] width 48 height 10
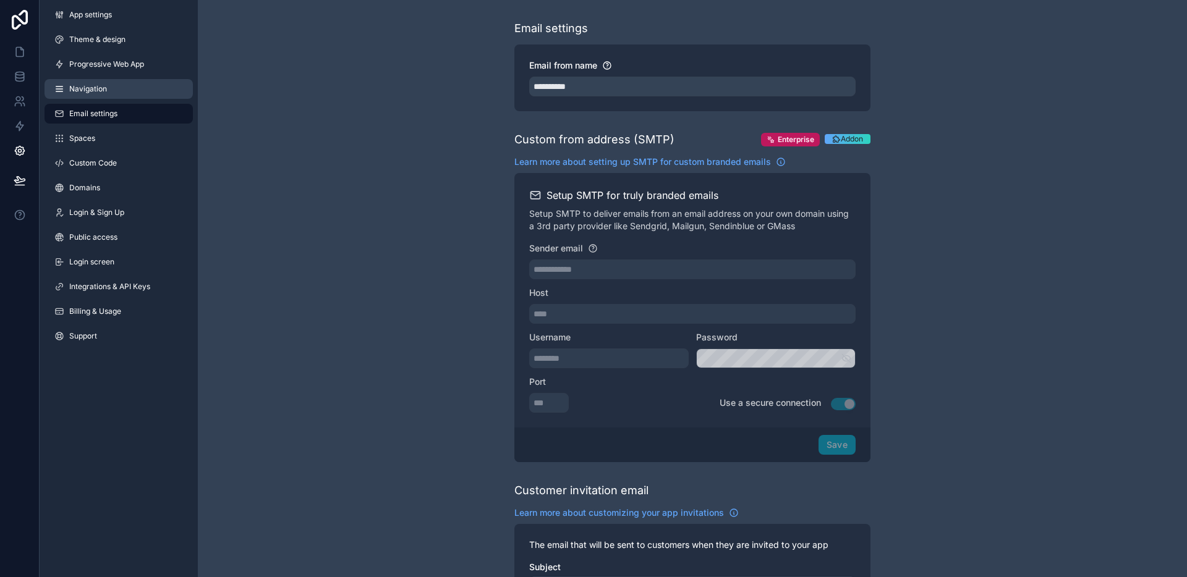
click at [102, 84] on span "Navigation" at bounding box center [88, 89] width 38 height 10
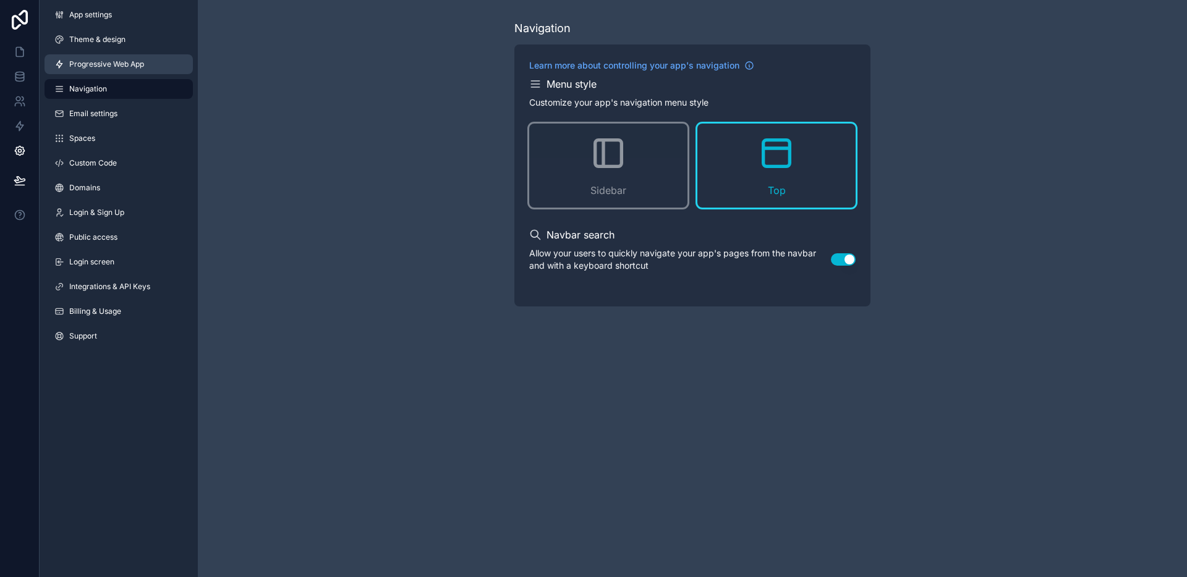
click at [140, 66] on span "Progressive Web App" at bounding box center [106, 64] width 75 height 10
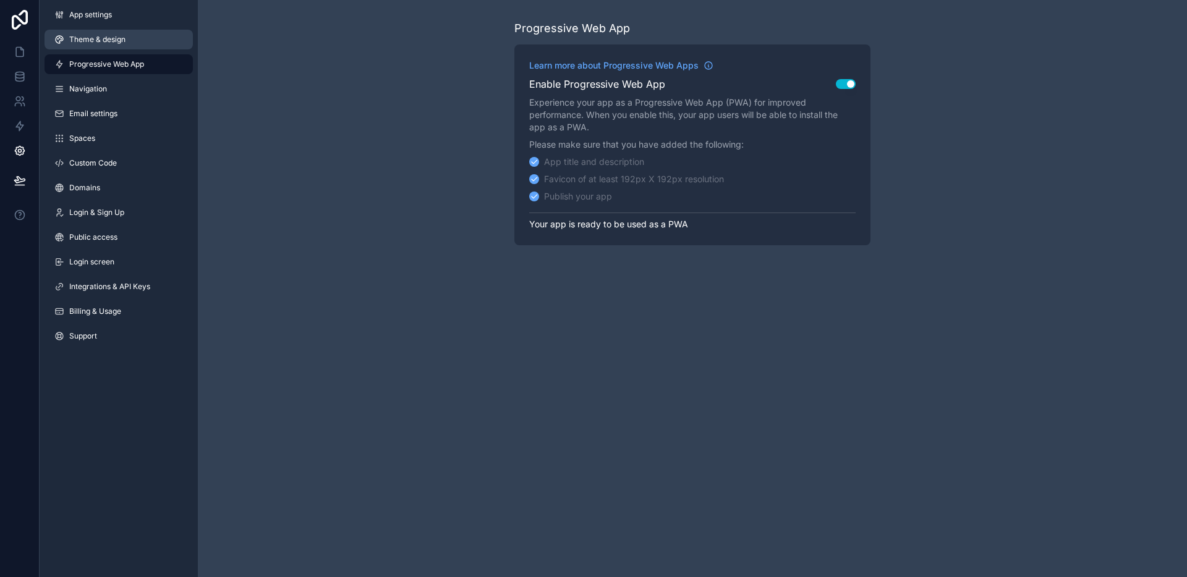
click at [124, 41] on span "Theme & design" at bounding box center [97, 40] width 56 height 10
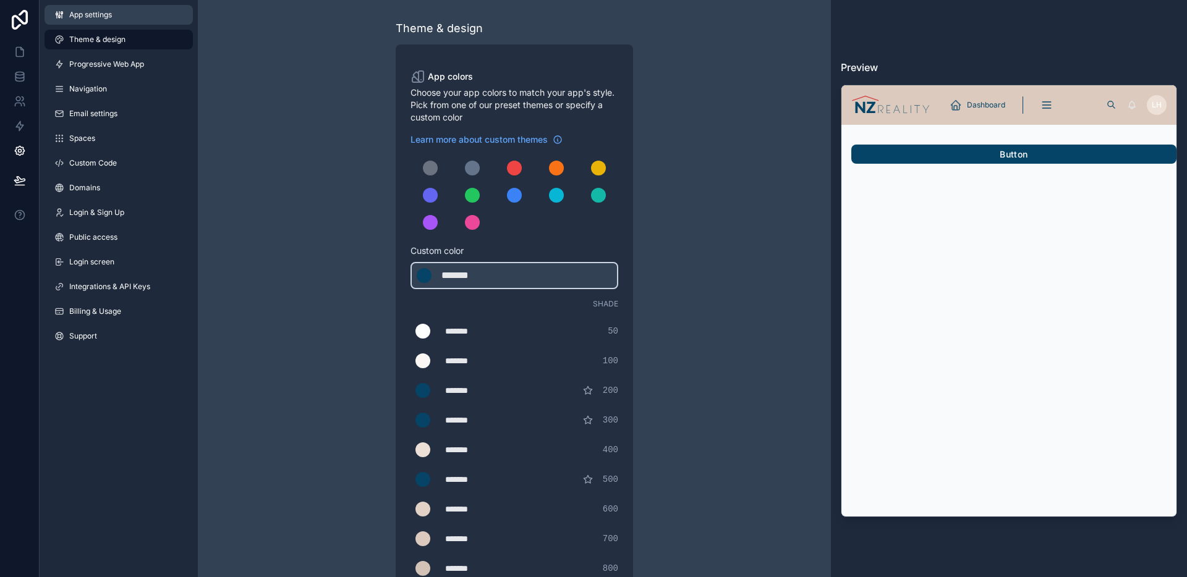
click at [113, 8] on link "App settings" at bounding box center [119, 15] width 148 height 20
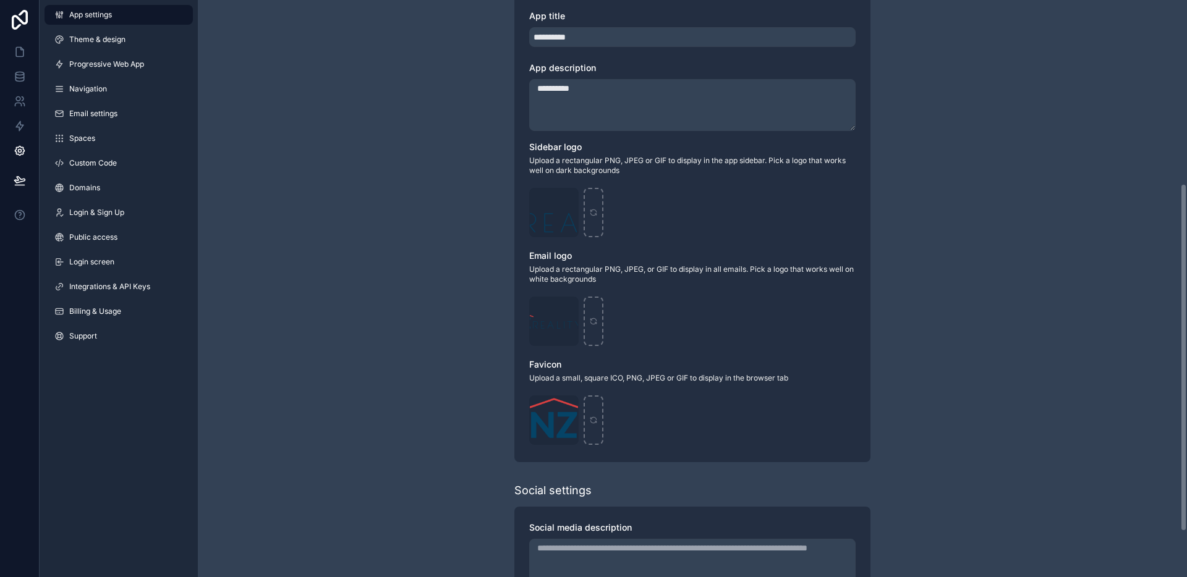
scroll to position [380, 0]
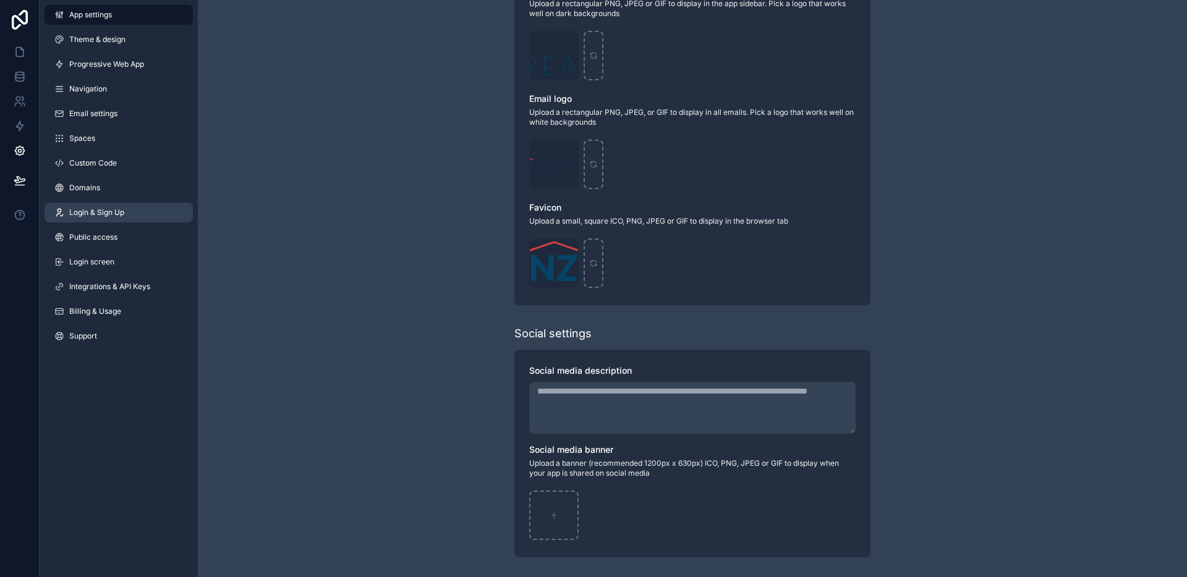
click at [108, 218] on link "Login & Sign Up" at bounding box center [119, 213] width 148 height 20
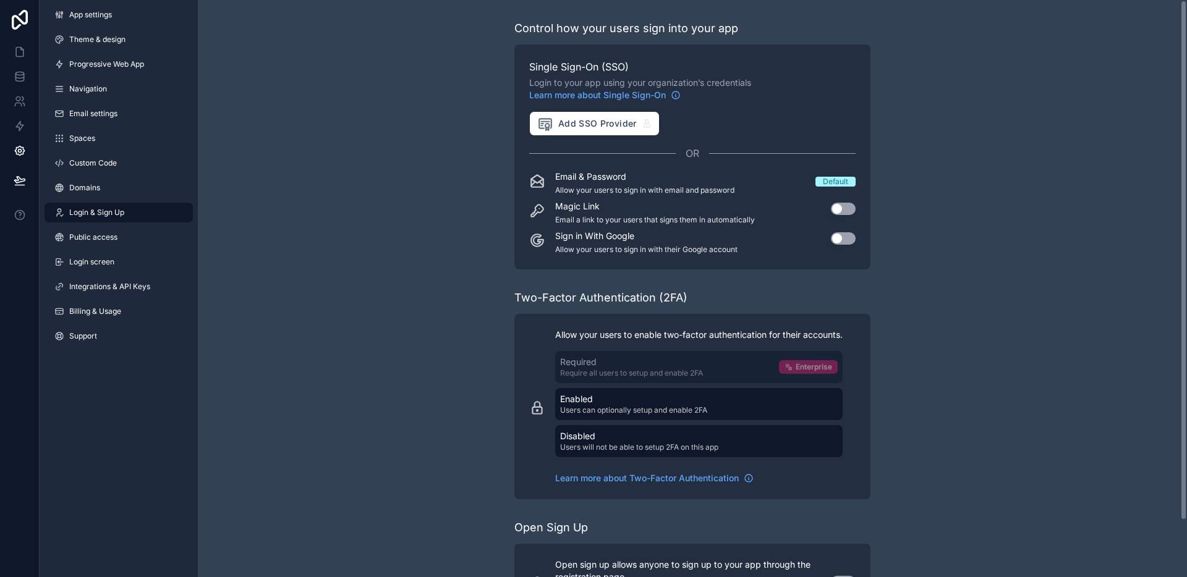
click at [838, 239] on button "Use setting" at bounding box center [843, 238] width 25 height 12
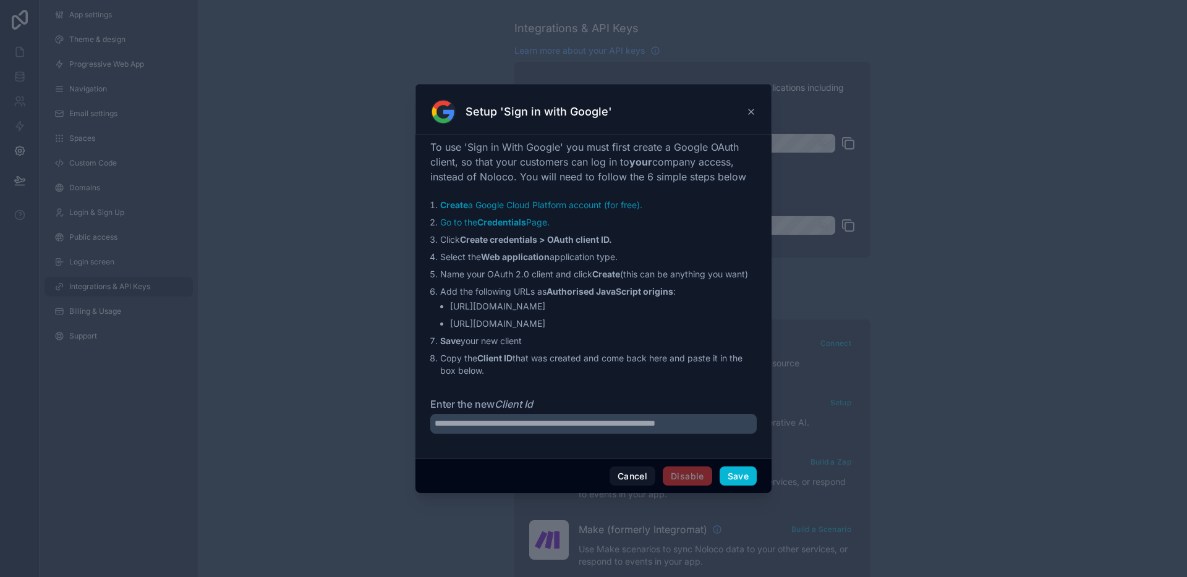
click at [749, 112] on icon at bounding box center [751, 112] width 10 height 10
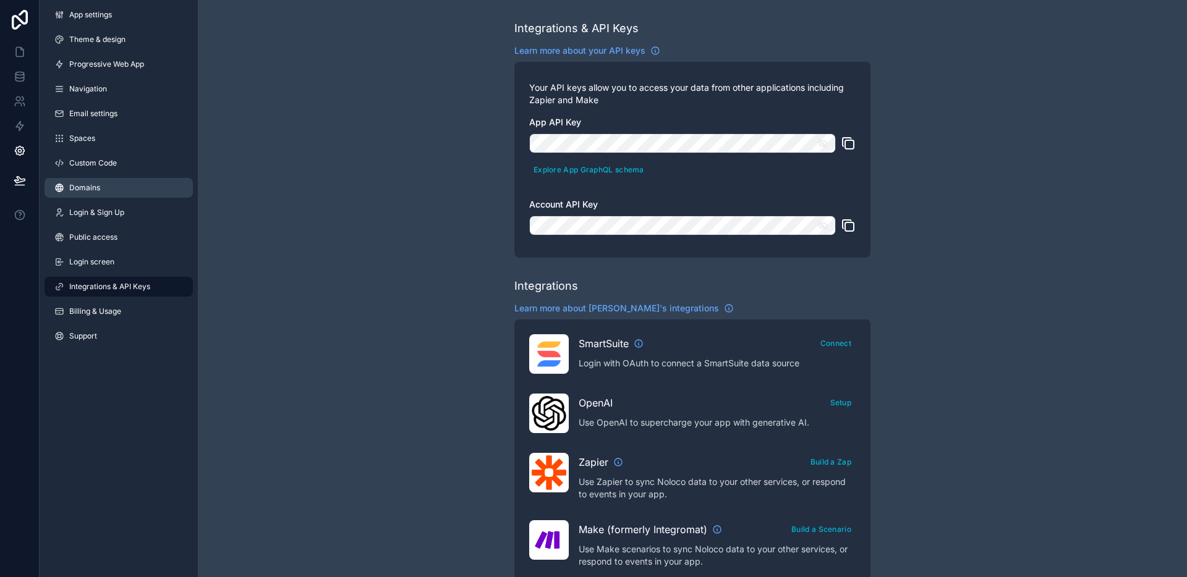
click at [95, 188] on span "Domains" at bounding box center [84, 188] width 31 height 10
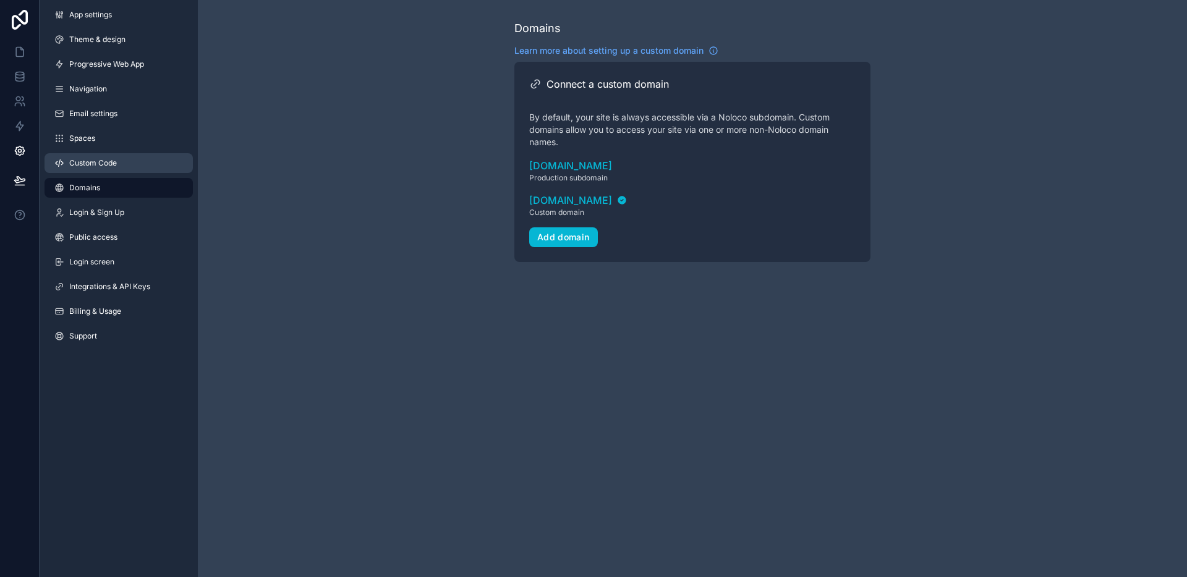
click at [98, 168] on span "Custom Code" at bounding box center [93, 163] width 48 height 10
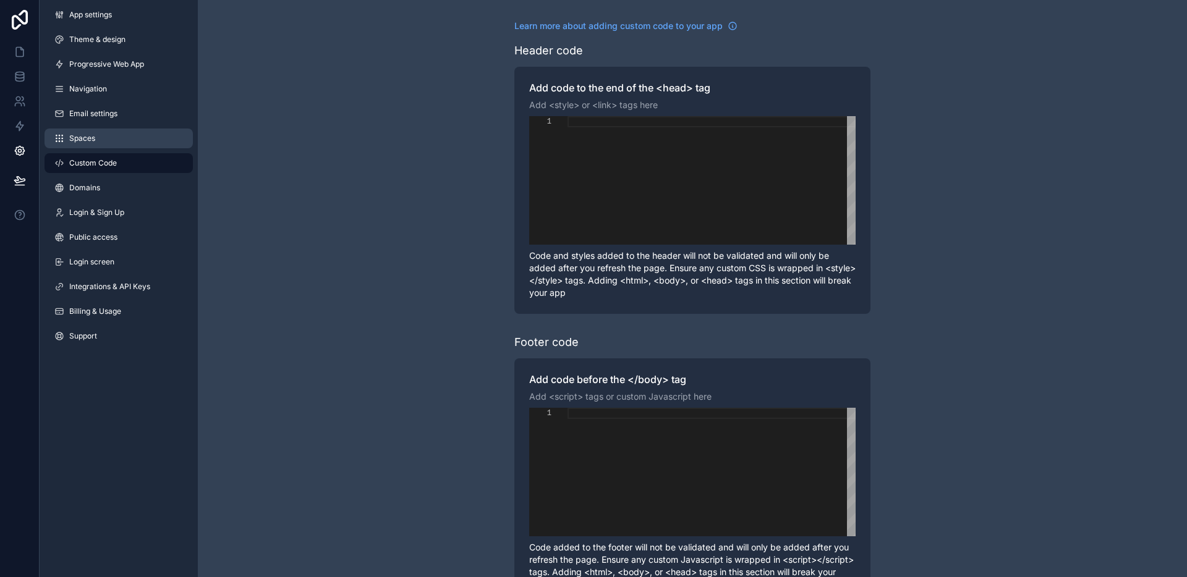
click at [94, 141] on span "Spaces" at bounding box center [82, 139] width 26 height 10
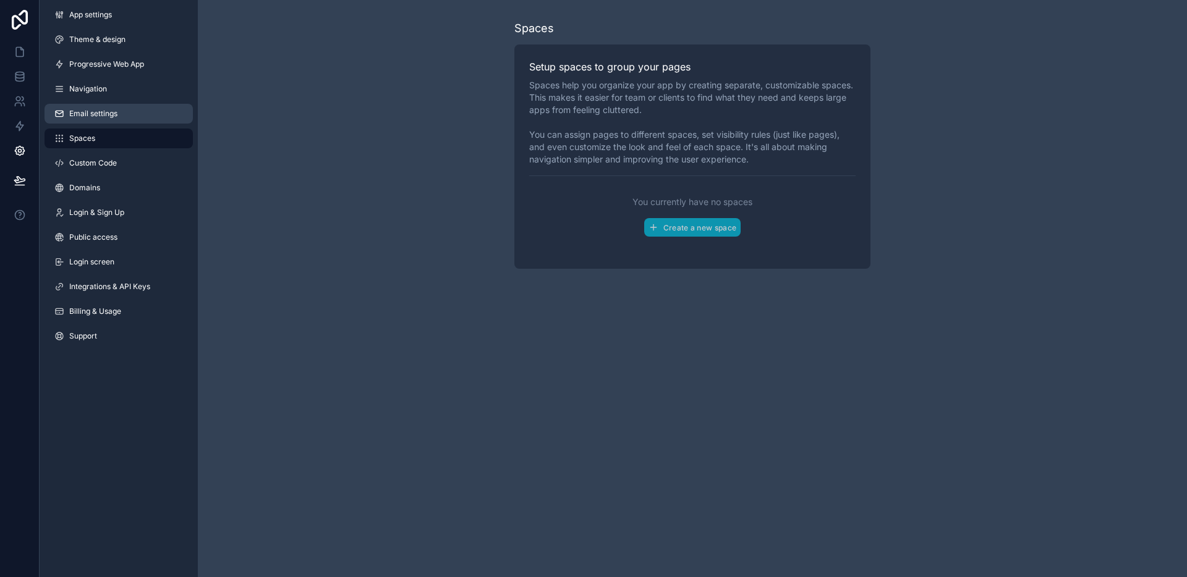
click at [99, 115] on span "Email settings" at bounding box center [93, 114] width 48 height 10
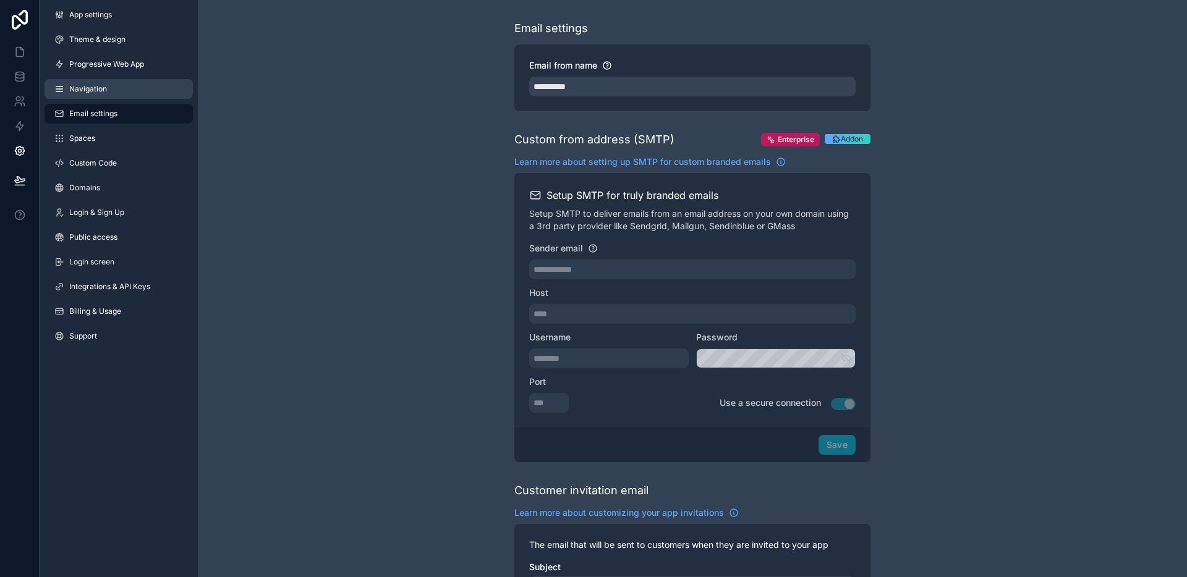
click at [99, 93] on span "Navigation" at bounding box center [88, 89] width 38 height 10
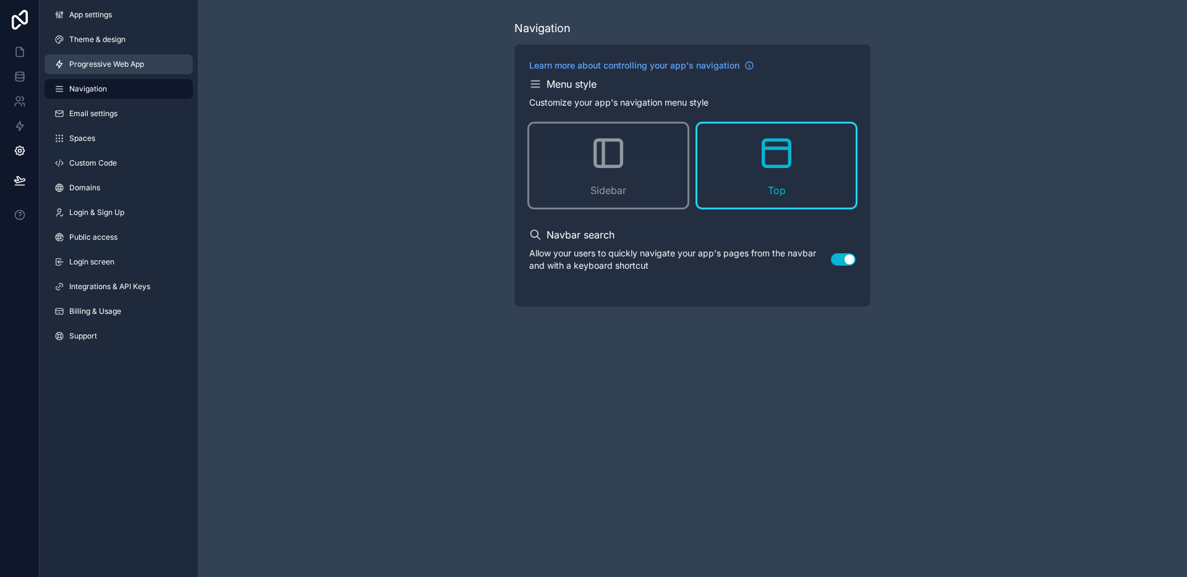
click at [103, 72] on link "Progressive Web App" at bounding box center [119, 64] width 148 height 20
